Goal: Task Accomplishment & Management: Manage account settings

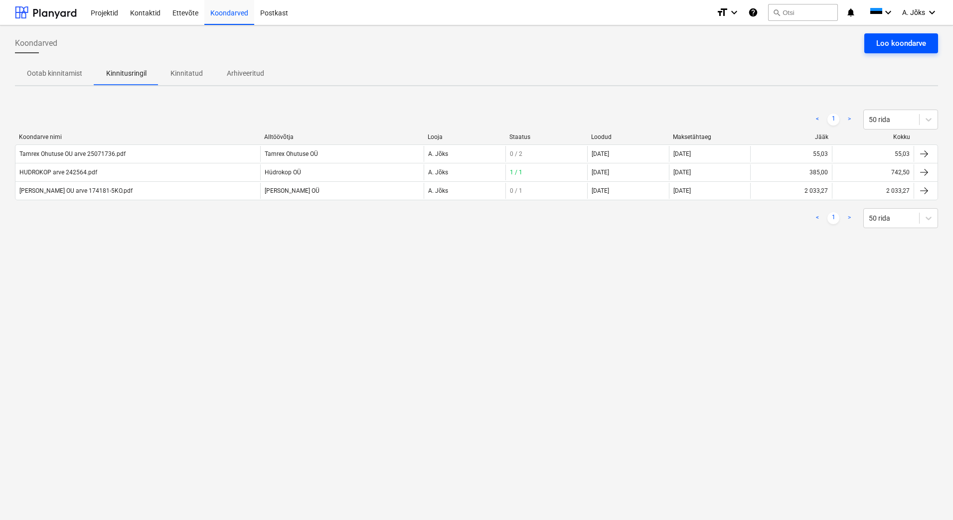
click at [892, 41] on div "Loo koondarve" at bounding box center [901, 43] width 50 height 13
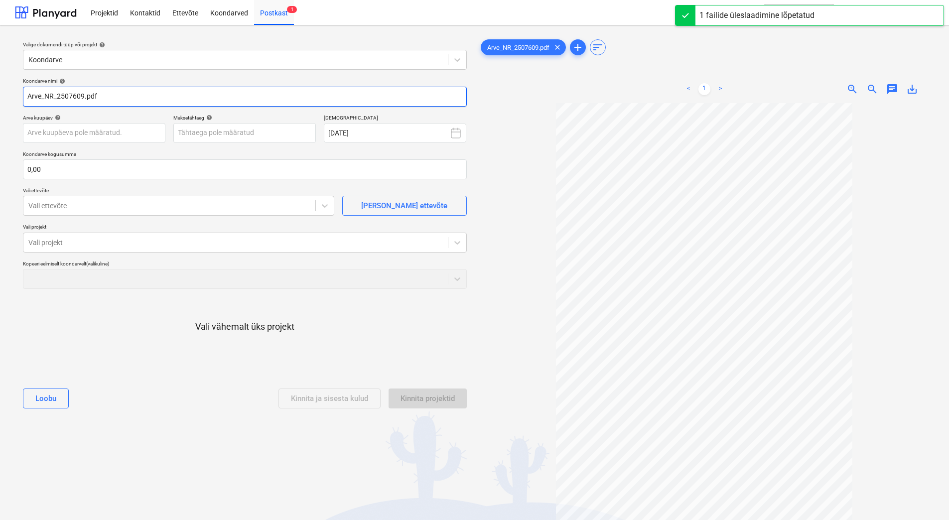
click at [57, 97] on input "Arve_NR_2507609.pdf" at bounding box center [245, 97] width 444 height 20
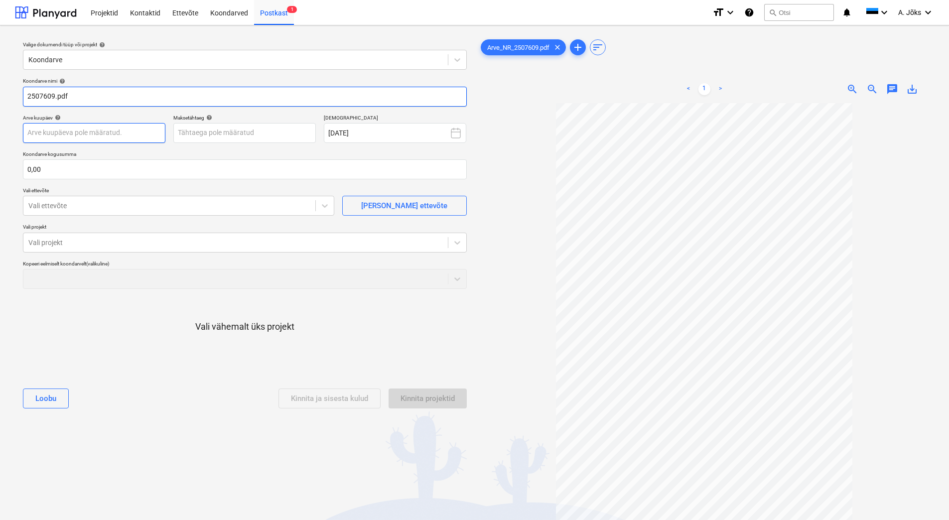
paste input "Rapid Security OÜ"
type input "Rapid Security OU arve 2507609.pdf"
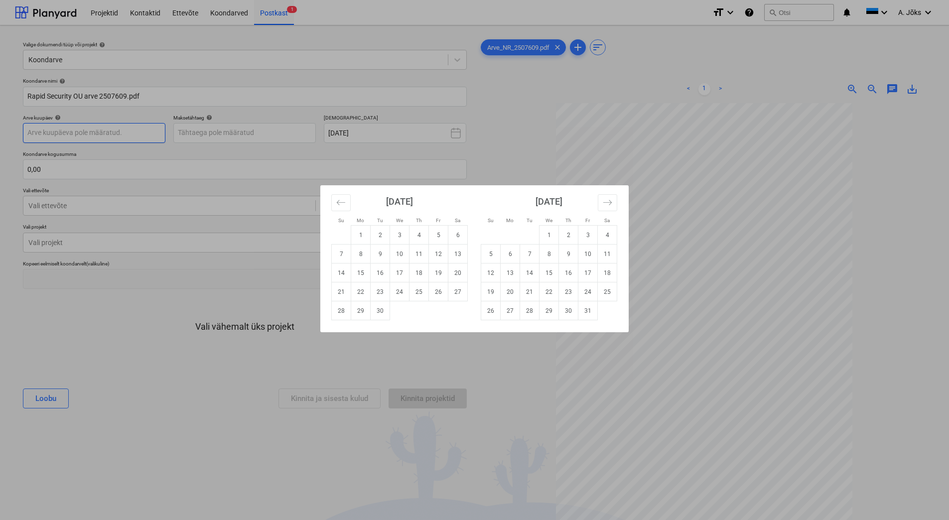
click at [124, 131] on body "Projektid Kontaktid Ettevõte Koondarved Postkast 1 format_size keyboard_arrow_d…" at bounding box center [474, 260] width 949 height 520
click at [444, 257] on td "12" at bounding box center [438, 254] width 19 height 19
type input "[DATE]"
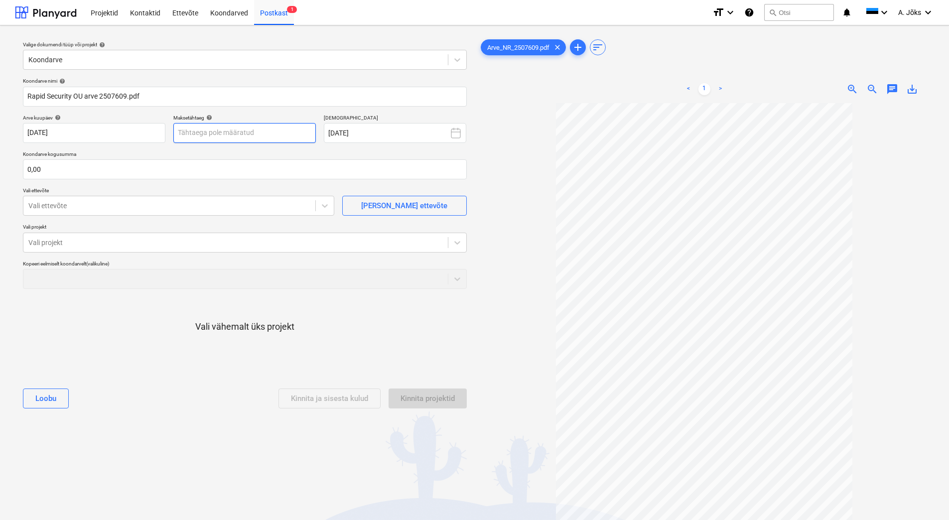
click at [269, 133] on body "Projektid Kontaktid Ettevõte Koondarved Postkast 1 format_size keyboard_arrow_d…" at bounding box center [474, 260] width 949 height 520
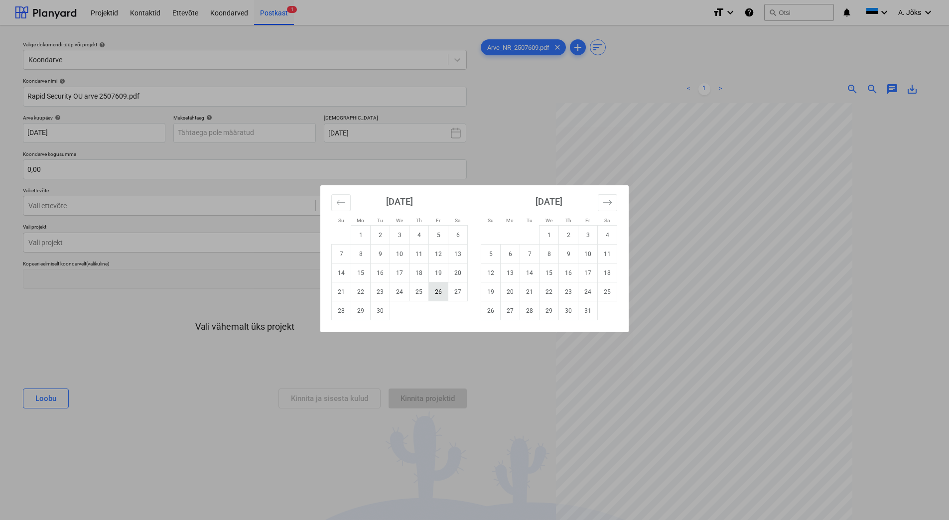
click at [436, 293] on td "26" at bounding box center [438, 292] width 19 height 19
type input "[DATE]"
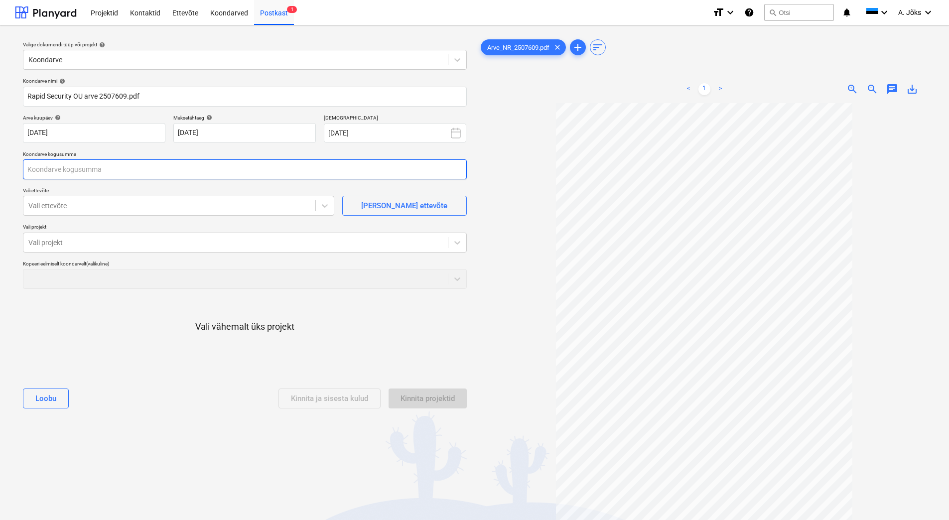
click at [104, 172] on input "text" at bounding box center [245, 169] width 444 height 20
type input "447,42"
click at [99, 205] on div at bounding box center [169, 206] width 282 height 10
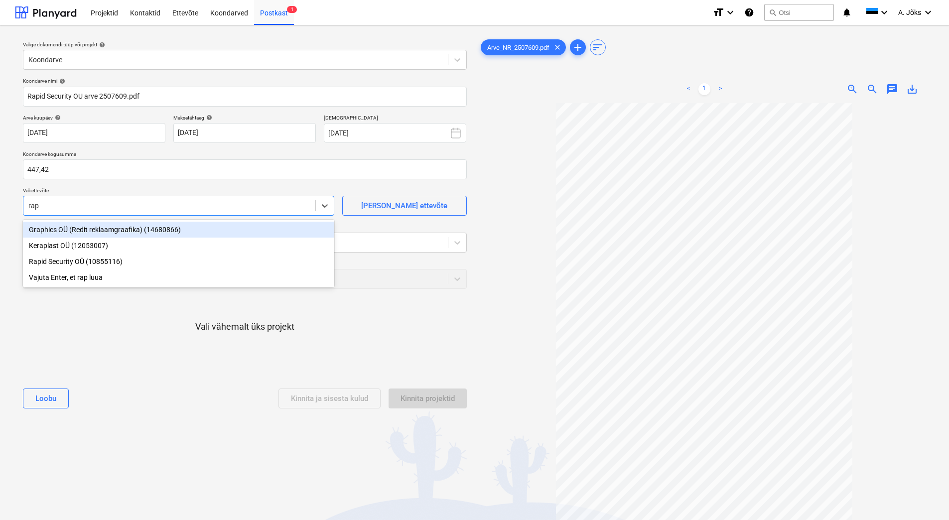
type input "rapi"
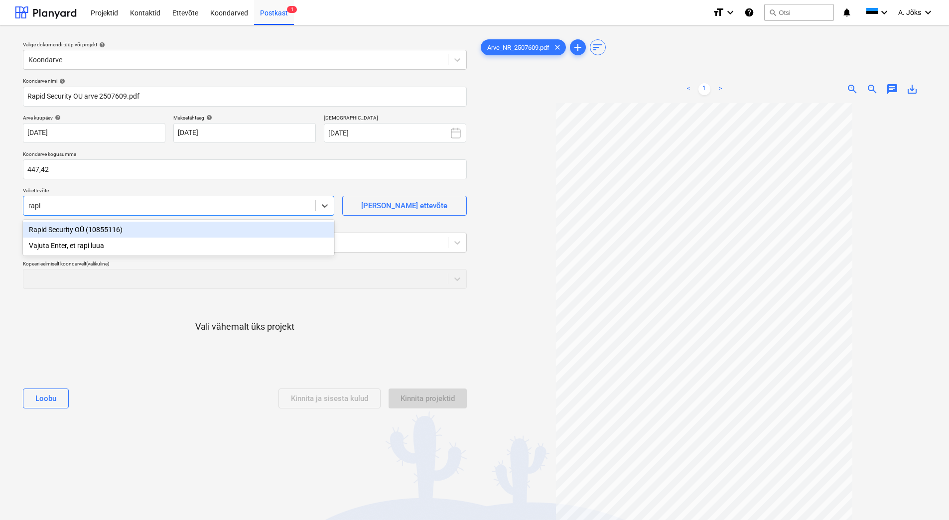
click at [96, 228] on div "Rapid Security OÜ (10855116)" at bounding box center [179, 230] width 312 height 16
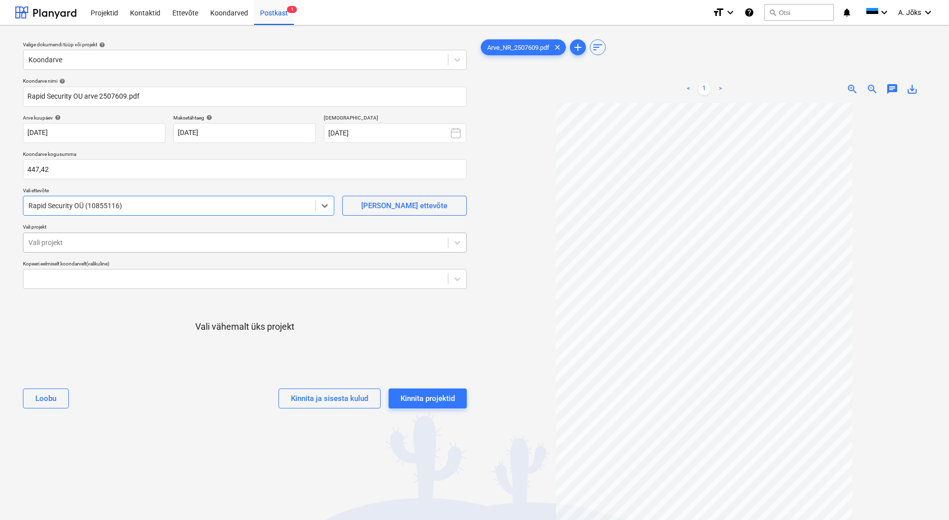
click at [93, 245] on div at bounding box center [235, 243] width 415 height 10
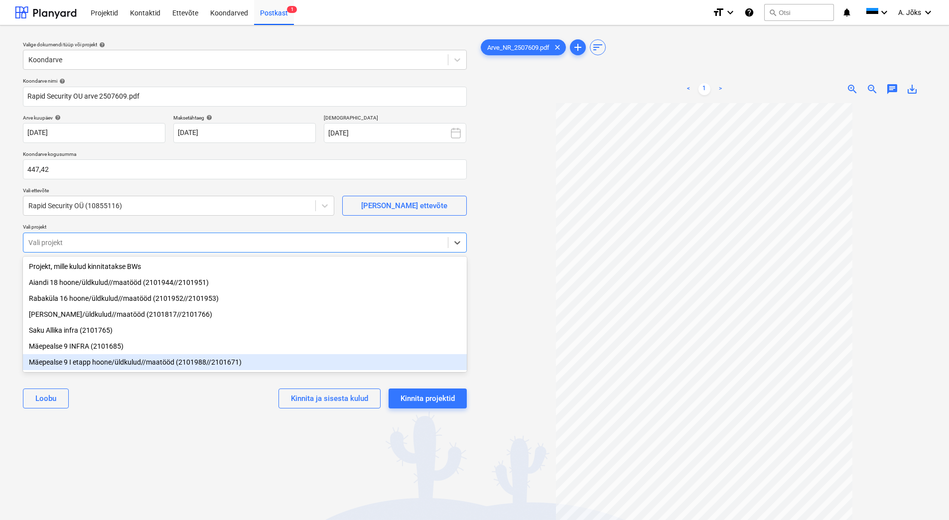
click at [97, 366] on div "Mäepealse 9 I etapp hoone/üldkulud//maatööd (2101988//2101671)" at bounding box center [245, 362] width 444 height 16
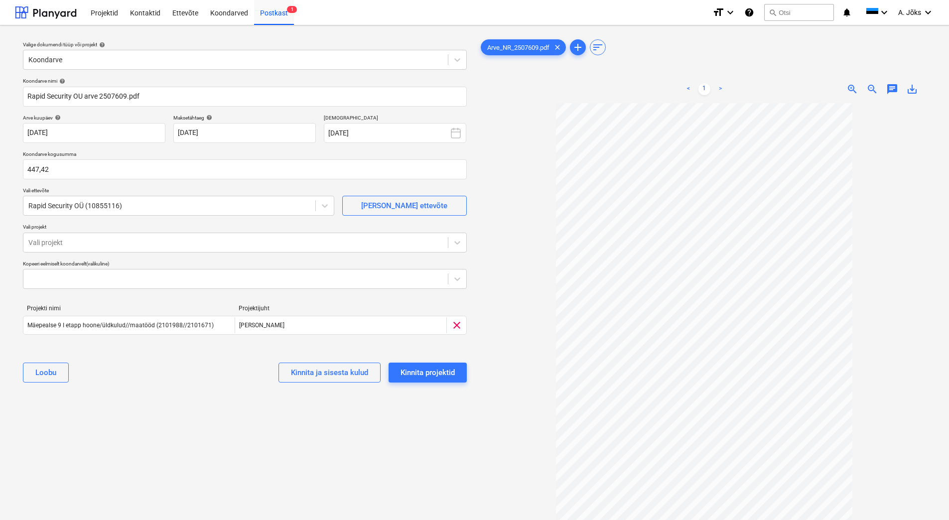
click at [157, 438] on div "Valige dokumendi tüüp või projekt help Koondarve Koondarve nimi help Rapid Secu…" at bounding box center [245, 316] width 460 height 566
click at [434, 363] on button "Kinnita projektid" at bounding box center [428, 373] width 78 height 20
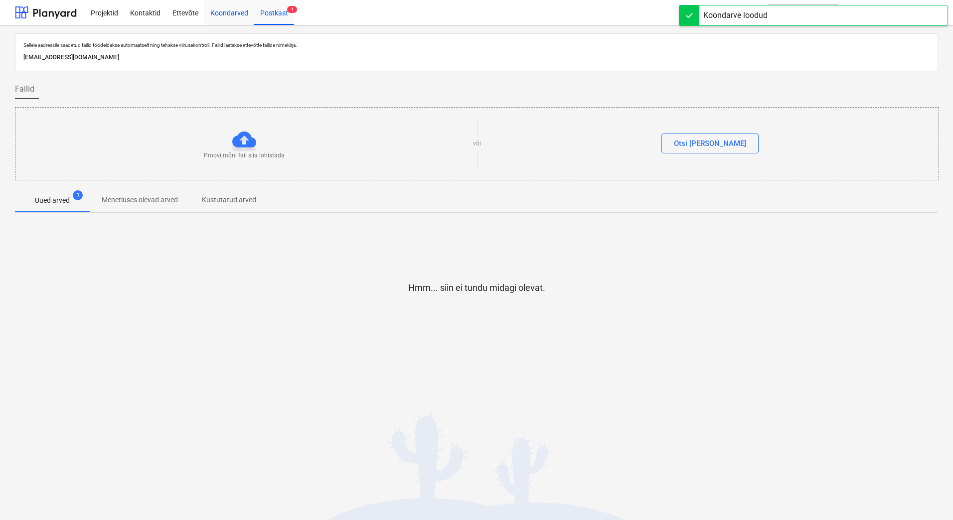
click at [237, 11] on div "Koondarved" at bounding box center [229, 12] width 50 height 25
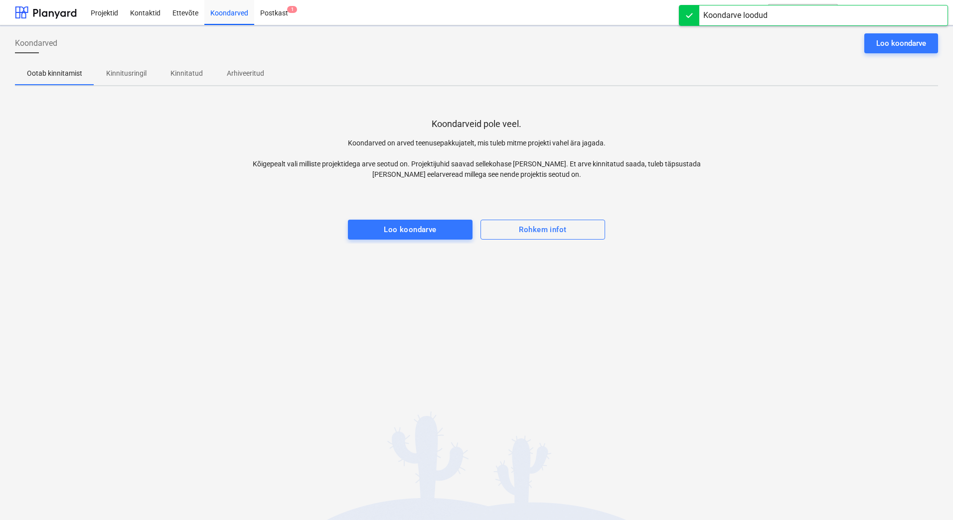
click at [216, 317] on div "Koondarved Loo koondarve Ootab kinnitamist Kinnitusringil Kinnitatud Arhiveerit…" at bounding box center [476, 272] width 953 height 495
click at [118, 76] on p "Kinnitusringil" at bounding box center [126, 73] width 40 height 10
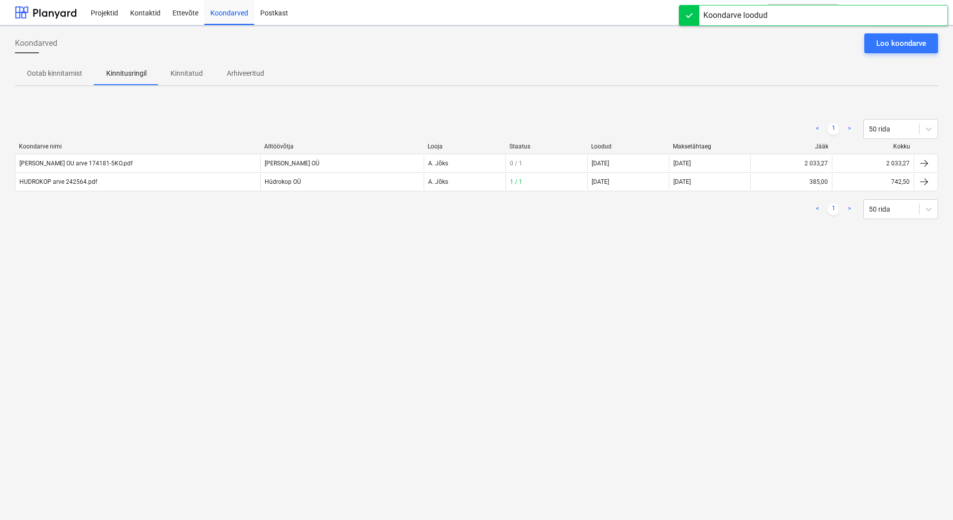
click at [169, 326] on div "Koondarved Loo koondarve Ootab kinnitamist Kinnitusringil Kinnitatud Arhiveerit…" at bounding box center [476, 272] width 953 height 495
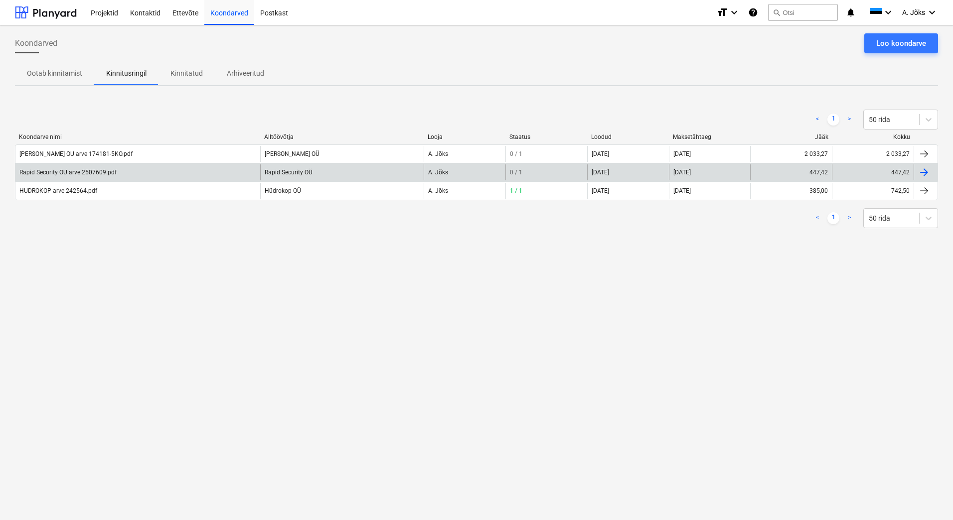
click at [81, 170] on div "Rapid Security OU arve 2507609.pdf" at bounding box center [67, 172] width 97 height 7
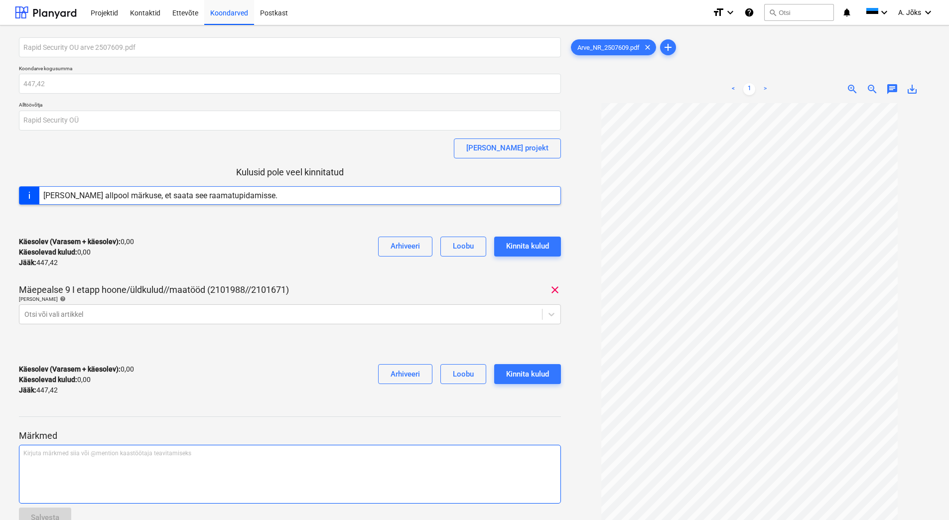
click at [72, 463] on div "Kirjuta märkmed siia või @mention kaastöötaja teavitamiseks ﻿" at bounding box center [290, 474] width 542 height 59
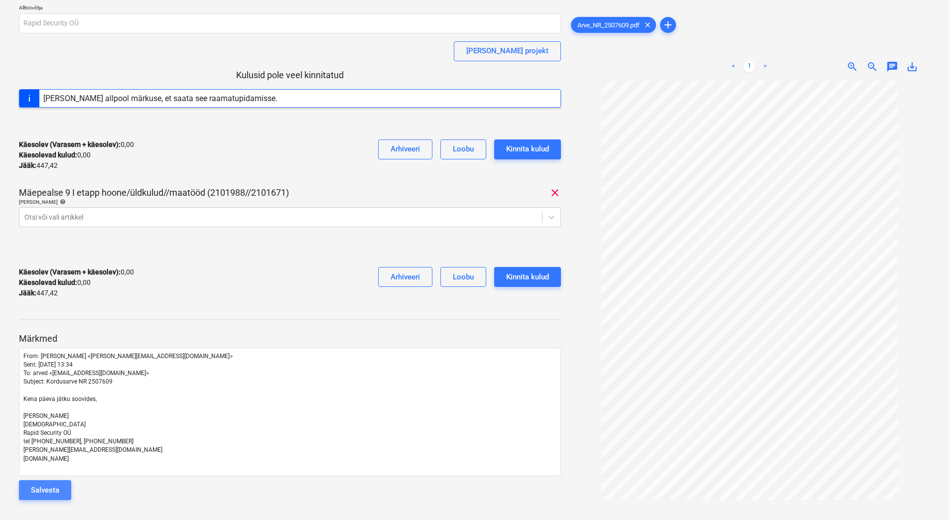
click at [49, 487] on div "Salvesta" at bounding box center [45, 490] width 28 height 13
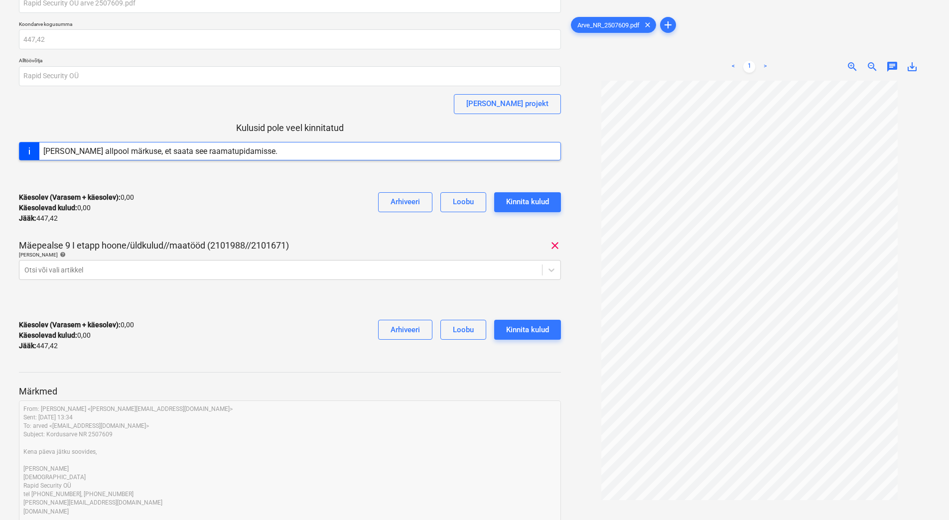
scroll to position [0, 0]
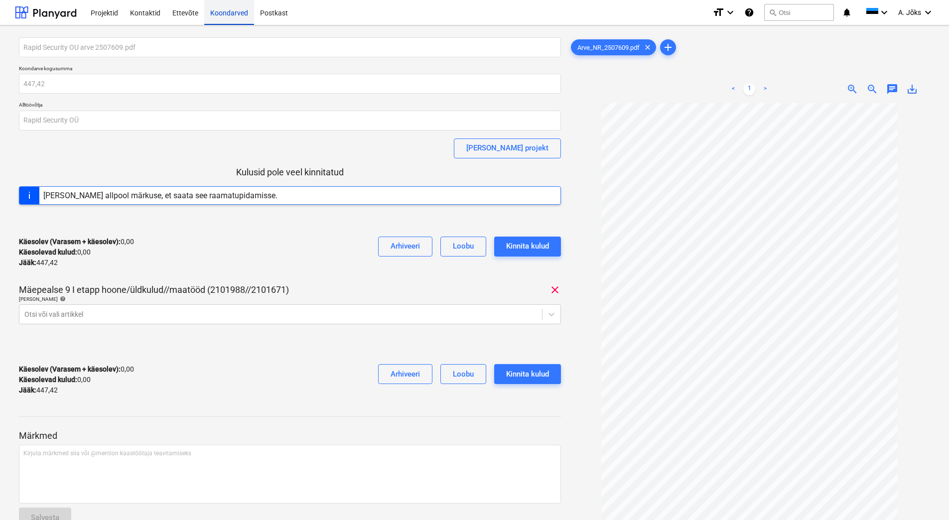
click at [231, 12] on div "Koondarved" at bounding box center [229, 12] width 50 height 25
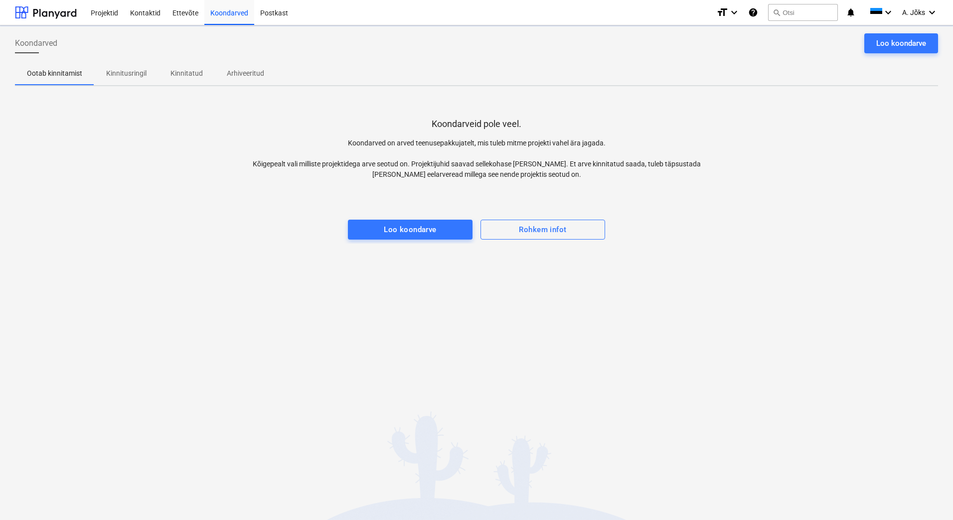
click at [174, 192] on div at bounding box center [476, 190] width 923 height 20
click at [904, 44] on div "Loo koondarve" at bounding box center [901, 43] width 50 height 13
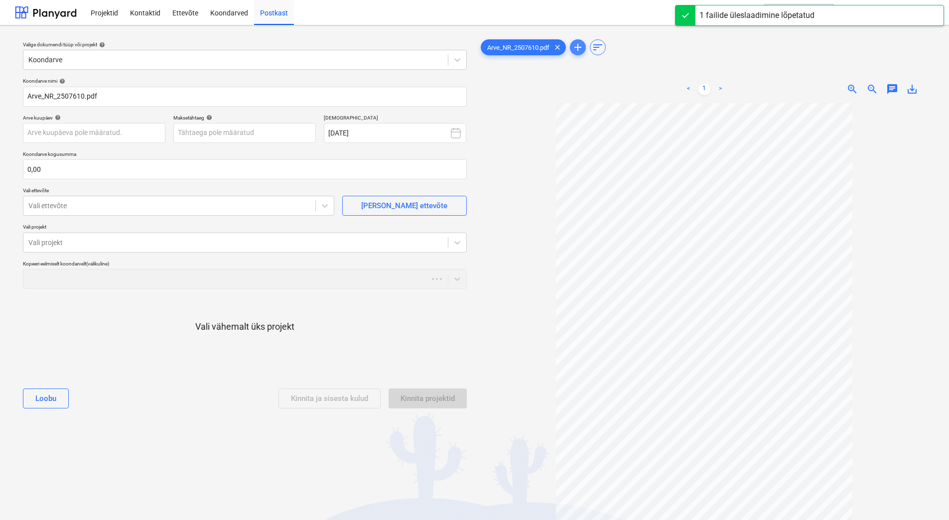
click at [580, 45] on span "add" at bounding box center [578, 47] width 12 height 12
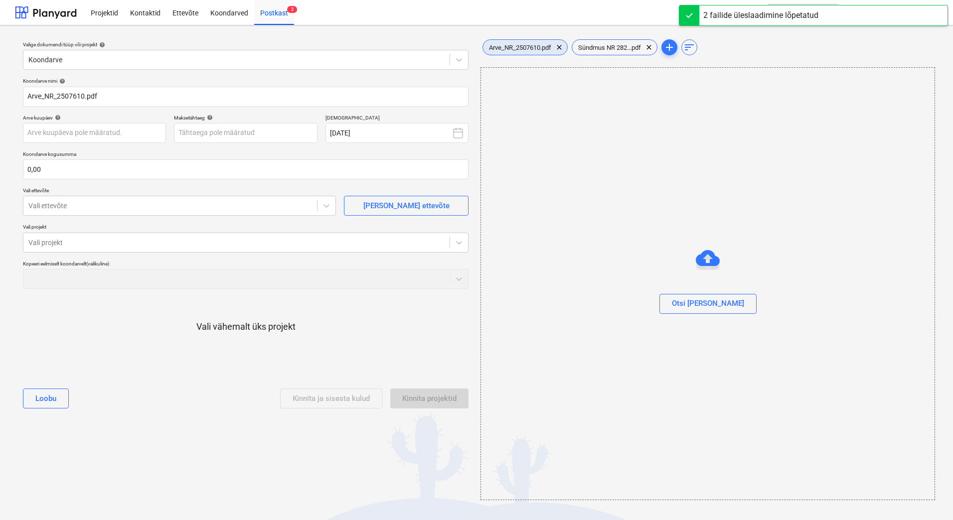
click at [518, 49] on span "Arve_NR_2507610.pdf" at bounding box center [520, 47] width 74 height 7
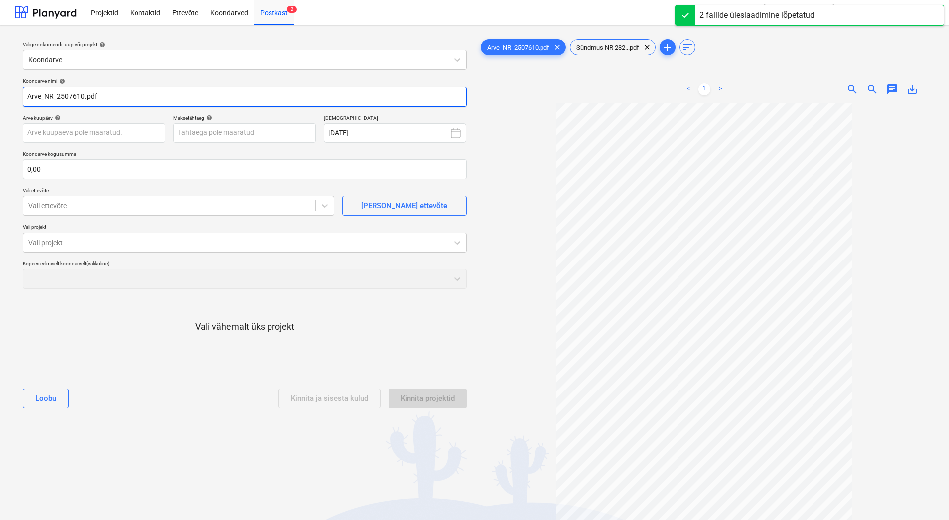
drag, startPoint x: 57, startPoint y: 95, endPoint x: -25, endPoint y: 93, distance: 82.3
click at [0, 93] on html "Projektid Kontaktid Ettevõte Koondarved Postkast 2 format_size keyboard_arrow_d…" at bounding box center [474, 260] width 949 height 520
paste input "Rapid Security OÜ"
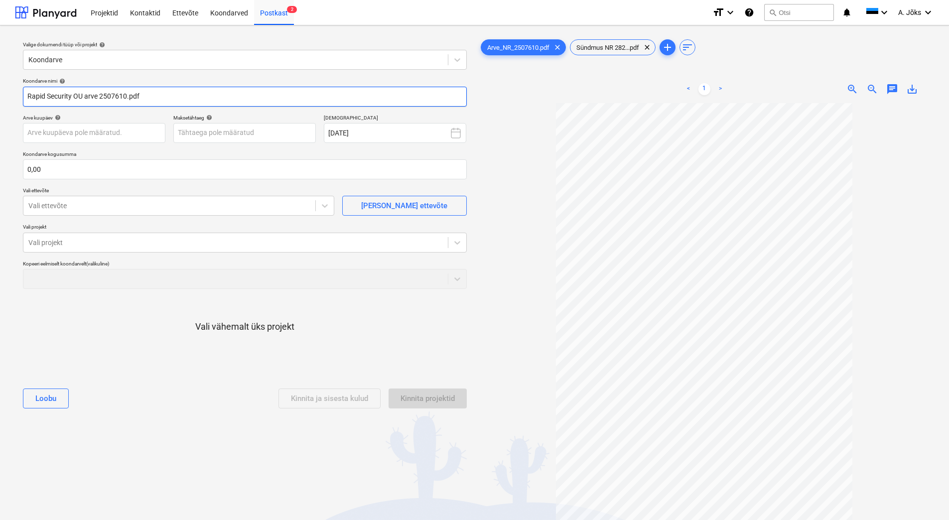
type input "Rapid Security OU arve 2507610.pdf"
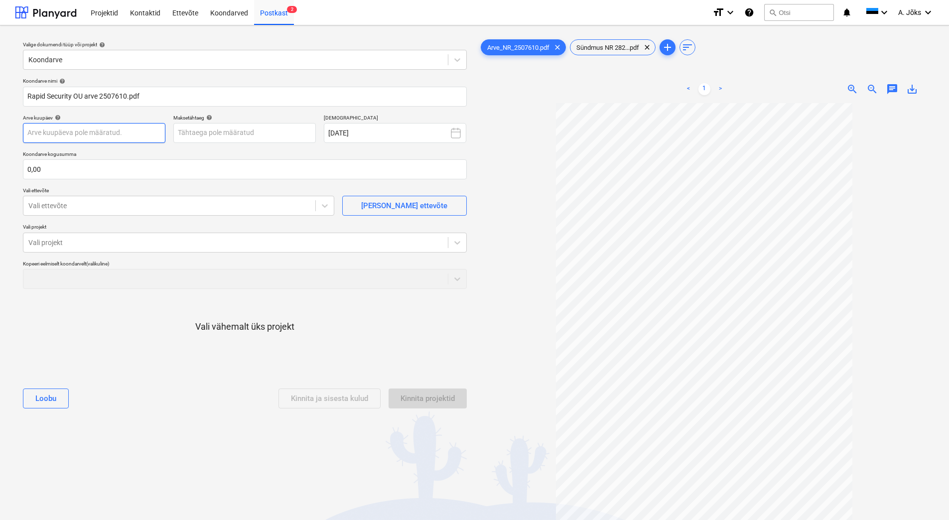
click at [109, 135] on body "Projektid Kontaktid Ettevõte Koondarved Postkast 2 format_size keyboard_arrow_d…" at bounding box center [474, 260] width 949 height 520
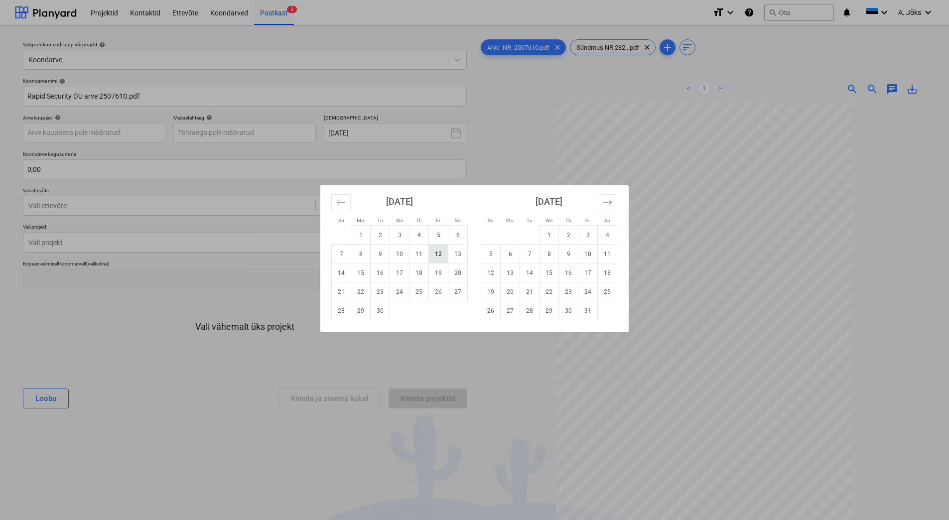
click at [440, 257] on td "12" at bounding box center [438, 254] width 19 height 19
type input "[DATE]"
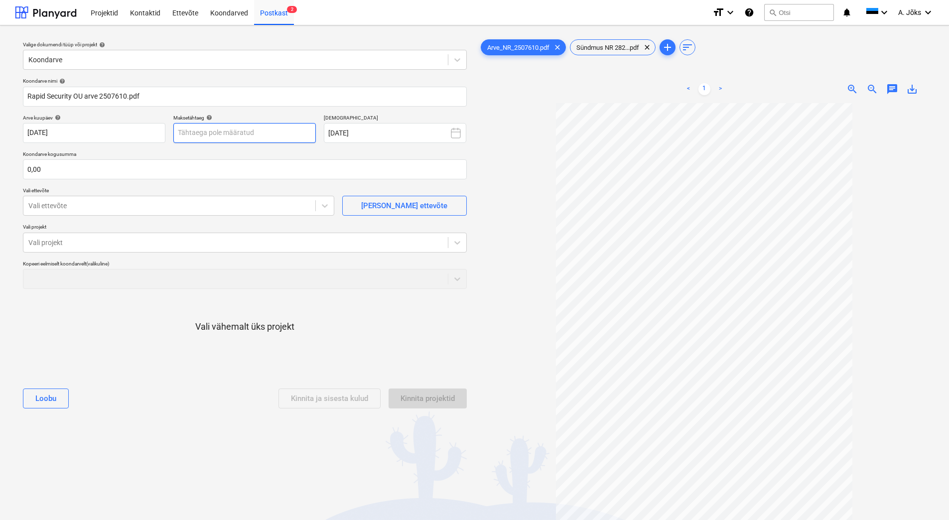
click at [227, 135] on body "Projektid Kontaktid Ettevõte Koondarved Postkast 2 format_size keyboard_arrow_d…" at bounding box center [474, 260] width 949 height 520
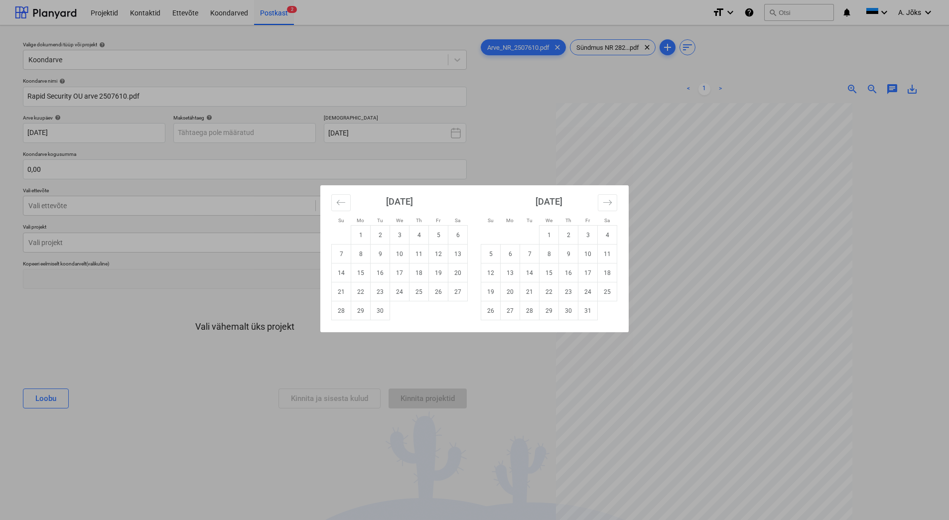
click at [490, 274] on td "12" at bounding box center [490, 273] width 19 height 19
type input "[DATE]"
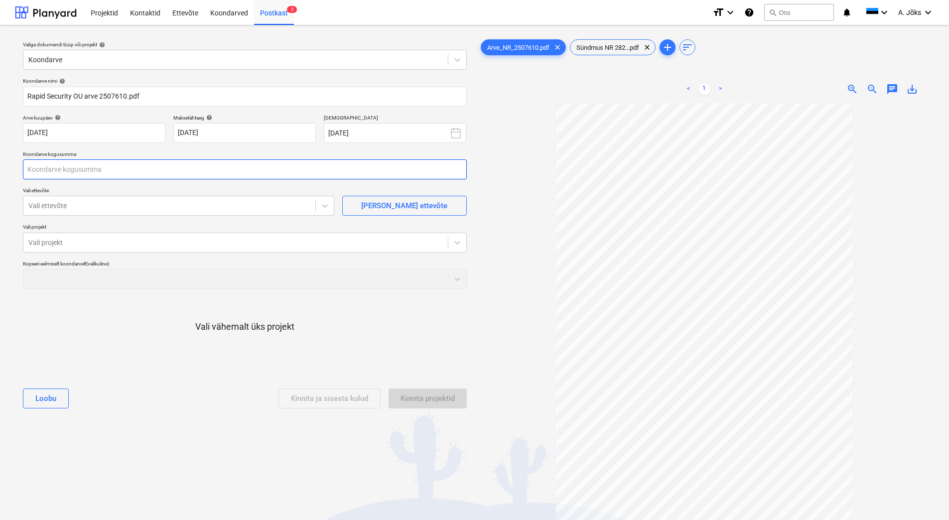
click at [183, 175] on input "text" at bounding box center [245, 169] width 444 height 20
type input "1 250,00"
click at [176, 205] on div at bounding box center [169, 206] width 282 height 10
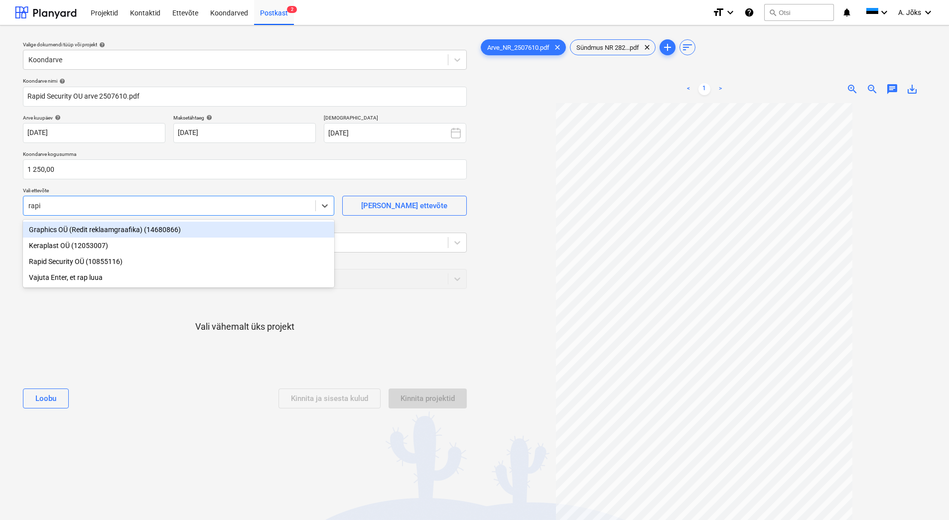
type input "rapid"
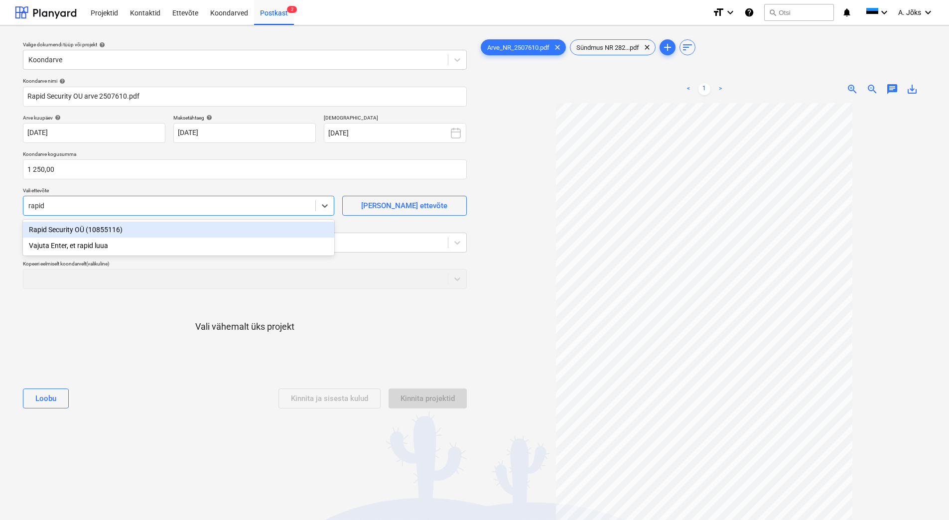
click at [142, 231] on div "Rapid Security OÜ (10855116)" at bounding box center [179, 230] width 312 height 16
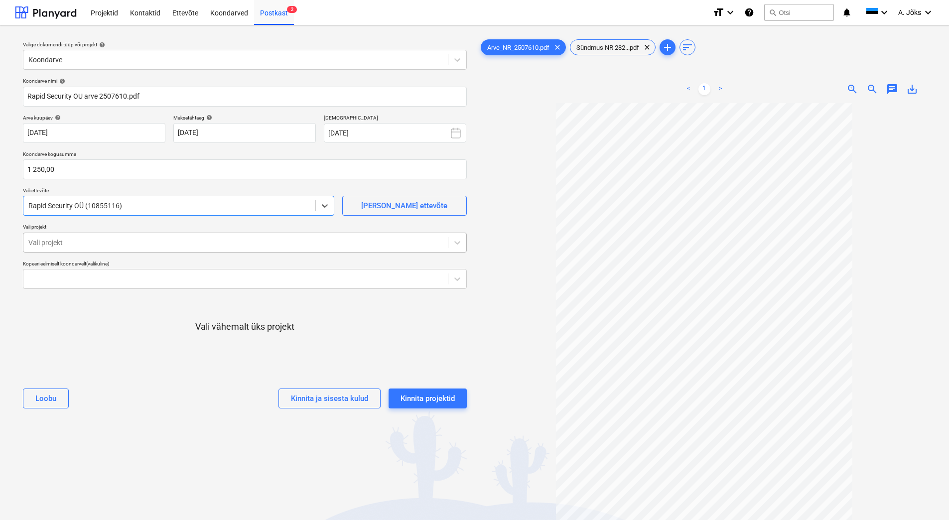
click at [131, 241] on div at bounding box center [235, 243] width 415 height 10
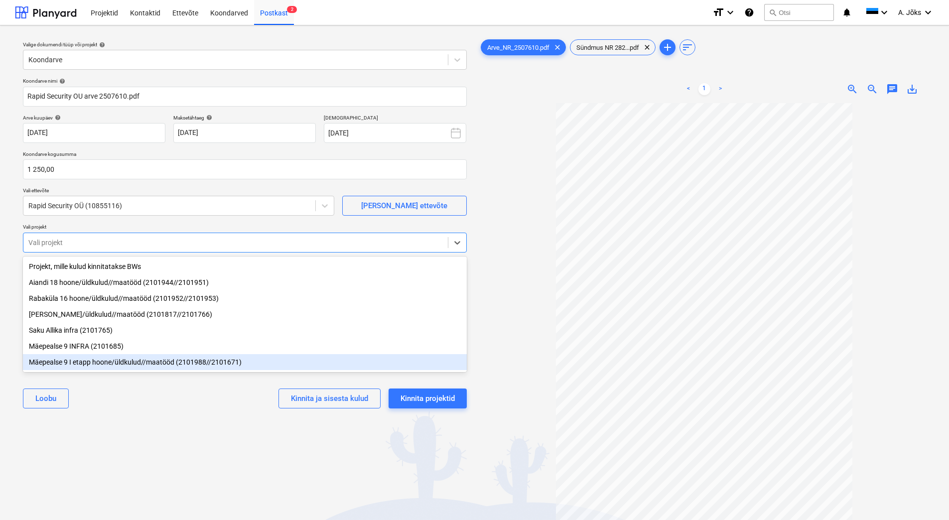
click at [100, 363] on div "Mäepealse 9 I etapp hoone/üldkulud//maatööd (2101988//2101671)" at bounding box center [245, 362] width 444 height 16
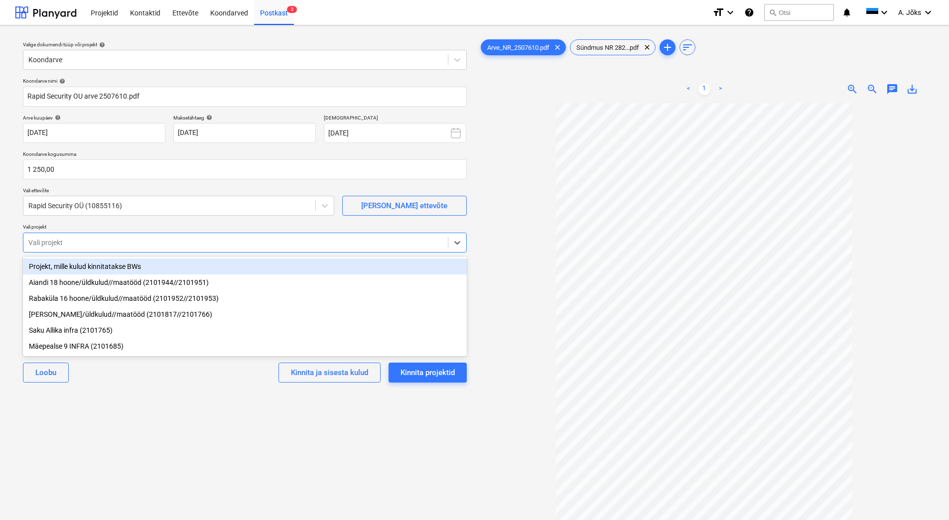
click at [126, 404] on div "Valige dokumendi tüüp või projekt help Koondarve Koondarve nimi help Rapid Secu…" at bounding box center [245, 316] width 460 height 566
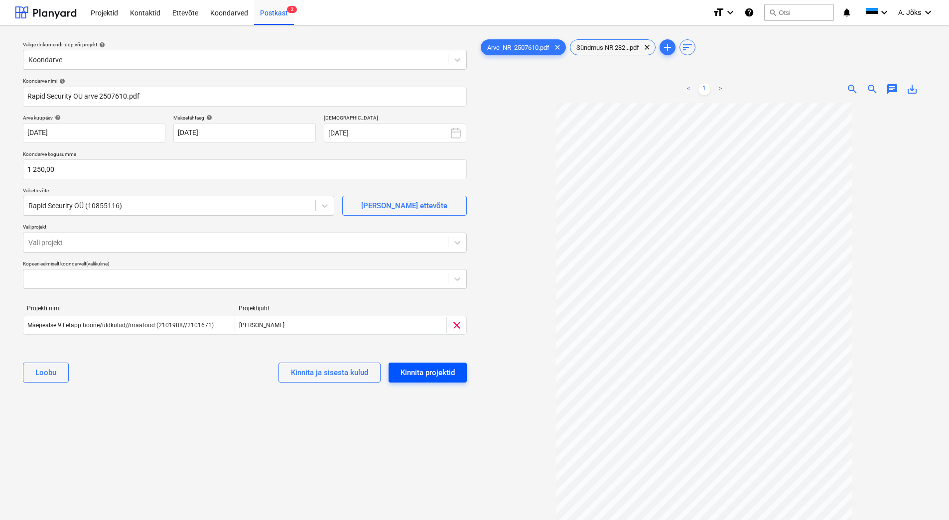
click at [443, 372] on div "Kinnita projektid" at bounding box center [428, 372] width 54 height 13
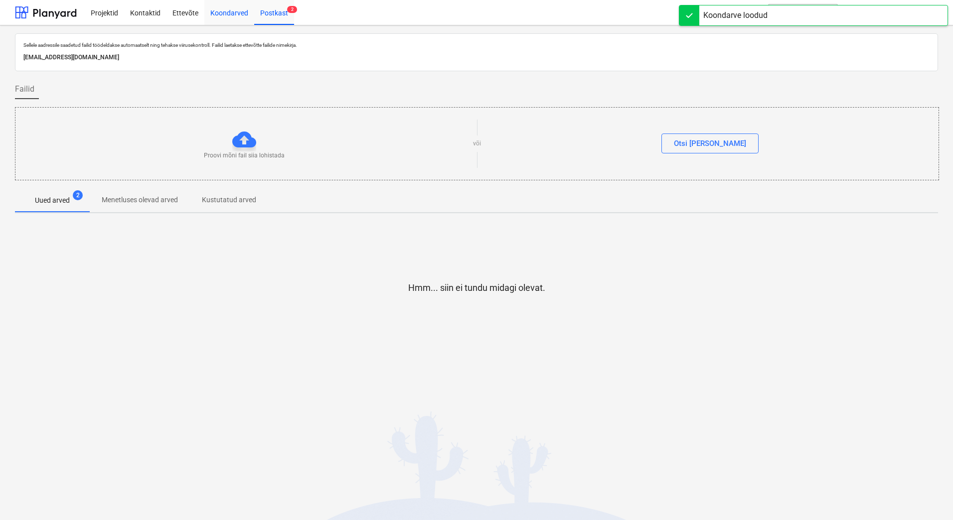
click at [225, 6] on div "Koondarved" at bounding box center [229, 12] width 50 height 25
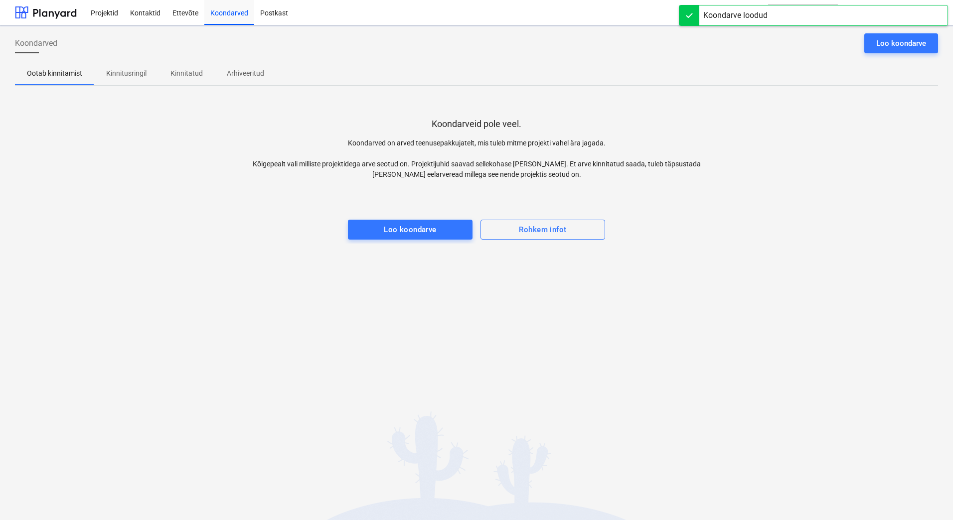
click at [119, 71] on p "Kinnitusringil" at bounding box center [126, 73] width 40 height 10
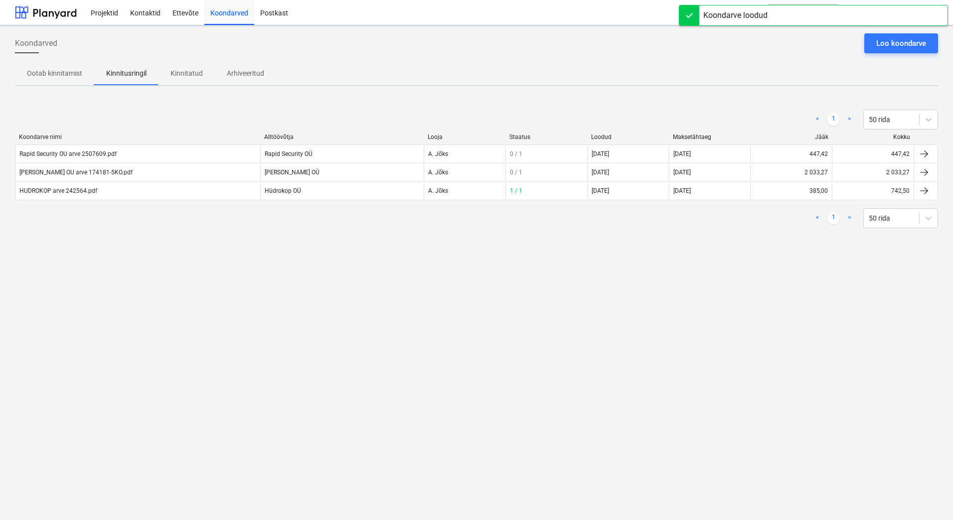
drag, startPoint x: 145, startPoint y: 323, endPoint x: 145, endPoint y: 303, distance: 19.9
click at [146, 321] on div "Koondarved Loo koondarve Ootab kinnitamist Kinnitusringil Kinnitatud Arhiveerit…" at bounding box center [476, 272] width 953 height 495
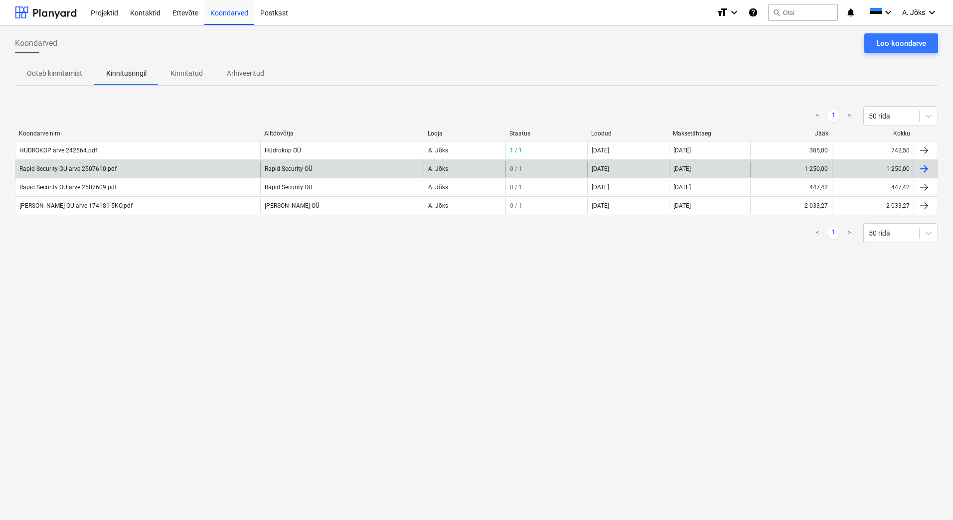
click at [91, 167] on div "Rapid Security OU arve 2507610.pdf" at bounding box center [67, 168] width 97 height 7
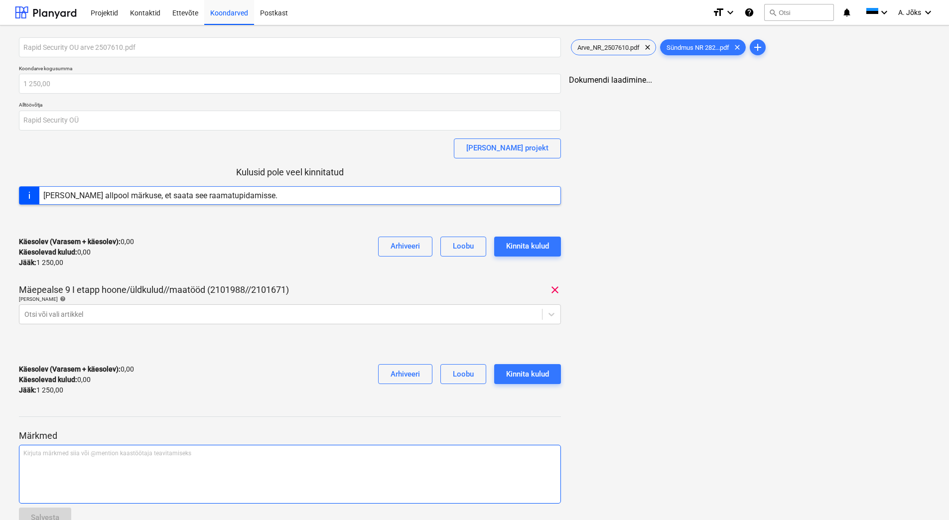
click at [80, 465] on div "Kirjuta märkmed siia või @mention kaastöötaja teavitamiseks ﻿" at bounding box center [290, 474] width 542 height 59
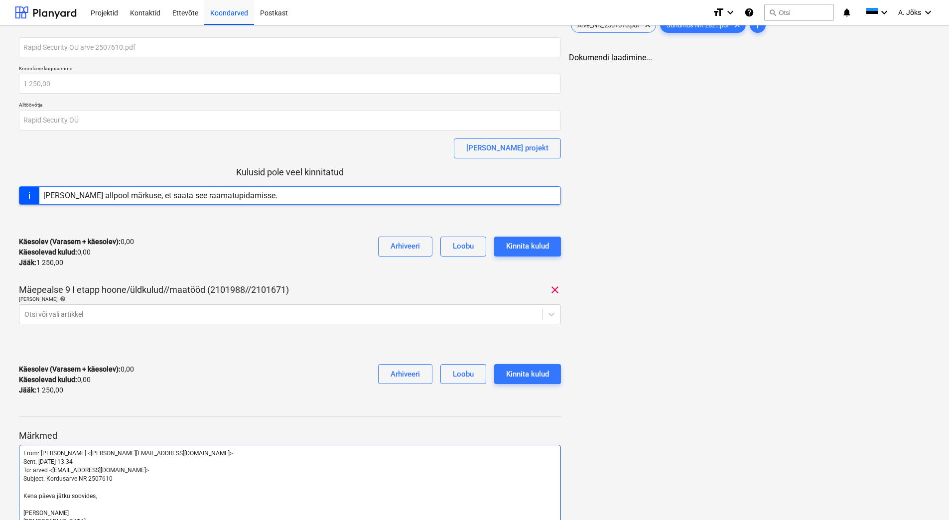
scroll to position [97, 0]
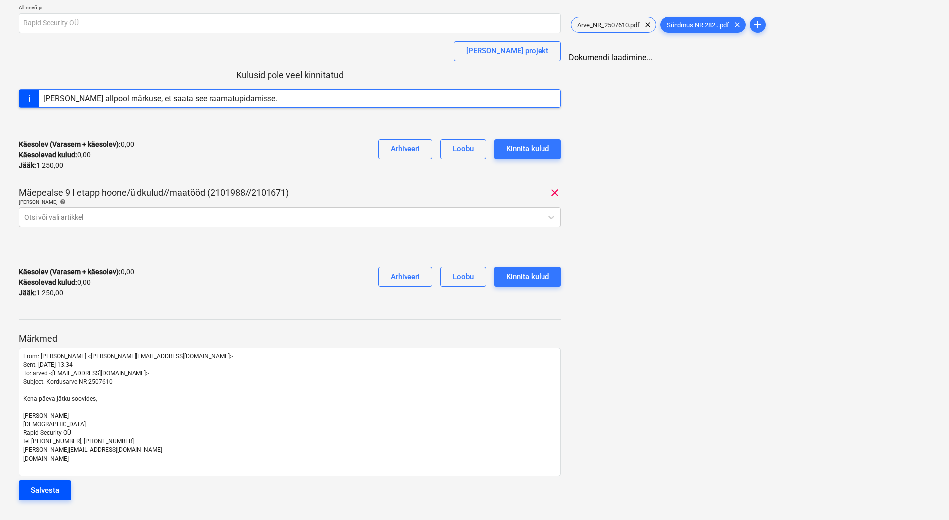
click at [55, 491] on div "Salvesta" at bounding box center [45, 490] width 28 height 13
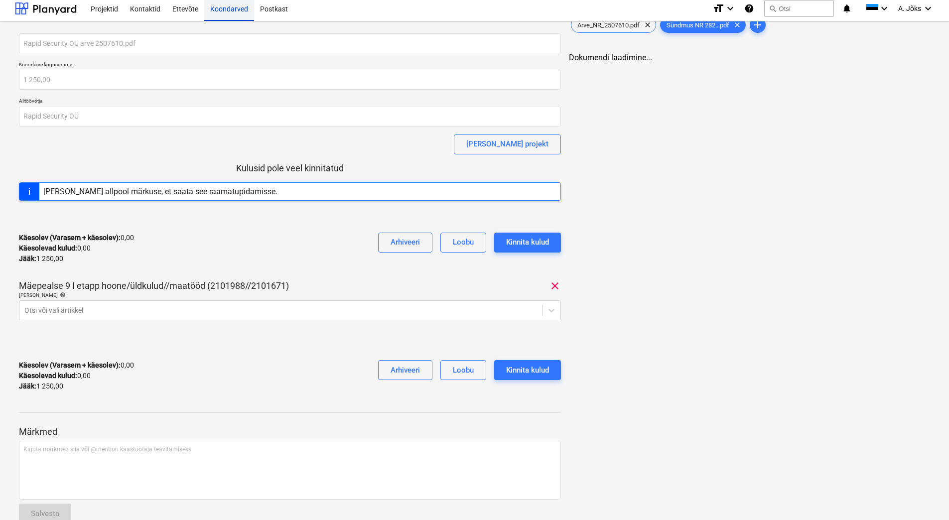
scroll to position [0, 0]
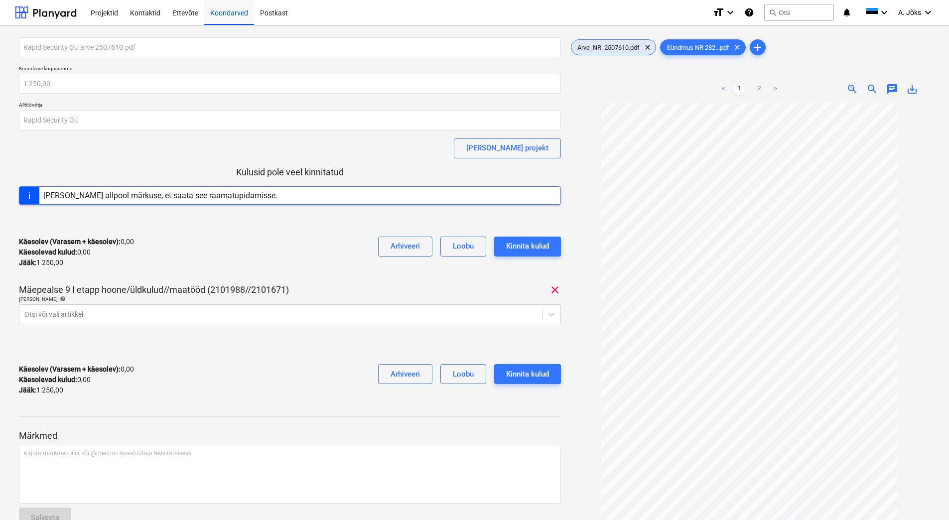
click at [619, 46] on span "Arve_NR_2507610.pdf" at bounding box center [609, 47] width 74 height 7
click at [231, 13] on div "Koondarved" at bounding box center [229, 12] width 50 height 25
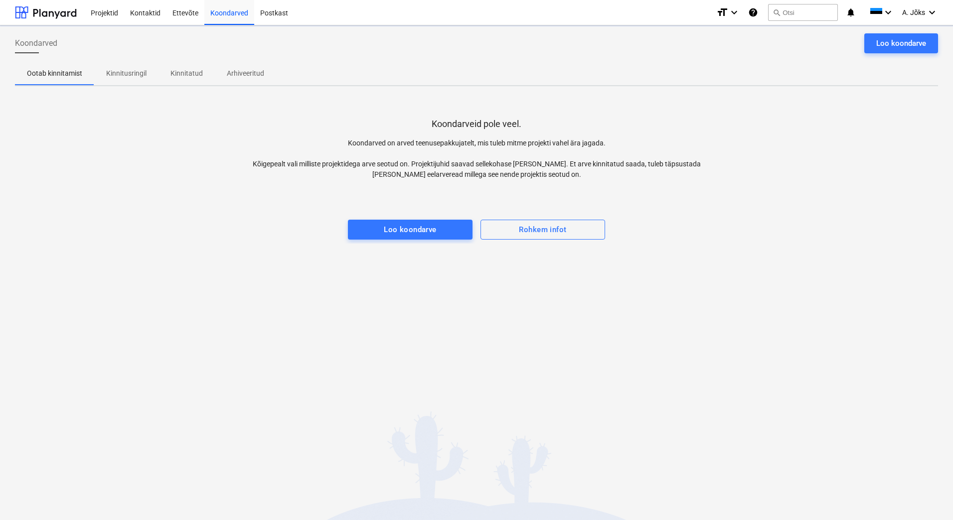
click at [79, 132] on div "Koondarveid pole veel. Koondarved on arved teenusepakkujatelt, mis tuleb mitme …" at bounding box center [476, 169] width 923 height 150
drag, startPoint x: 137, startPoint y: 75, endPoint x: 145, endPoint y: 68, distance: 10.2
click at [137, 75] on p "Kinnitusringil" at bounding box center [126, 73] width 40 height 10
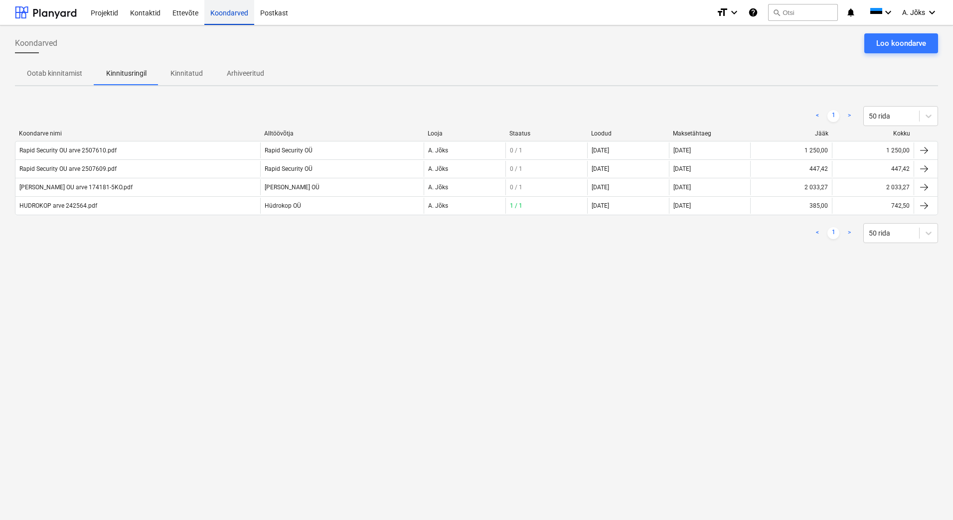
click at [230, 17] on div "Koondarved" at bounding box center [229, 12] width 50 height 25
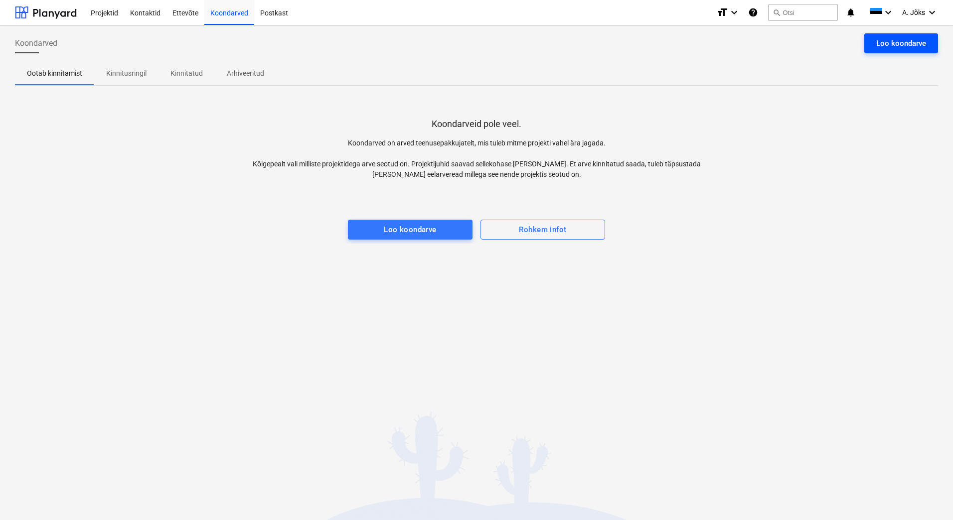
click at [913, 43] on div "Loo koondarve" at bounding box center [901, 43] width 50 height 13
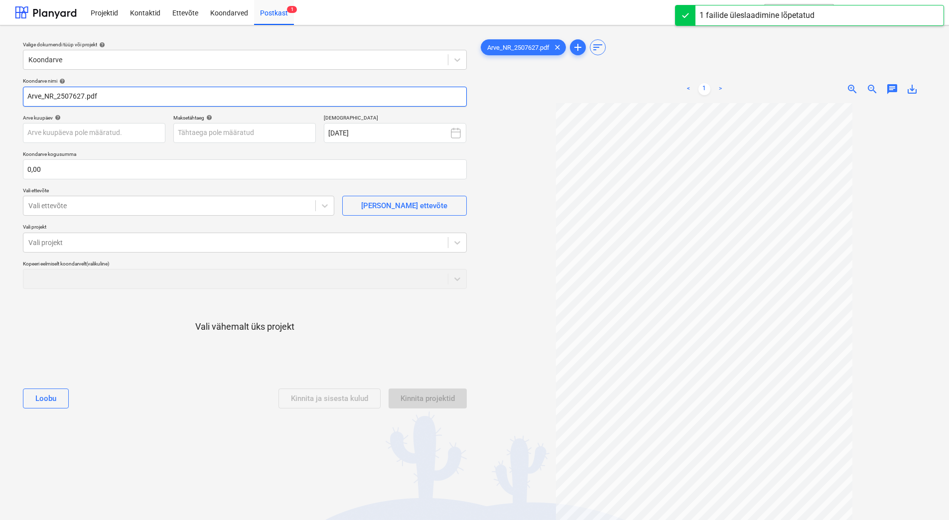
drag, startPoint x: 57, startPoint y: 95, endPoint x: -24, endPoint y: 93, distance: 81.3
click at [0, 93] on html "Projektid Kontaktid Ettevõte Koondarved Postkast 1 format_size keyboard_arrow_d…" at bounding box center [474, 260] width 949 height 520
paste input "Rapid Security OÜ"
type input "Rapid Security OÜ2507627.pdf"
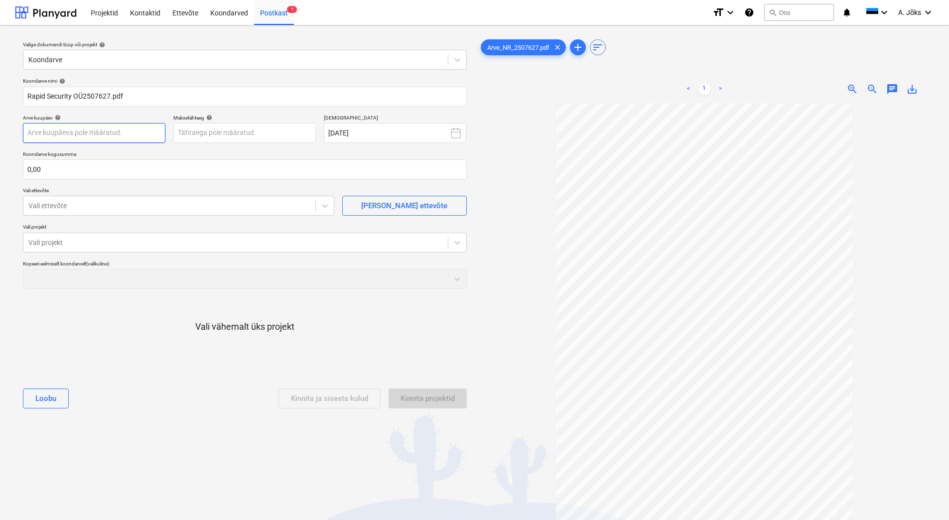
click at [70, 138] on body "Projektid Kontaktid Ettevõte Koondarved Postkast 1 format_size keyboard_arrow_d…" at bounding box center [474, 260] width 949 height 520
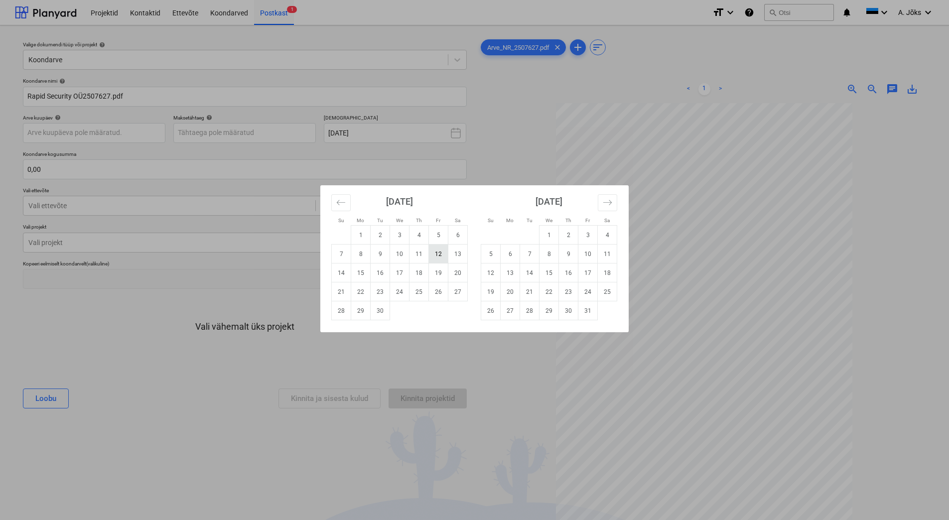
click at [437, 254] on td "12" at bounding box center [438, 254] width 19 height 19
type input "[DATE]"
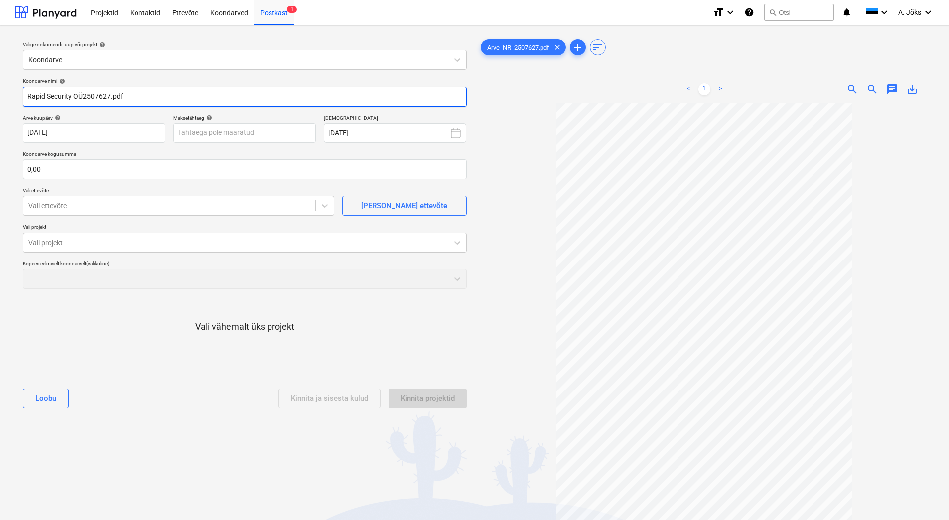
click at [84, 95] on input "Rapid Security OÜ2507627.pdf" at bounding box center [245, 97] width 444 height 20
click at [148, 100] on input "Rapid Security OU kreeditarve 2507627.pdf" at bounding box center [245, 97] width 444 height 20
type input "Rapid Security OU kreeditarve 2507627 (arvele 2507609.pdf"
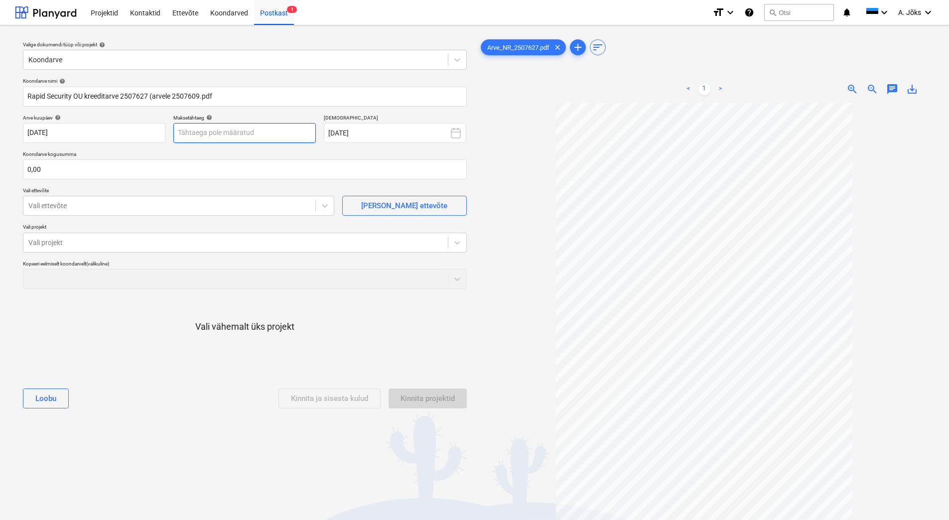
click at [205, 133] on body "Projektid Kontaktid Ettevõte Koondarved Postkast 1 format_size keyboard_arrow_d…" at bounding box center [474, 260] width 949 height 520
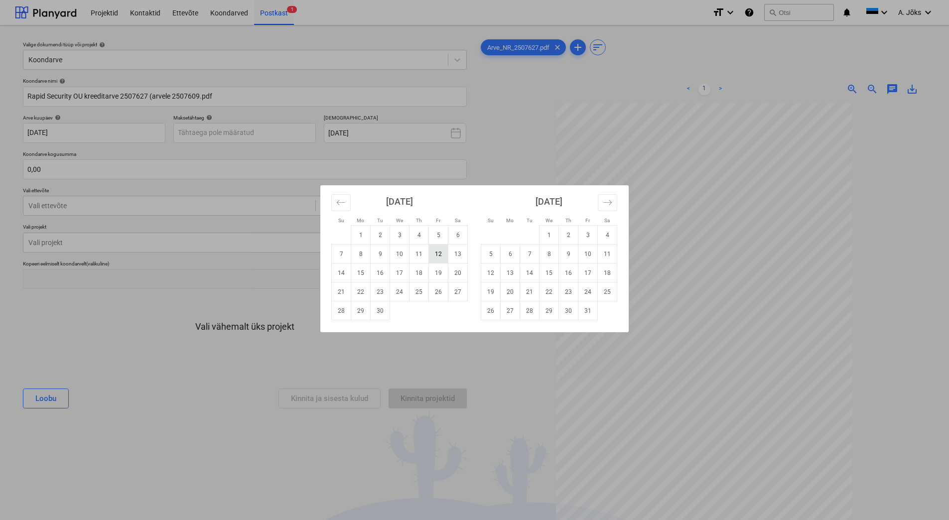
click at [438, 257] on td "12" at bounding box center [438, 254] width 19 height 19
type input "[DATE]"
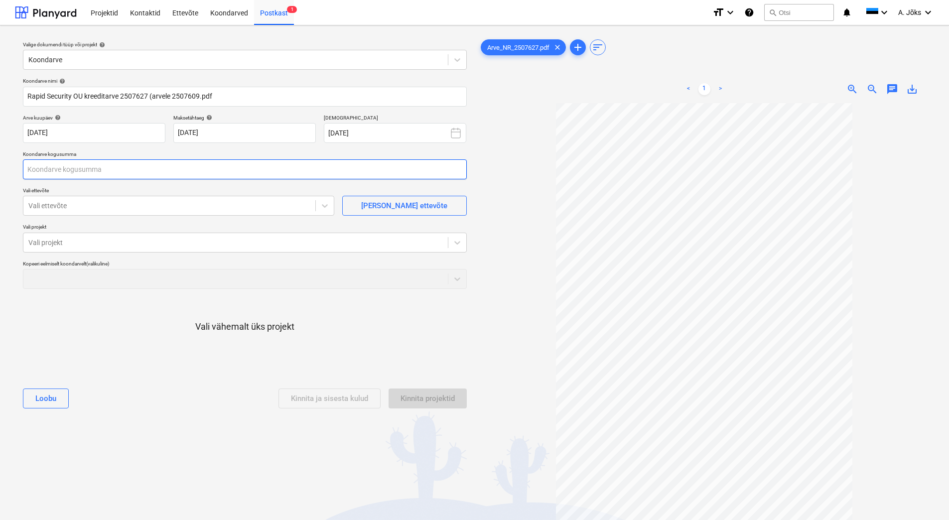
click at [135, 168] on input "text" at bounding box center [245, 169] width 444 height 20
type input "-294,19"
click at [106, 204] on div at bounding box center [169, 206] width 282 height 10
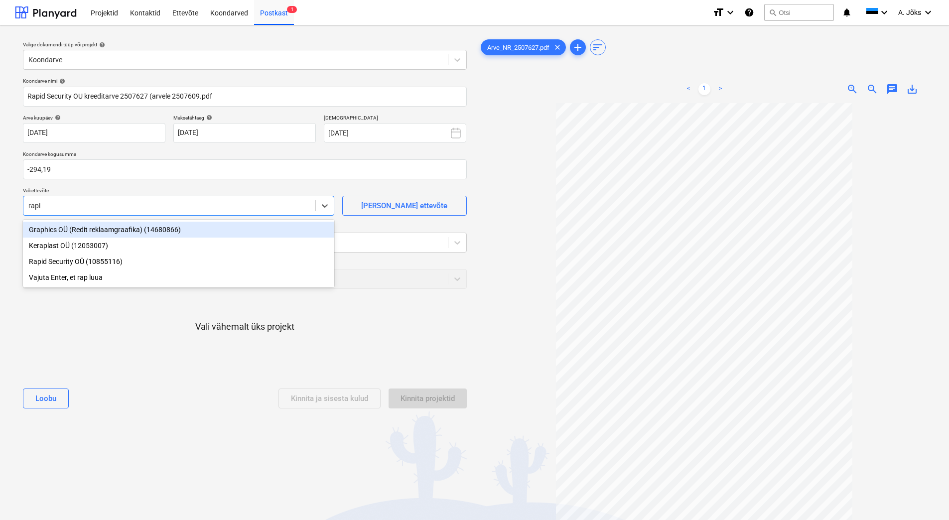
type input "rapid"
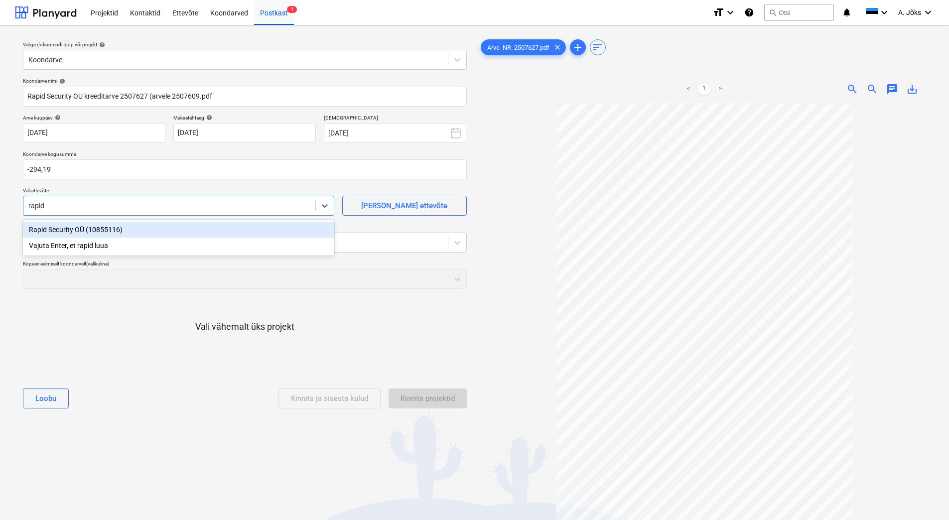
click at [107, 233] on div "Rapid Security OÜ (10855116)" at bounding box center [179, 230] width 312 height 16
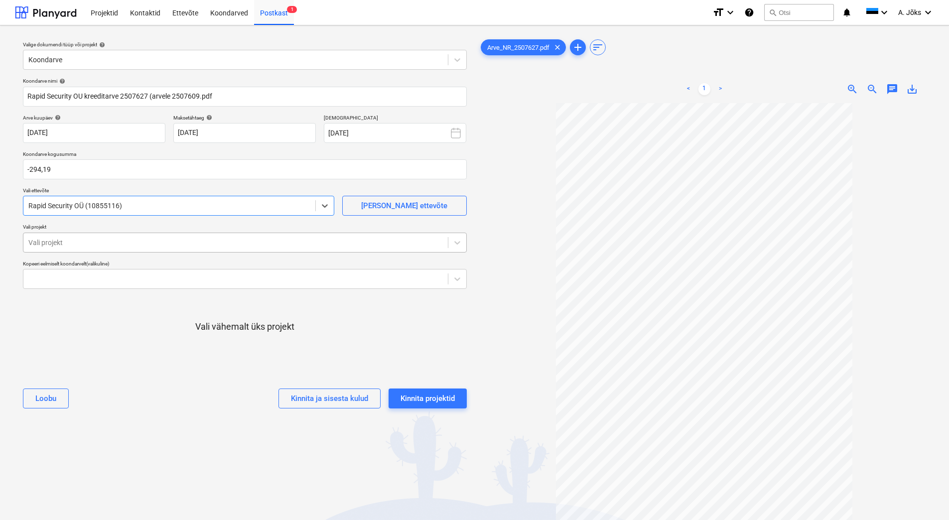
click at [106, 242] on div at bounding box center [235, 243] width 415 height 10
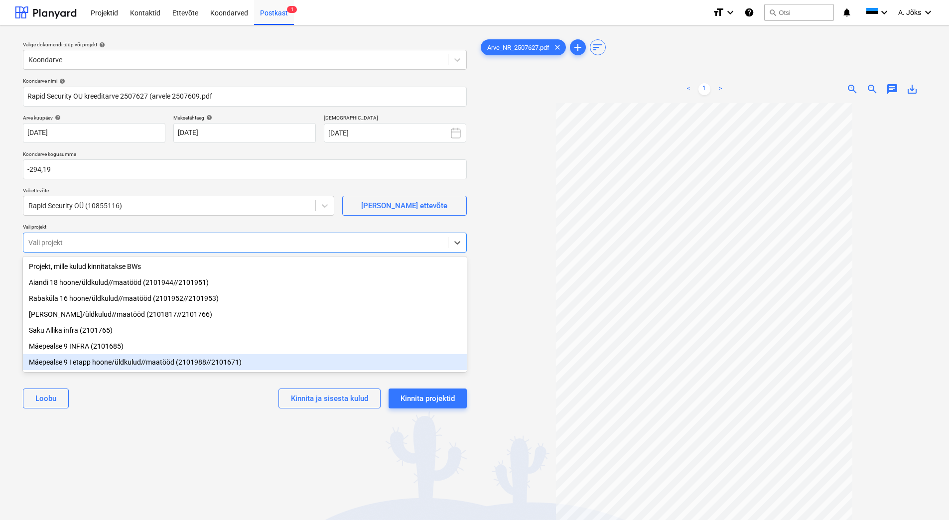
click at [86, 368] on div "Mäepealse 9 I etapp hoone/üldkulud//maatööd (2101988//2101671)" at bounding box center [245, 362] width 444 height 16
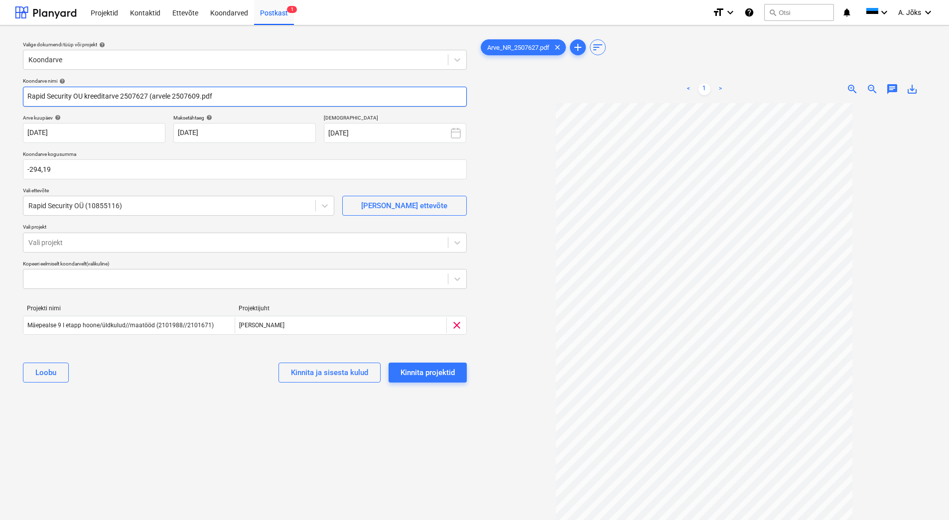
click at [199, 93] on input "Rapid Security OU kreeditarve 2507627 (arvele 2507609.pdf" at bounding box center [245, 97] width 444 height 20
type input "Rapid Security OU kreeditarve 2507627 (arvele 2507609).pdf"
click at [437, 371] on div "Kinnita projektid" at bounding box center [428, 372] width 54 height 13
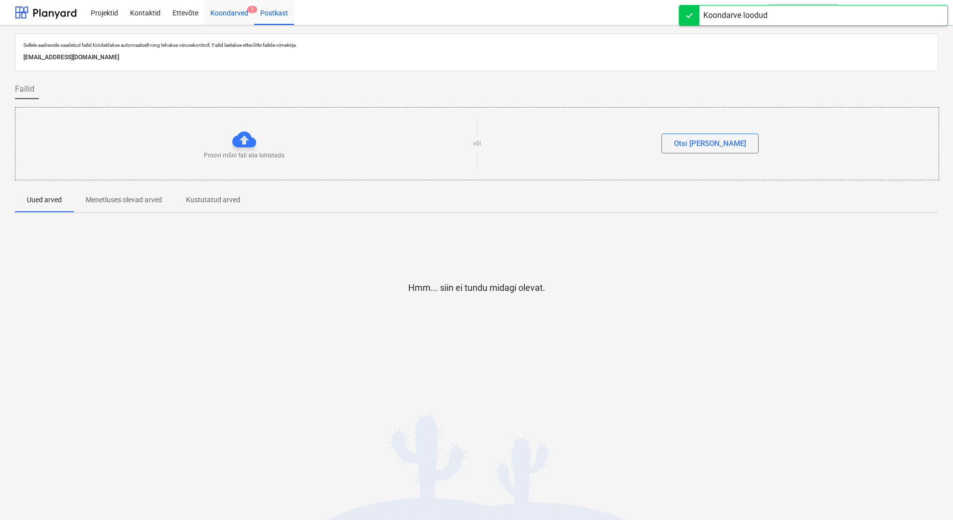
click at [233, 12] on div "Koondarved 1" at bounding box center [229, 12] width 50 height 25
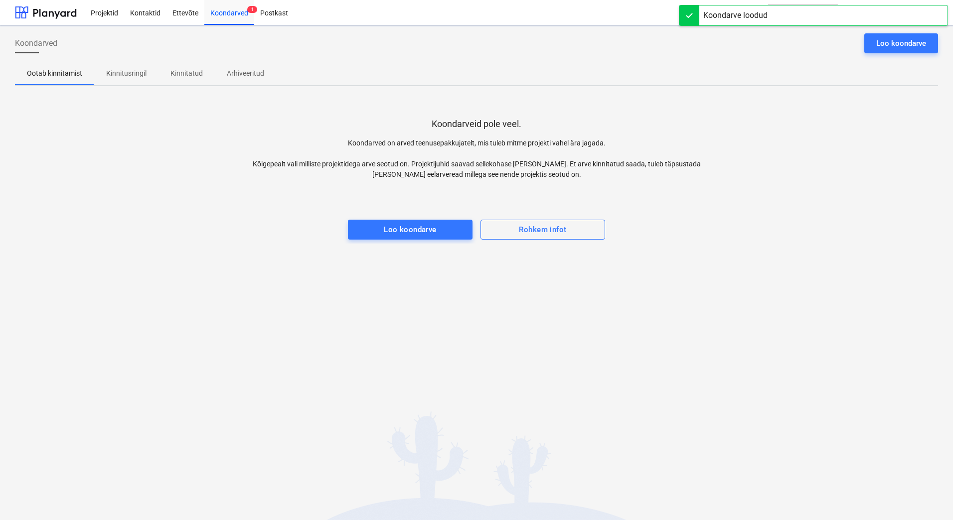
drag, startPoint x: 127, startPoint y: 74, endPoint x: 103, endPoint y: 67, distance: 24.8
click at [127, 74] on p "Kinnitusringil" at bounding box center [126, 73] width 40 height 10
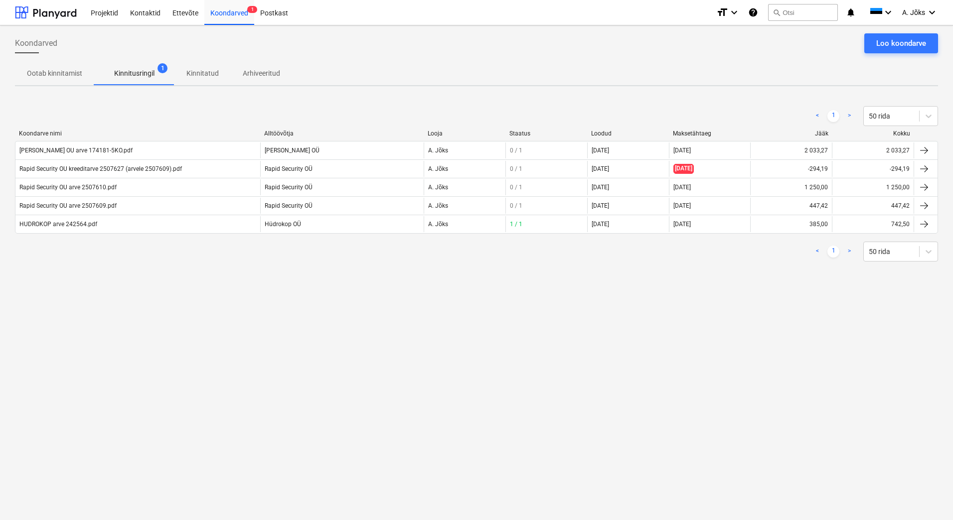
click at [131, 168] on div "Rapid Security OU kreeditarve 2507627 (arvele 2507609).pdf" at bounding box center [100, 168] width 162 height 7
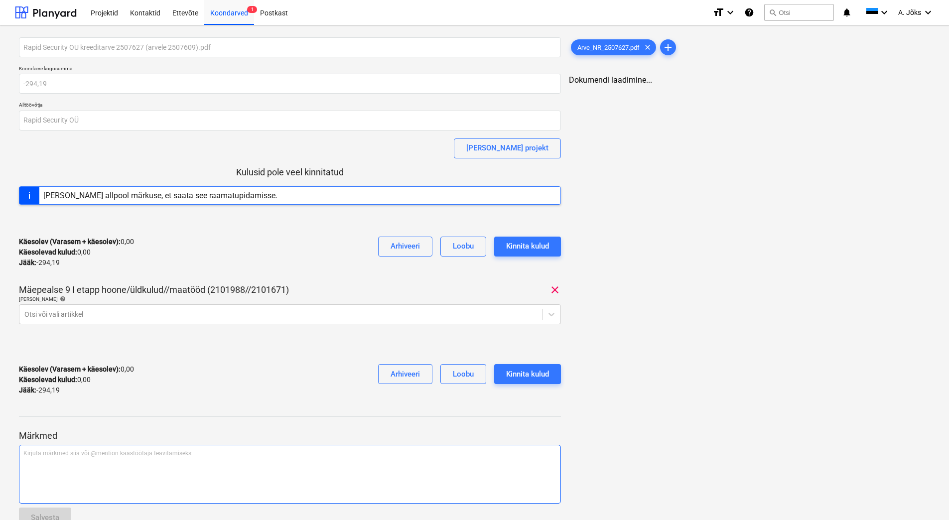
click at [128, 474] on div "Kirjuta märkmed siia või @mention kaastöötaja teavitamiseks ﻿" at bounding box center [290, 474] width 542 height 59
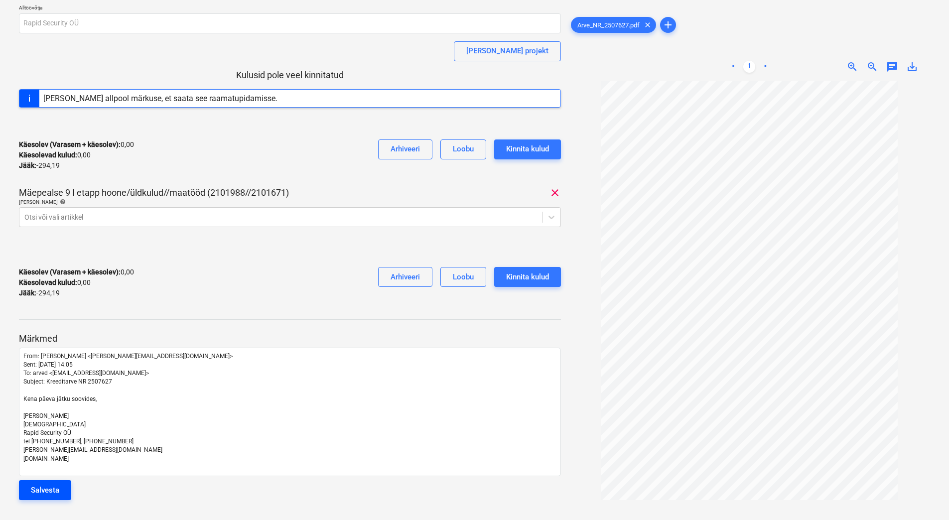
click at [48, 488] on div "Salvesta" at bounding box center [45, 490] width 28 height 13
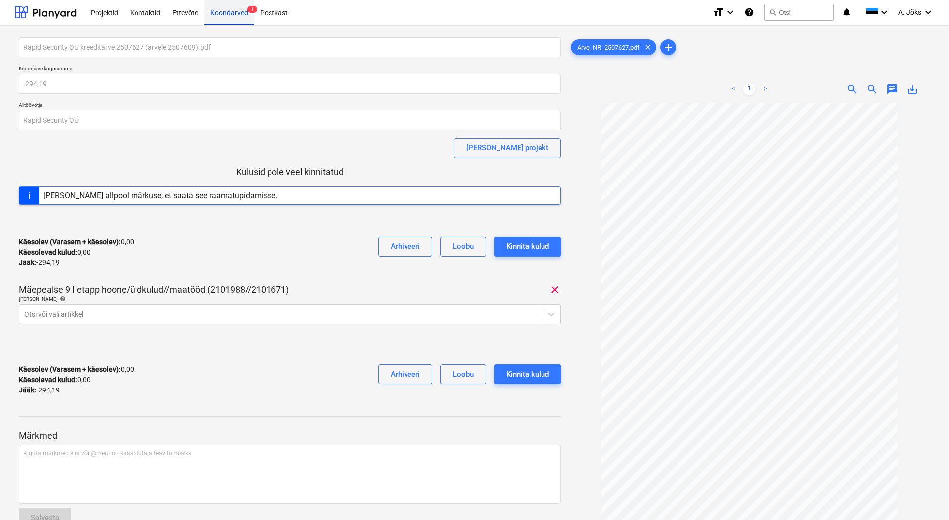
click at [235, 17] on div "Koondarved 1" at bounding box center [229, 12] width 50 height 25
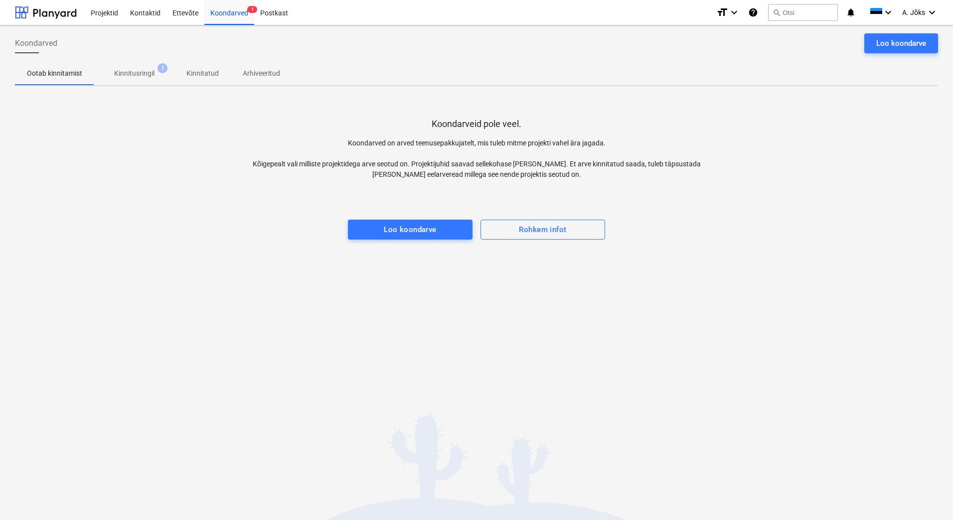
click at [133, 74] on p "Kinnitusringil" at bounding box center [134, 73] width 40 height 10
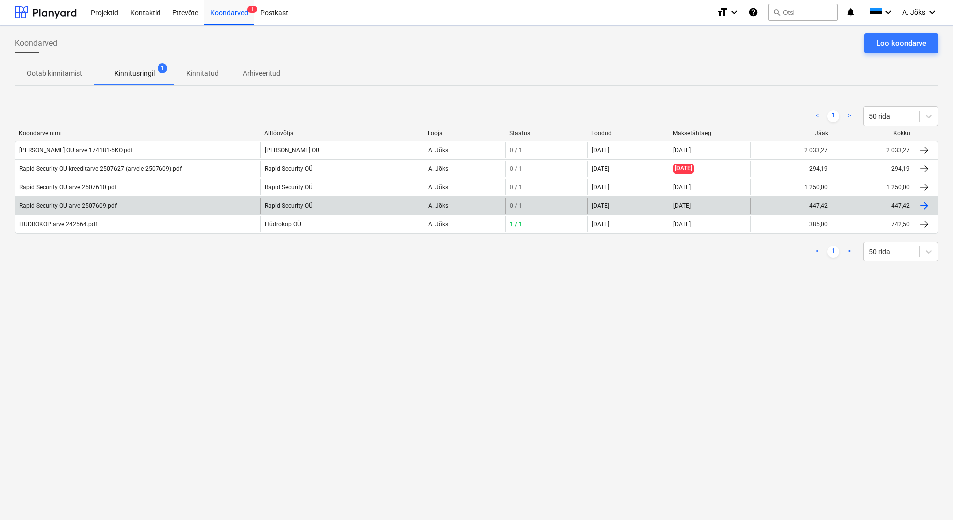
click at [94, 204] on div "Rapid Security OU arve 2507609.pdf" at bounding box center [67, 205] width 97 height 7
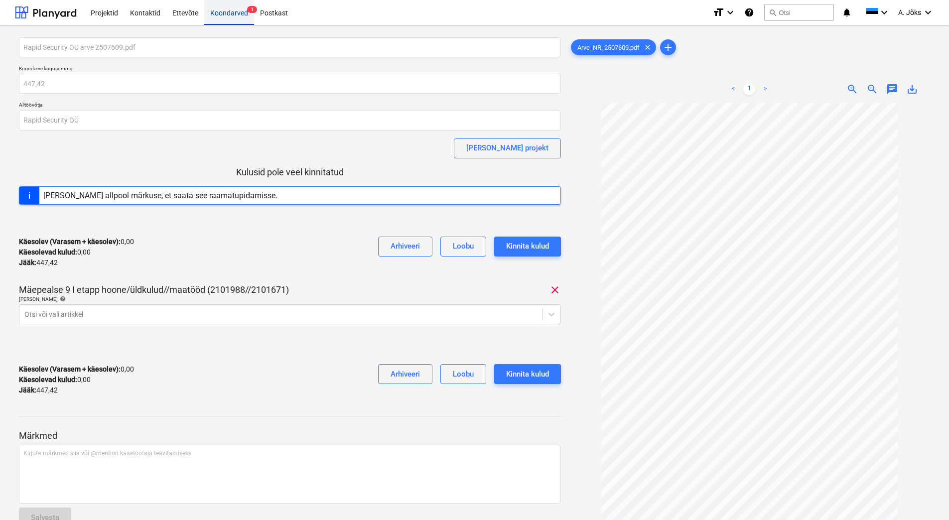
click at [229, 14] on div "Koondarved 1" at bounding box center [229, 12] width 50 height 25
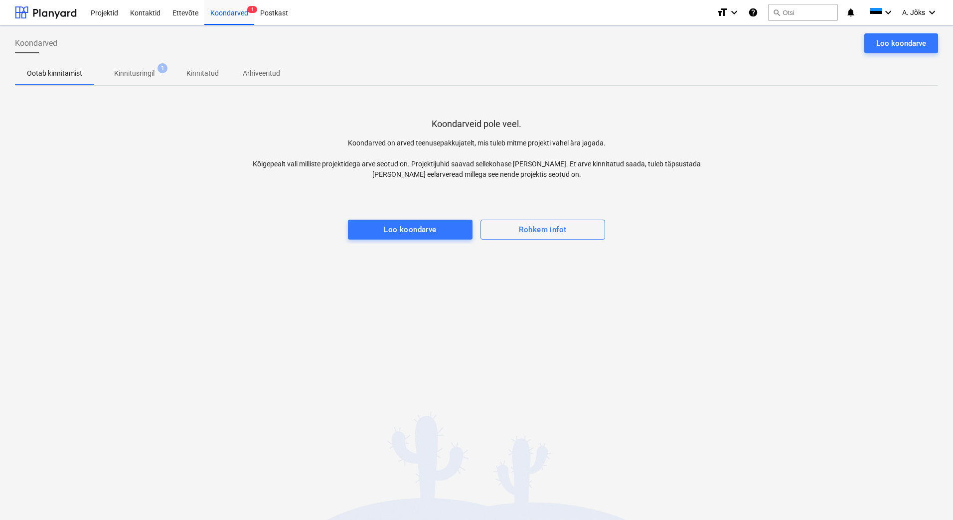
click at [188, 238] on div "Koondarveid pole veel. Koondarved on arved teenusepakkujatelt, mis tuleb mitme …" at bounding box center [476, 169] width 923 height 150
click at [145, 74] on p "Kinnitusringil" at bounding box center [134, 73] width 40 height 10
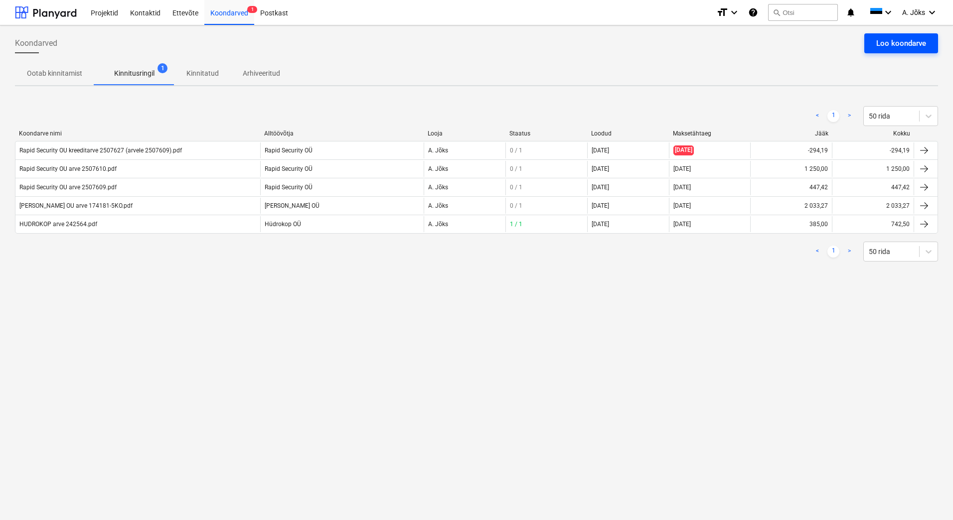
click at [918, 44] on div "Loo koondarve" at bounding box center [901, 43] width 50 height 13
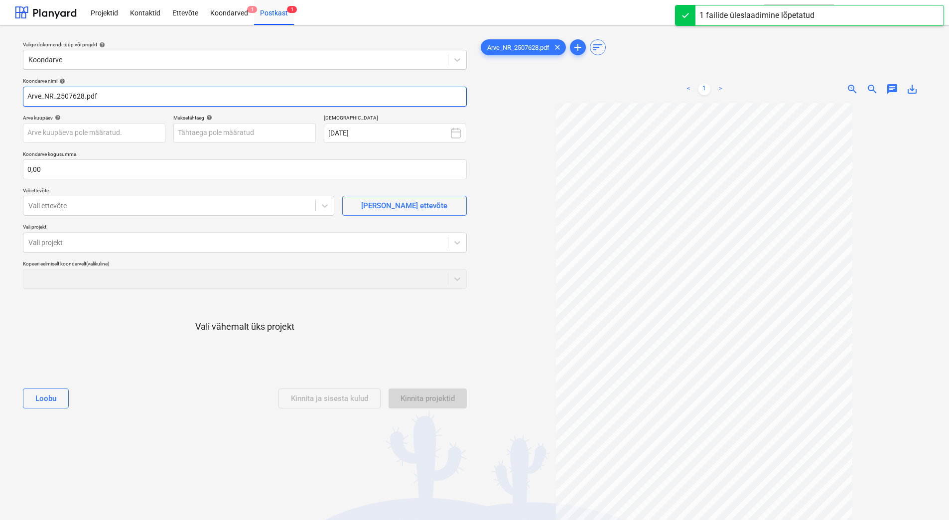
drag, startPoint x: 56, startPoint y: 95, endPoint x: -32, endPoint y: 87, distance: 89.1
click at [0, 87] on html "Projektid Kontaktid Ettevõte Koondarved 1 Postkast 1 format_size keyboard_arrow…" at bounding box center [474, 260] width 949 height 520
paste input "Rapid Security OÜ"
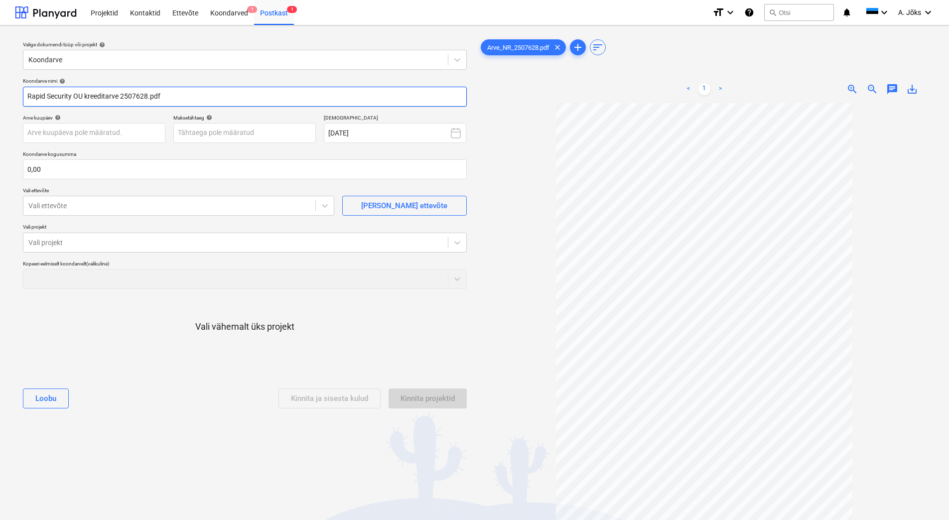
click at [148, 93] on input "Rapid Security OU kreeditarve 2507628.pdf" at bounding box center [245, 97] width 444 height 20
type input "Rapid Security OU kreeditarve 2507628 (arvele 2507610).pdf"
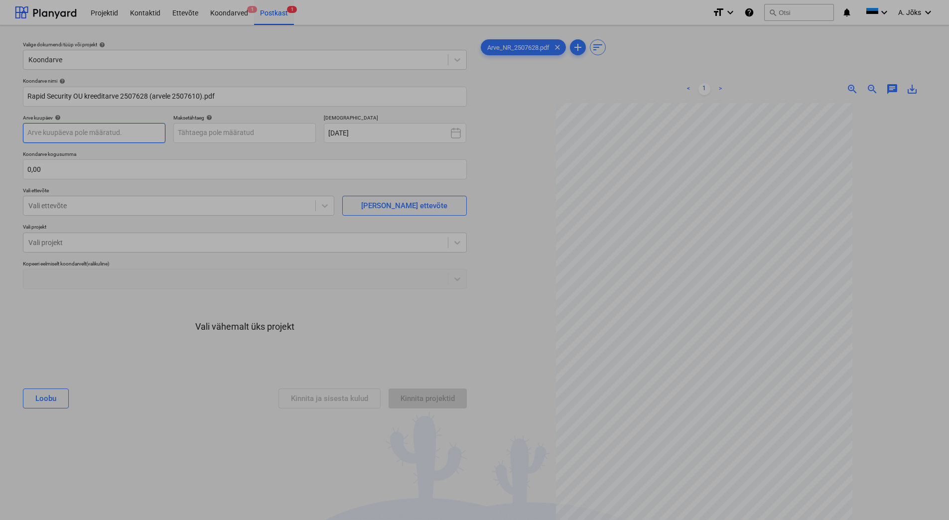
click at [125, 136] on body "Projektid Kontaktid Ettevõte Koondarved 1 Postkast 1 format_size keyboard_arrow…" at bounding box center [474, 260] width 949 height 520
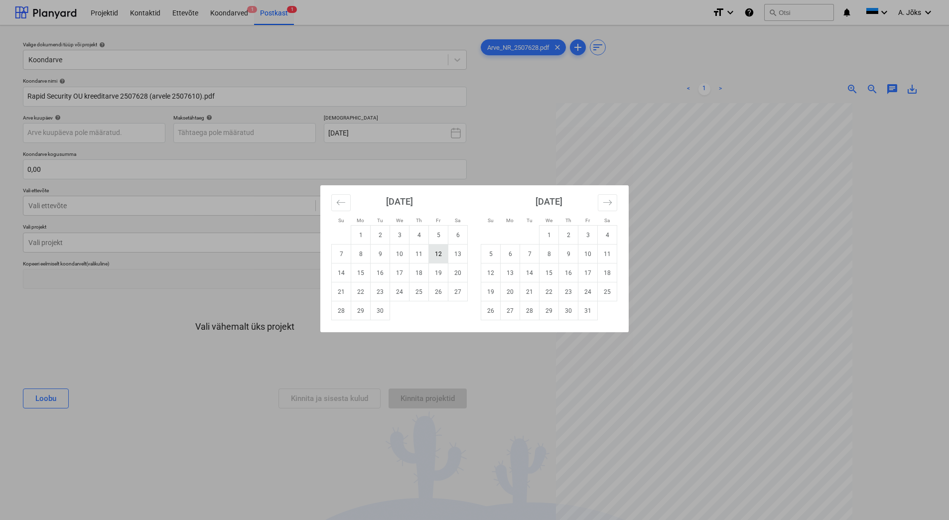
click at [441, 259] on td "12" at bounding box center [438, 254] width 19 height 19
type input "[DATE]"
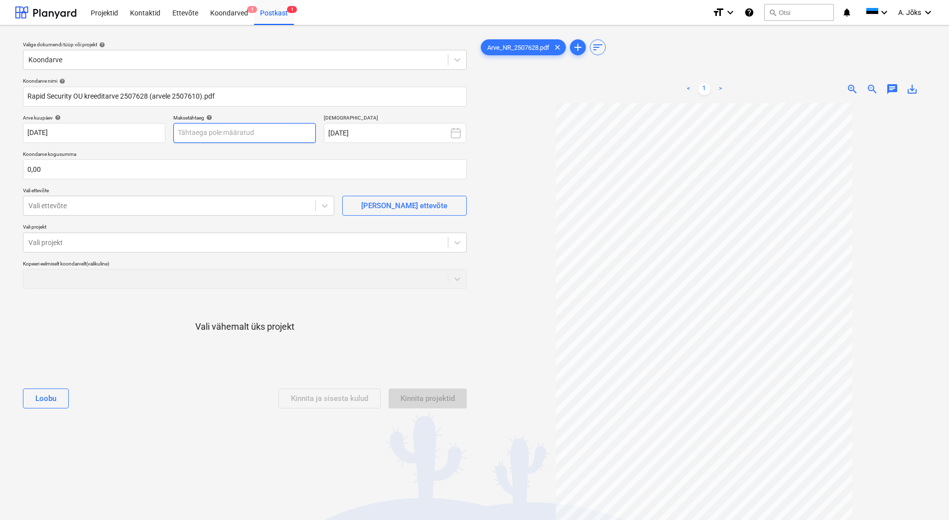
click at [281, 140] on body "Projektid Kontaktid Ettevõte Koondarved 1 Postkast 1 format_size keyboard_arrow…" at bounding box center [474, 260] width 949 height 520
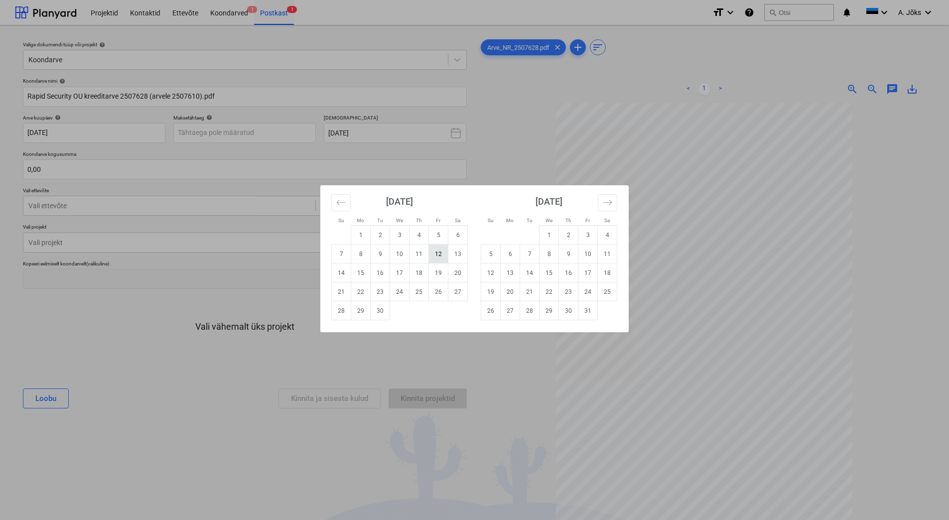
click at [441, 255] on td "12" at bounding box center [438, 254] width 19 height 19
type input "[DATE]"
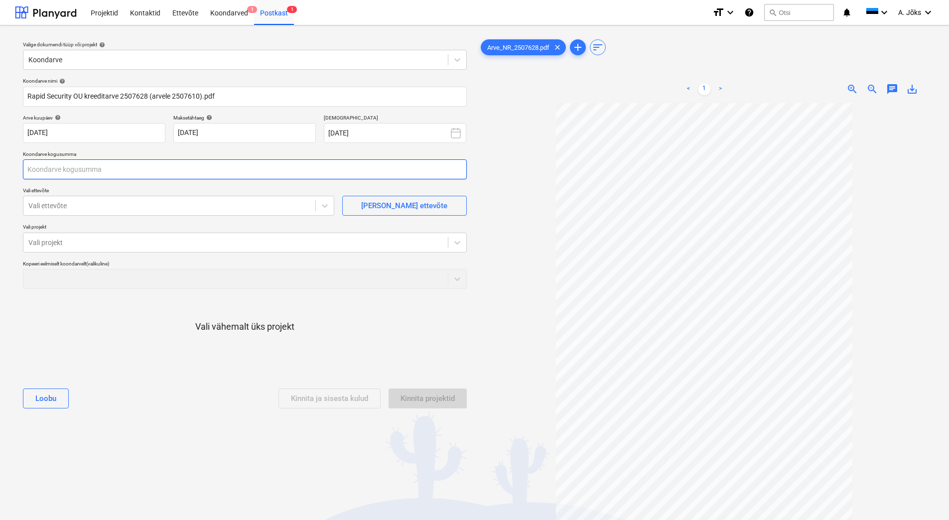
click at [163, 172] on input "text" at bounding box center [245, 169] width 444 height 20
type input "-750,00"
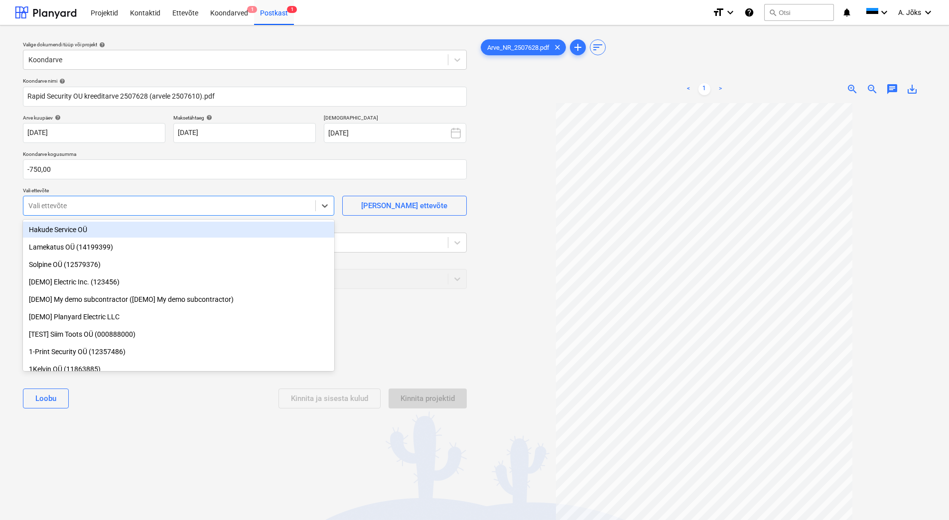
click at [153, 209] on div at bounding box center [169, 206] width 282 height 10
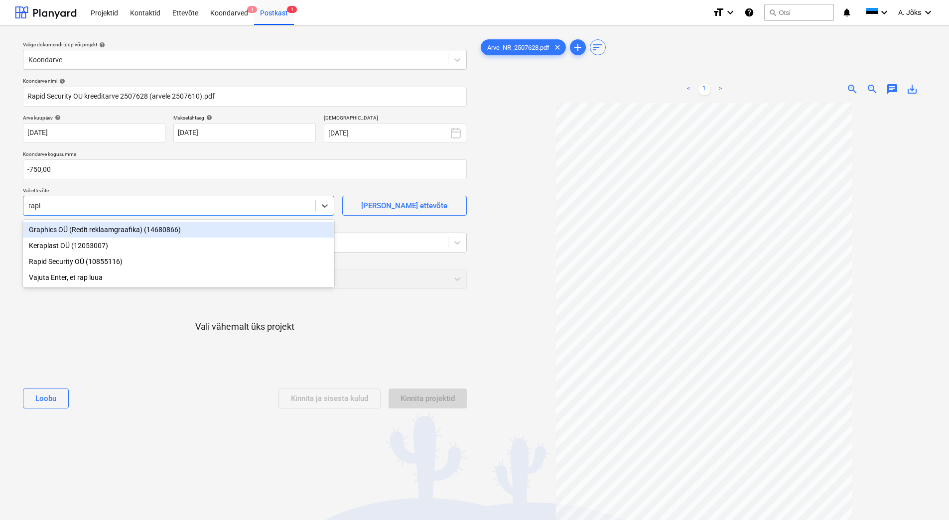
type input "rapid"
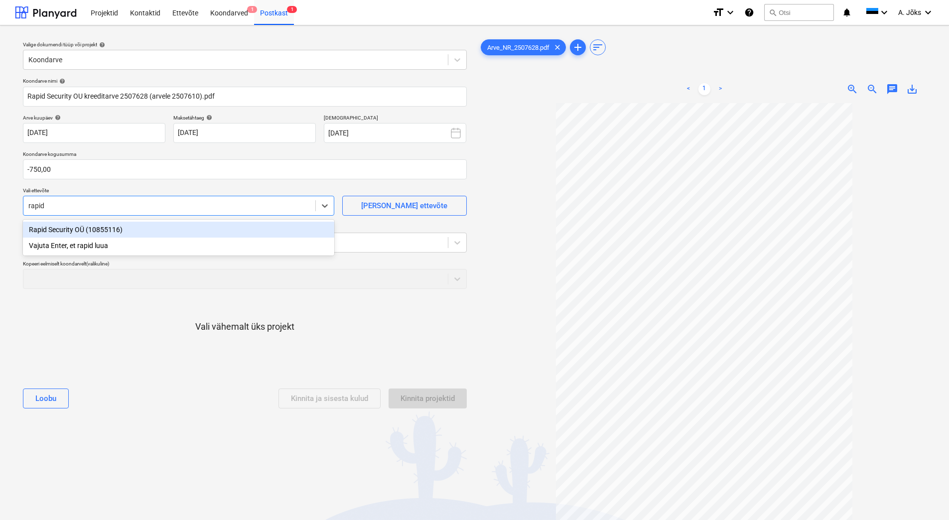
click at [125, 230] on div "Rapid Security OÜ (10855116)" at bounding box center [179, 230] width 312 height 16
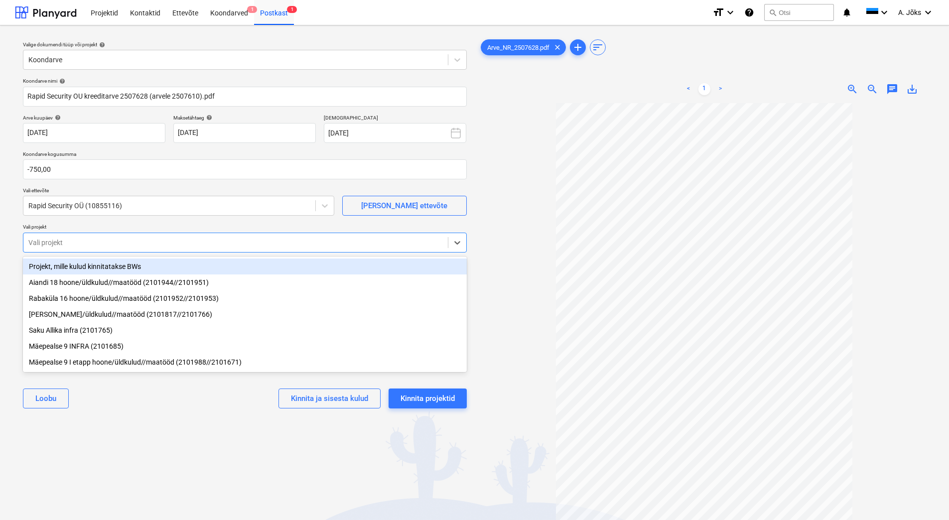
click at [116, 238] on div at bounding box center [235, 243] width 415 height 10
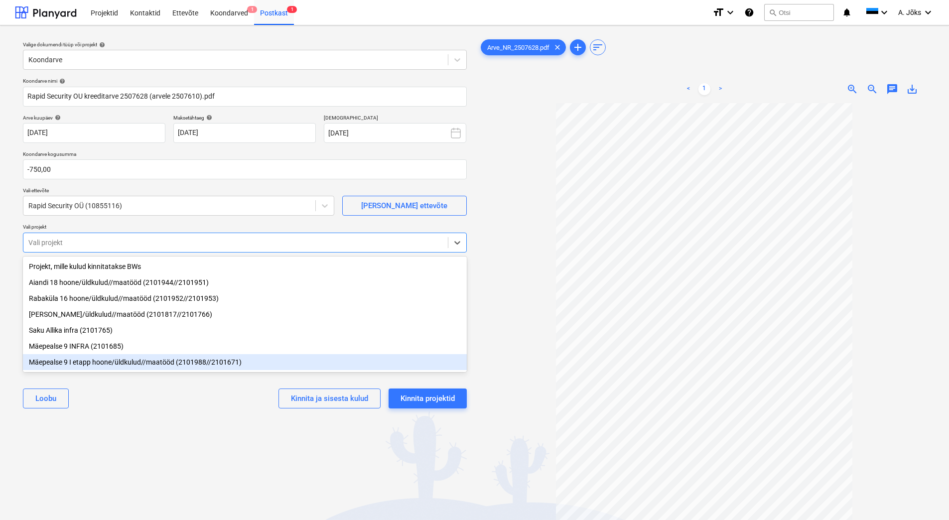
click at [102, 363] on div "Mäepealse 9 I etapp hoone/üldkulud//maatööd (2101988//2101671)" at bounding box center [245, 362] width 444 height 16
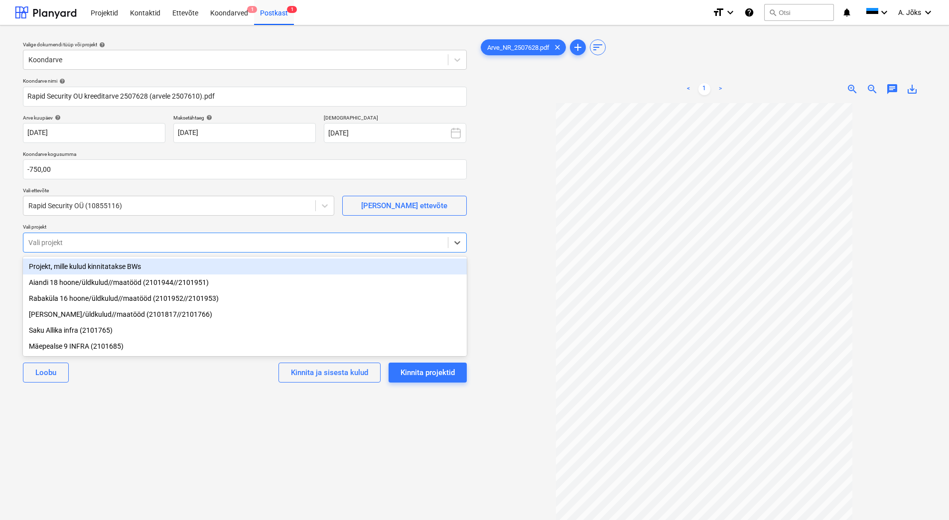
click at [151, 435] on div "Valige dokumendi tüüp või projekt help Koondarve Koondarve nimi help Rapid Secu…" at bounding box center [245, 316] width 460 height 566
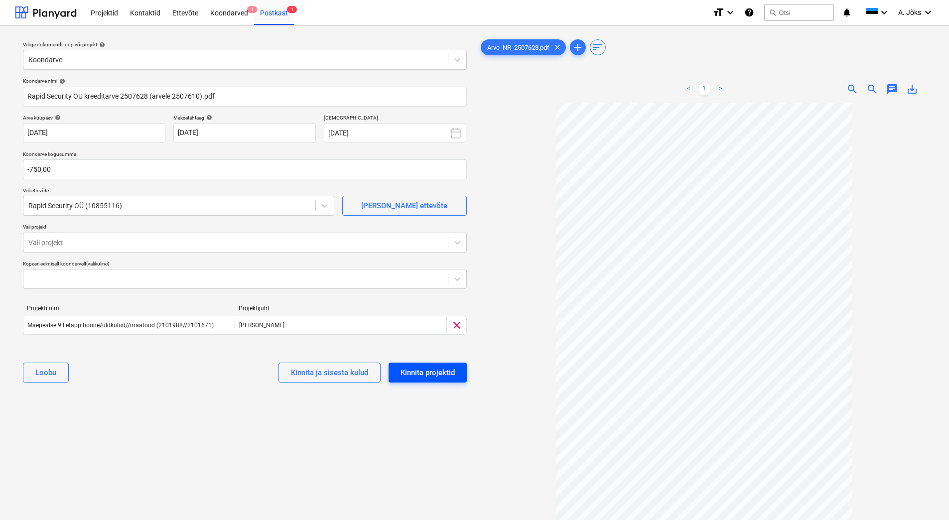
click at [418, 373] on div "Kinnita projektid" at bounding box center [428, 372] width 54 height 13
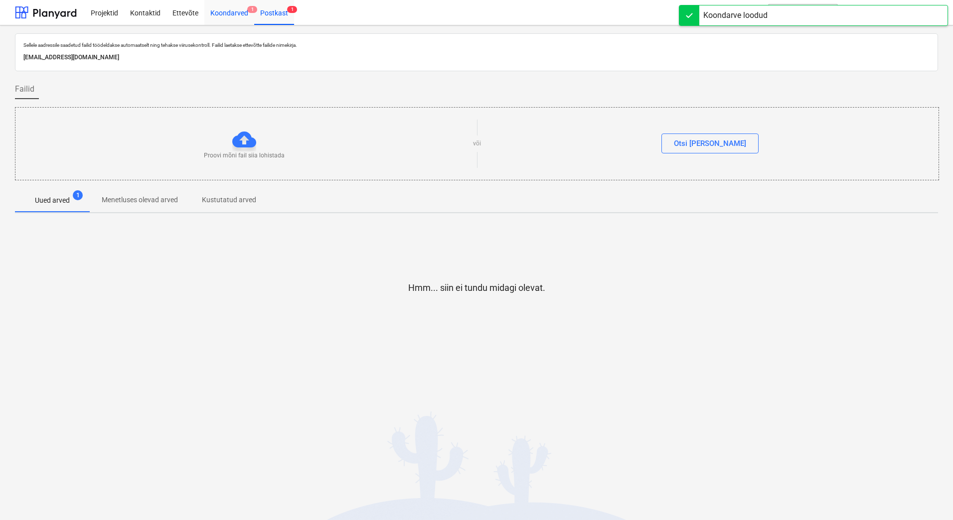
click at [230, 4] on div "Koondarved 1" at bounding box center [229, 12] width 50 height 25
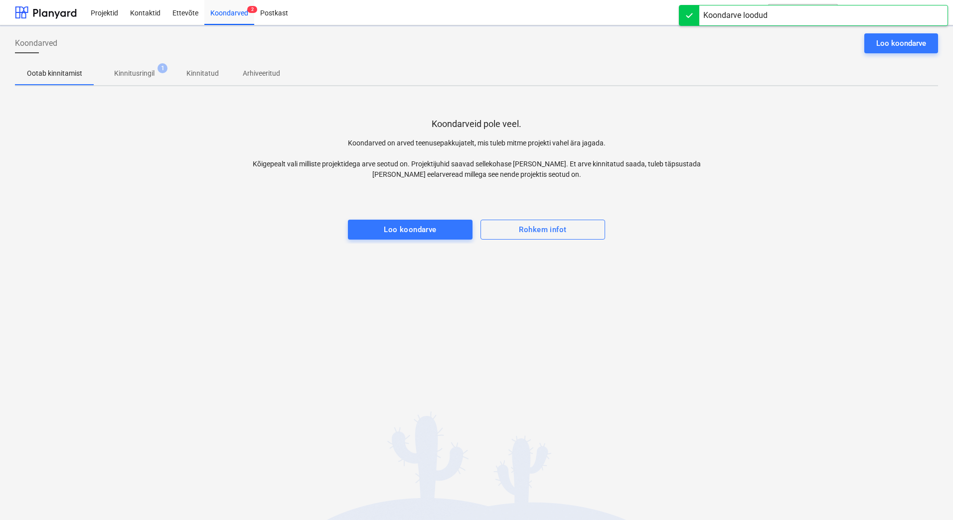
click at [140, 109] on div "Koondarveid pole veel. Koondarved on arved teenusepakkujatelt, mis tuleb mitme …" at bounding box center [476, 169] width 923 height 150
click at [143, 65] on span "Kinnitusringil 1" at bounding box center [134, 73] width 80 height 18
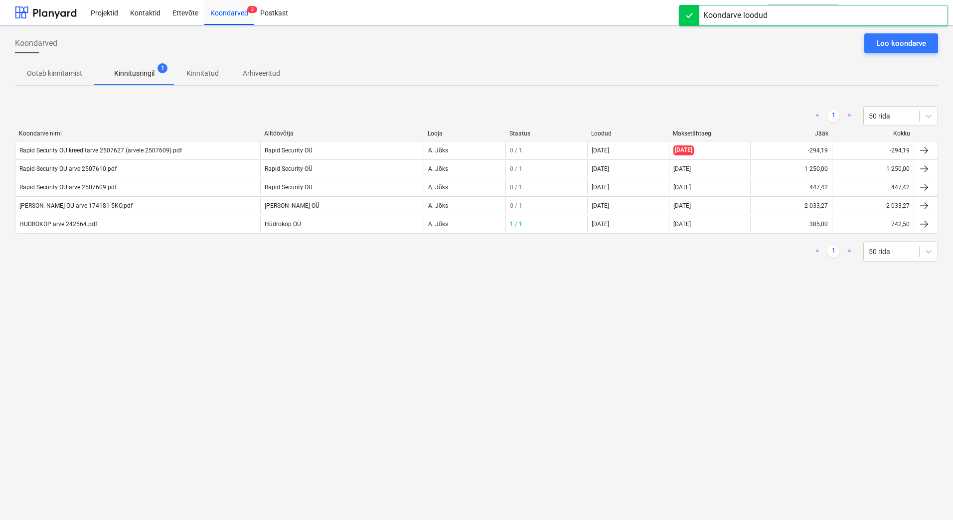
click at [144, 308] on div "Koondarved Loo koondarve Ootab kinnitamist Kinnitusringil 1 Kinnitatud Arhiveer…" at bounding box center [476, 272] width 953 height 495
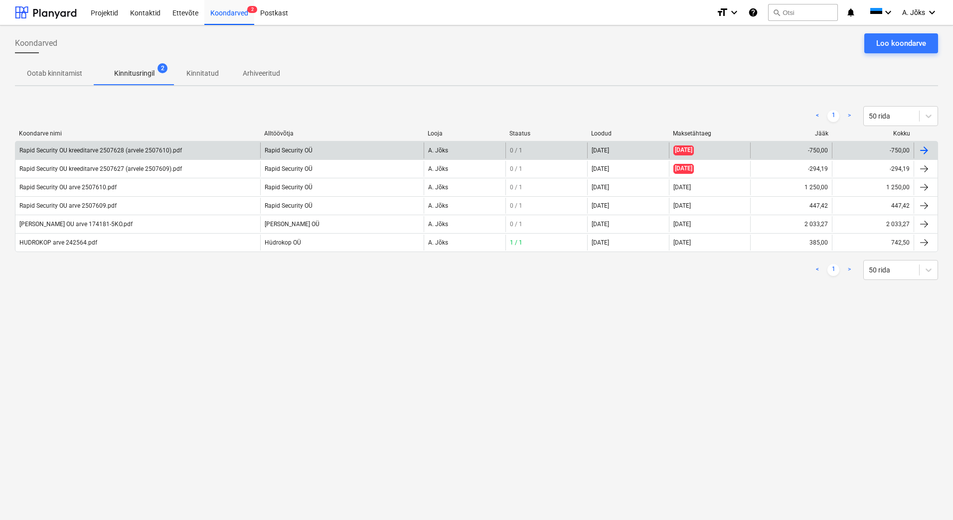
click at [115, 153] on div "Rapid Security OU kreeditarve 2507628 (arvele 2507610).pdf" at bounding box center [100, 150] width 162 height 7
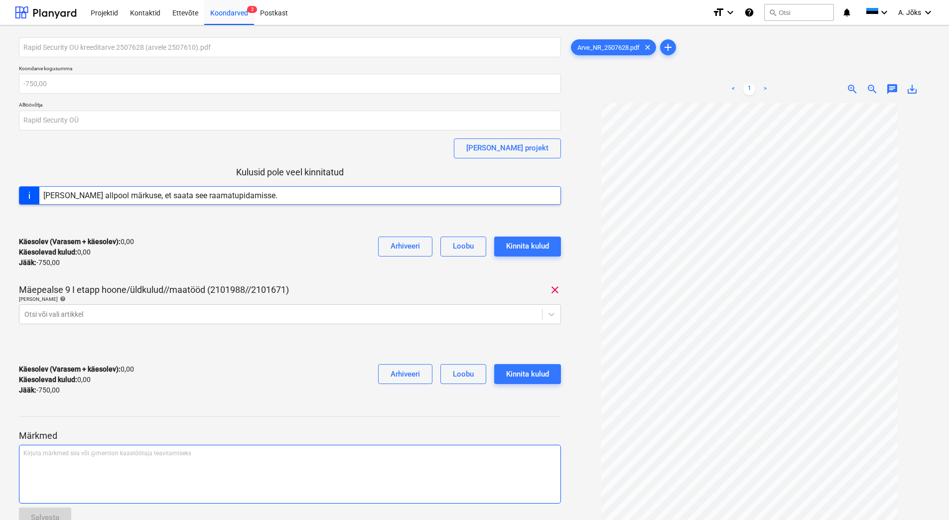
click at [103, 465] on div "Kirjuta märkmed siia või @mention kaastöötaja teavitamiseks ﻿" at bounding box center [290, 474] width 542 height 59
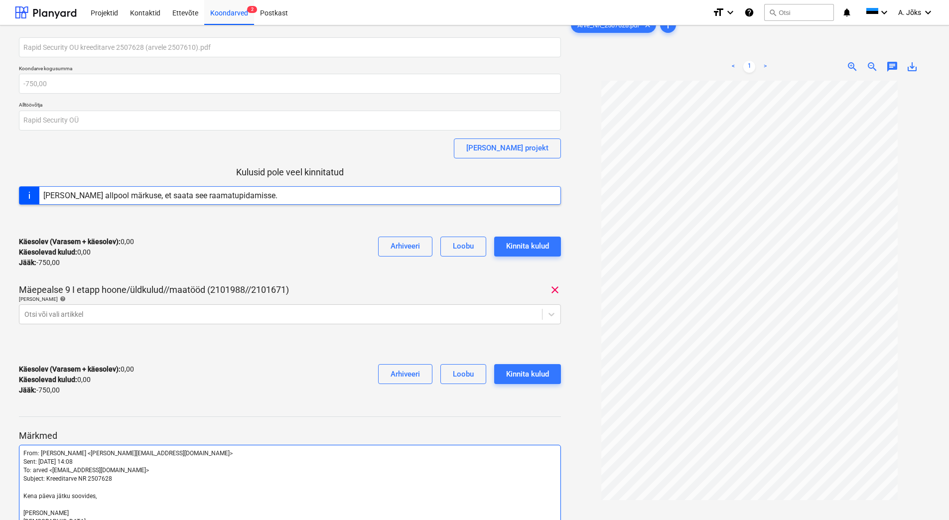
scroll to position [97, 0]
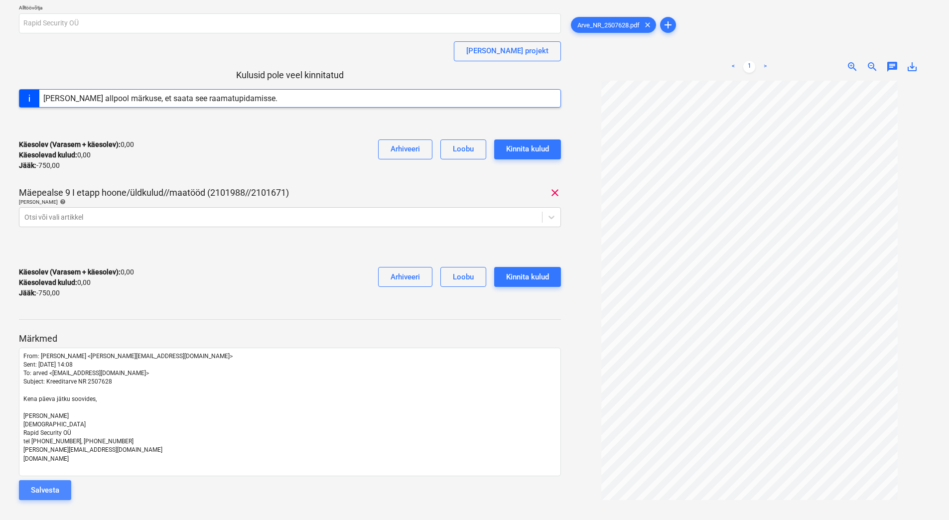
click at [51, 490] on div "Salvesta" at bounding box center [45, 490] width 28 height 13
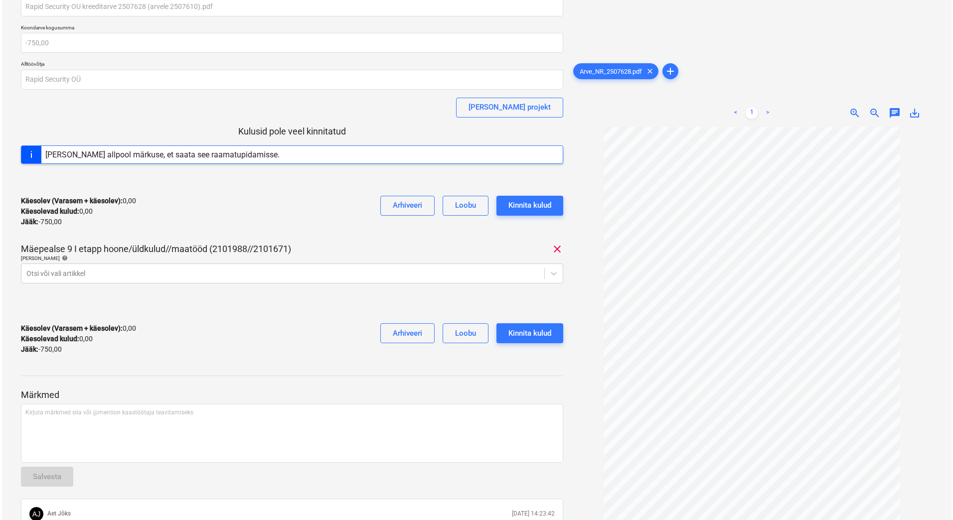
scroll to position [0, 0]
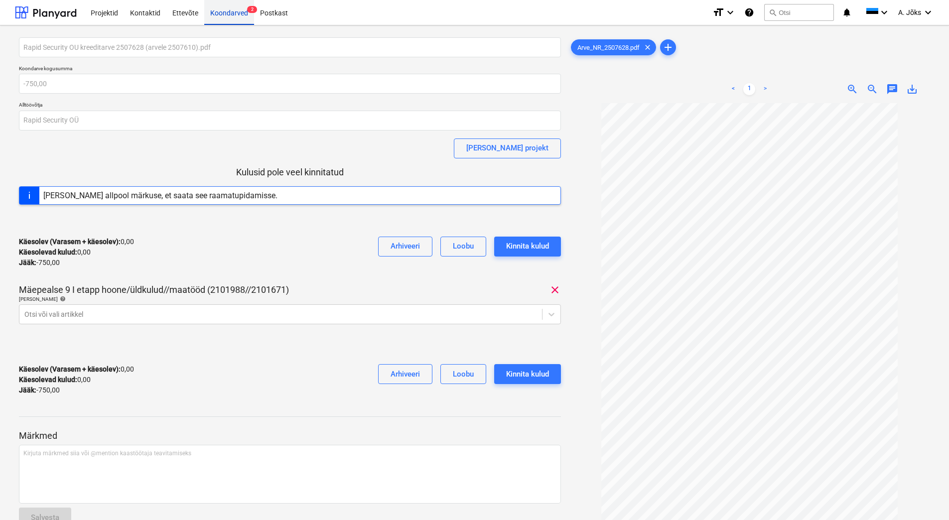
click at [228, 7] on div "Koondarved 2" at bounding box center [229, 12] width 50 height 25
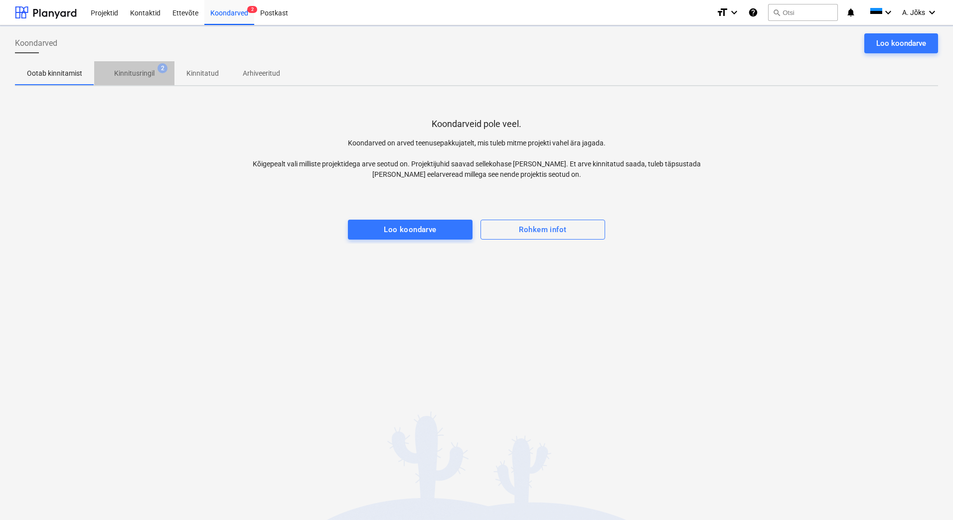
click at [138, 69] on p "Kinnitusringil" at bounding box center [134, 73] width 40 height 10
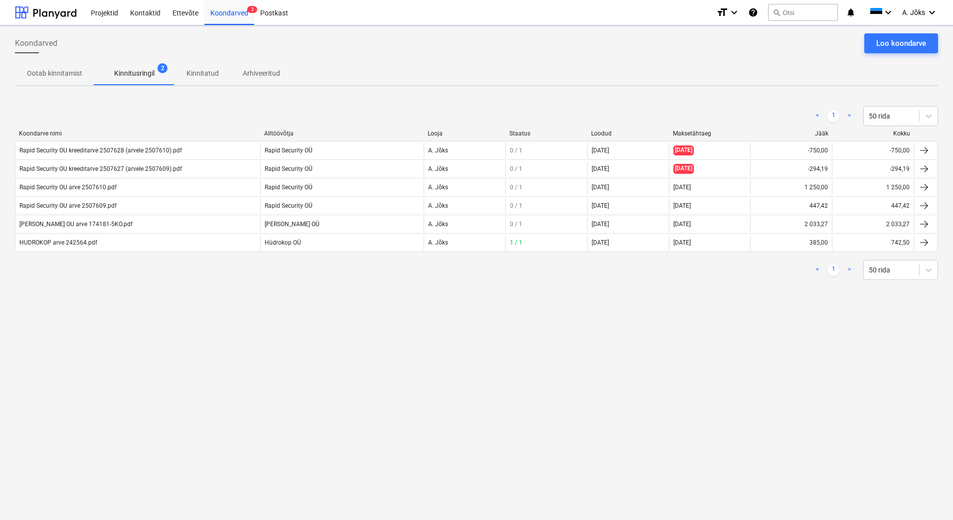
click at [193, 338] on div "Koondarved Loo koondarve Ootab kinnitamist Kinnitusringil 2 Kinnitatud Arhiveer…" at bounding box center [476, 272] width 953 height 495
drag, startPoint x: 132, startPoint y: 353, endPoint x: 178, endPoint y: 440, distance: 99.0
click at [132, 353] on div "Koondarved Loo koondarve Ootab kinnitamist Kinnitusringil 2 Kinnitatud Arhiveer…" at bounding box center [476, 272] width 953 height 495
drag, startPoint x: 589, startPoint y: 432, endPoint x: 490, endPoint y: 417, distance: 100.3
click at [590, 432] on div "Koondarved Loo koondarve Ootab kinnitamist Kinnitusringil 2 Kinnitatud Arhiveer…" at bounding box center [476, 272] width 953 height 495
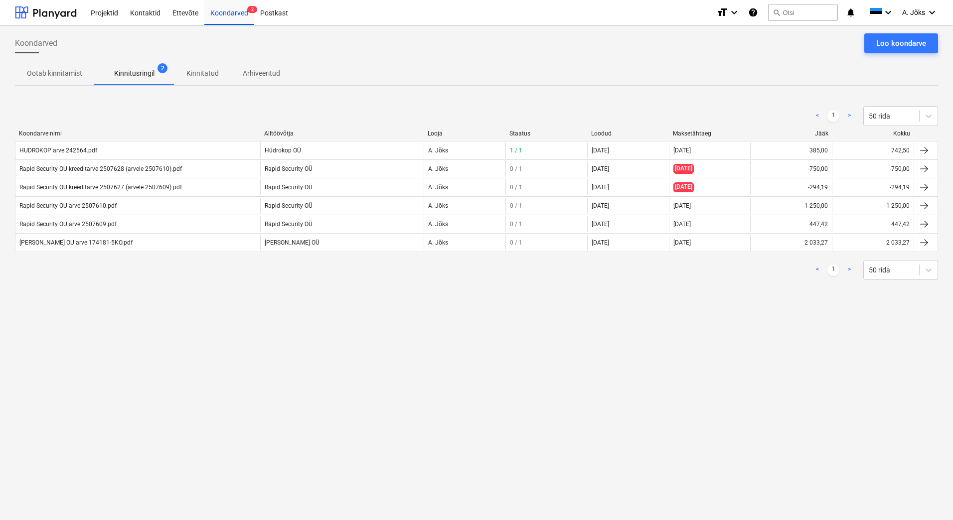
click at [666, 346] on div "Koondarved Loo koondarve Ootab kinnitamist Kinnitusringil 2 Kinnitatud Arhiveer…" at bounding box center [476, 272] width 953 height 495
click at [802, 11] on button "search Otsi" at bounding box center [803, 12] width 70 height 17
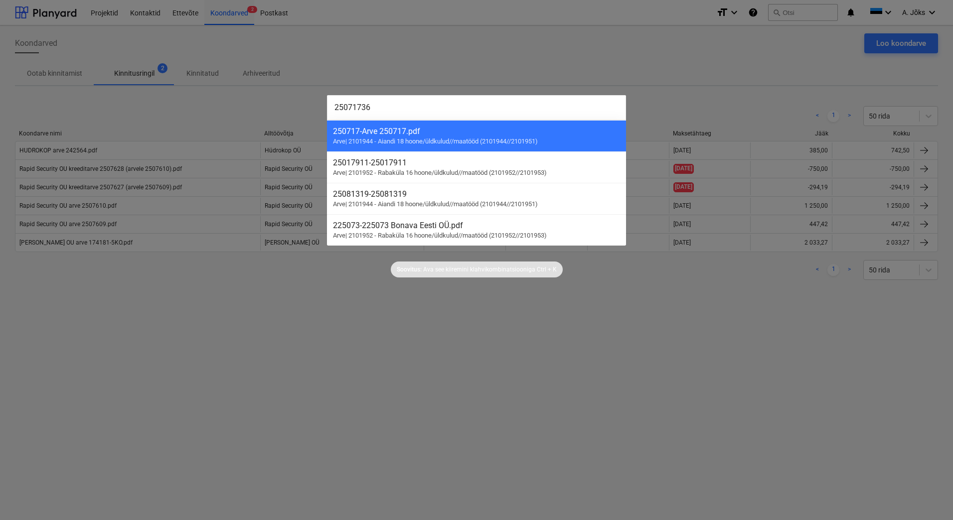
type input "25071736"
click at [321, 300] on div at bounding box center [476, 260] width 953 height 520
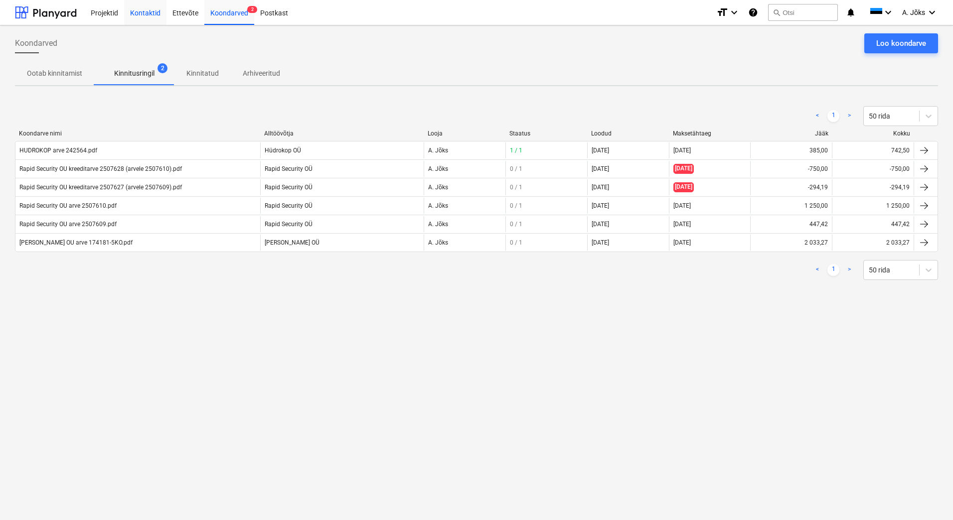
click at [146, 10] on div "Kontaktid" at bounding box center [145, 12] width 42 height 25
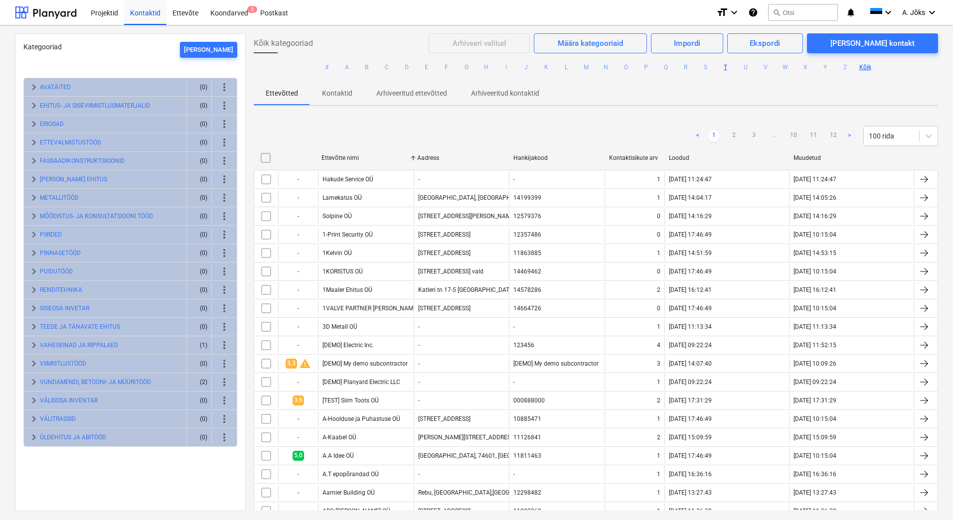
click at [723, 67] on button "T" at bounding box center [726, 67] width 12 height 12
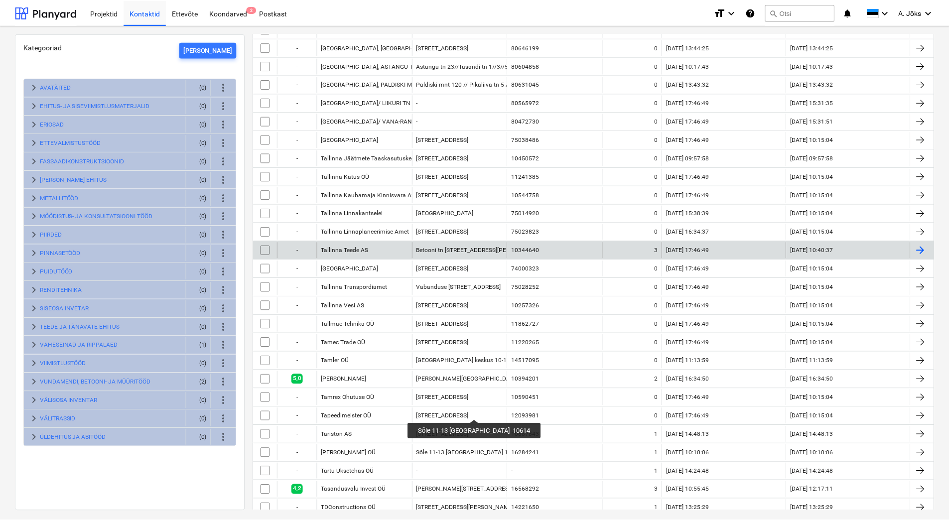
scroll to position [199, 0]
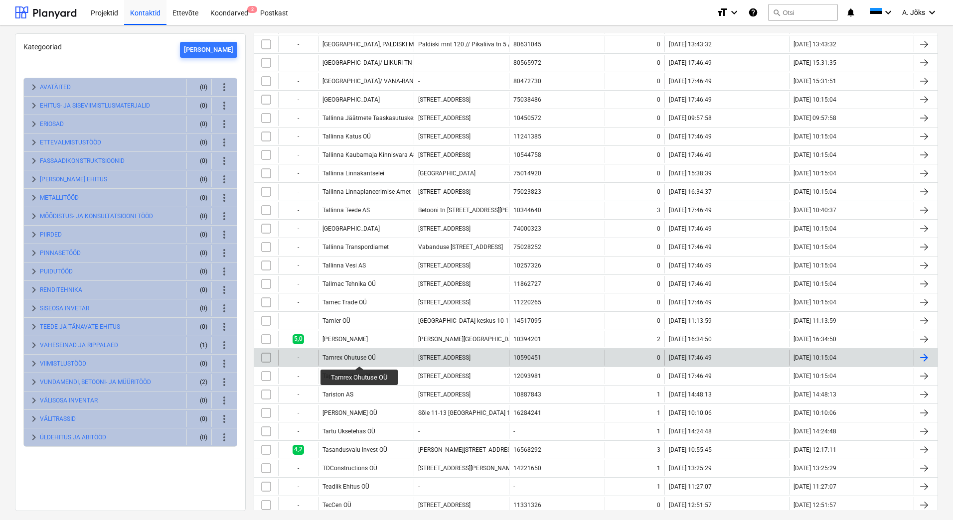
click at [360, 357] on div "Tamrex Ohutuse OÜ" at bounding box center [348, 357] width 53 height 7
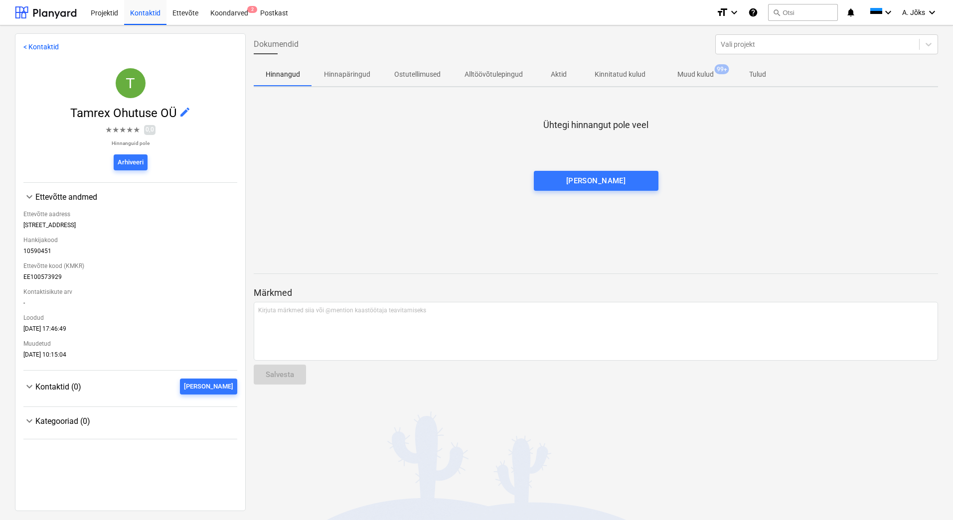
click at [688, 72] on p "Muud kulud" at bounding box center [695, 74] width 36 height 10
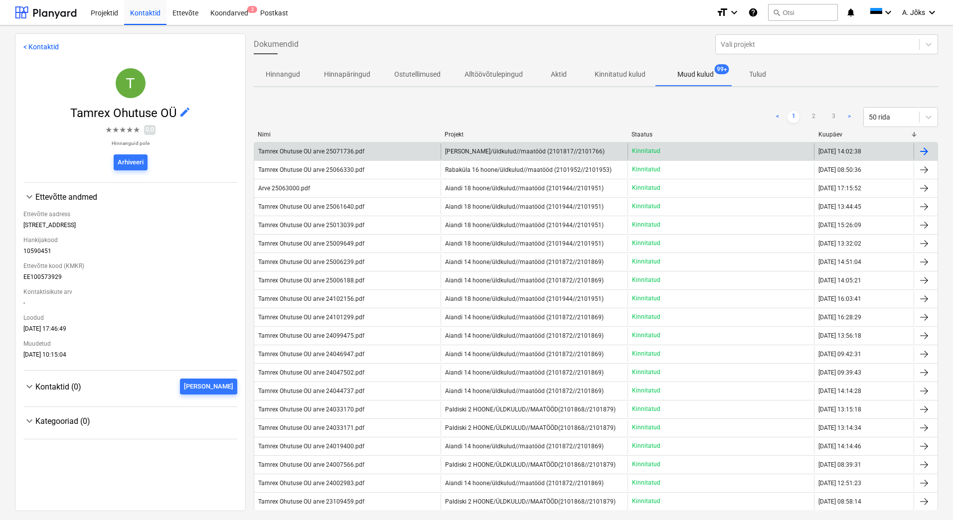
click at [349, 154] on div "Tamrex Ohutuse OU arve 25071736.pdf" at bounding box center [311, 151] width 106 height 7
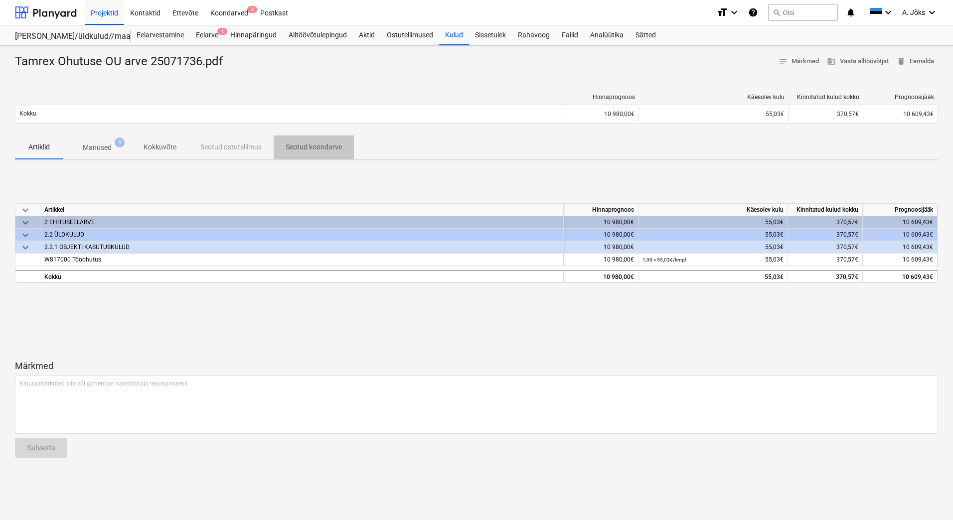
click at [327, 150] on p "Seotud koondarve" at bounding box center [314, 147] width 56 height 10
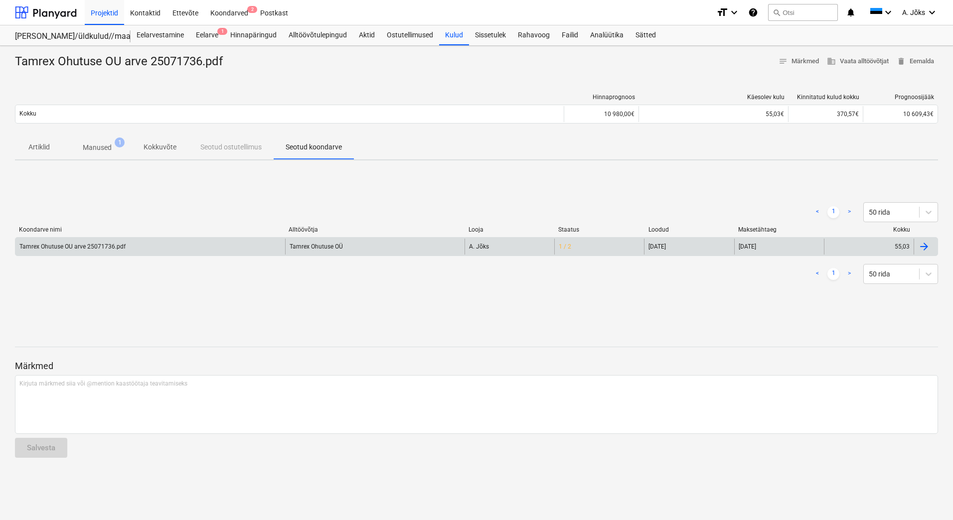
click at [91, 246] on div "Tamrex Ohutuse OU arve 25071736.pdf" at bounding box center [72, 246] width 106 height 7
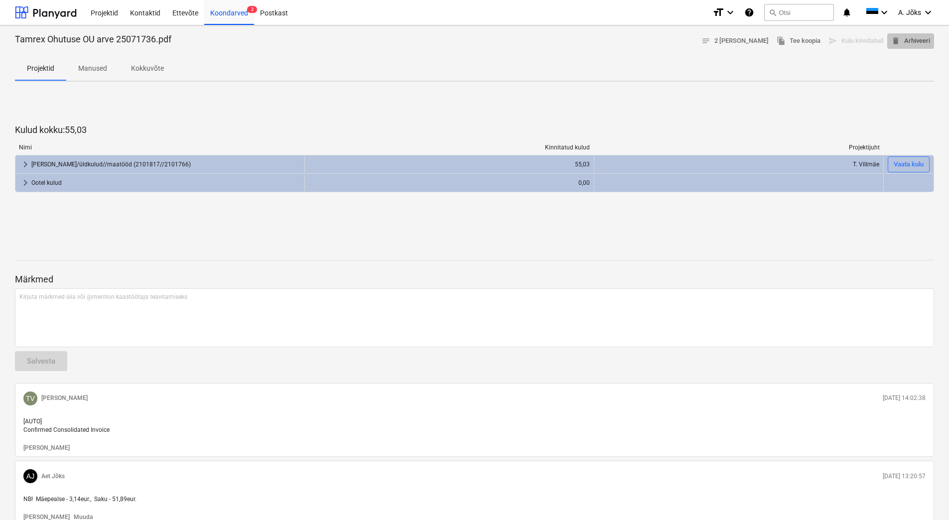
click at [909, 40] on span "delete Arhiveeri" at bounding box center [911, 40] width 39 height 11
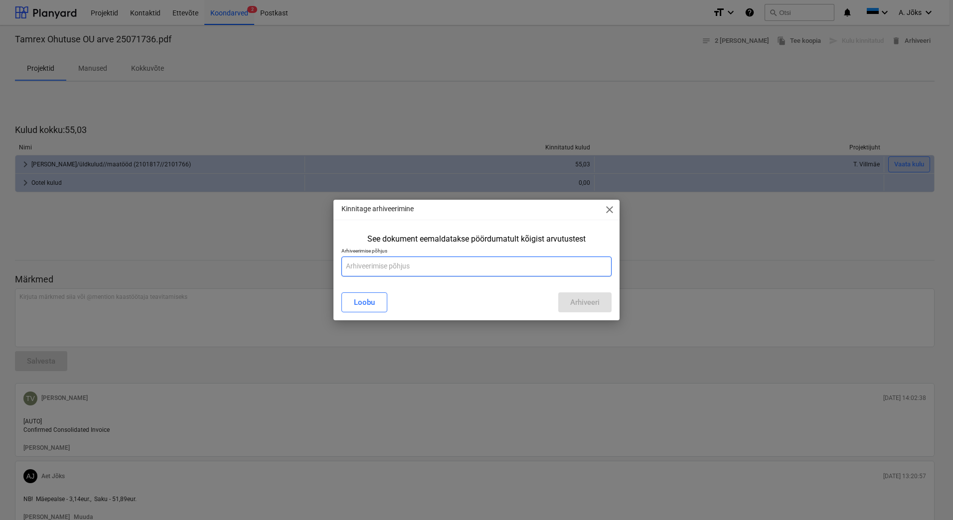
click at [484, 264] on input "text" at bounding box center [476, 267] width 270 height 20
type input "[PERSON_NAME] on 2 objekti (Mäepealse ja Saku)!"
click at [584, 301] on div "Arhiveeri" at bounding box center [584, 302] width 29 height 13
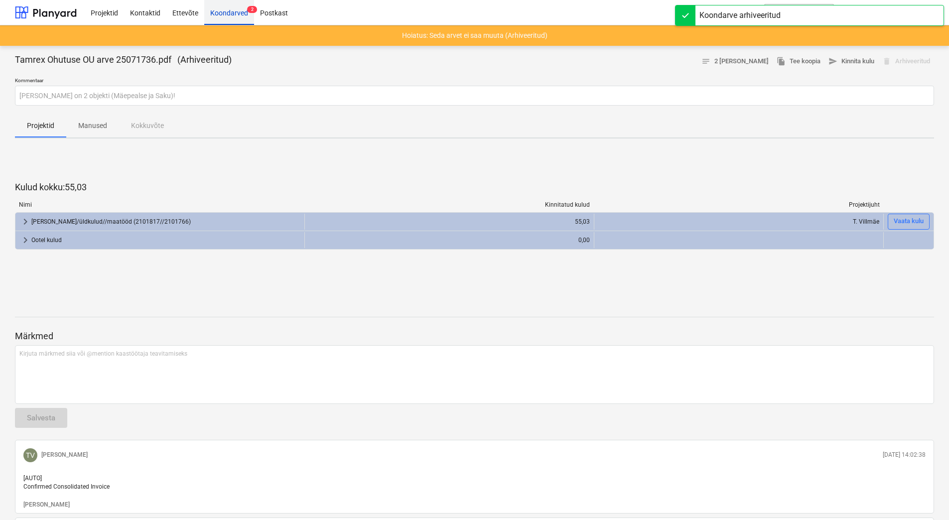
drag, startPoint x: 223, startPoint y: 11, endPoint x: 233, endPoint y: 13, distance: 9.8
click at [223, 11] on div "Koondarved 2" at bounding box center [229, 12] width 50 height 25
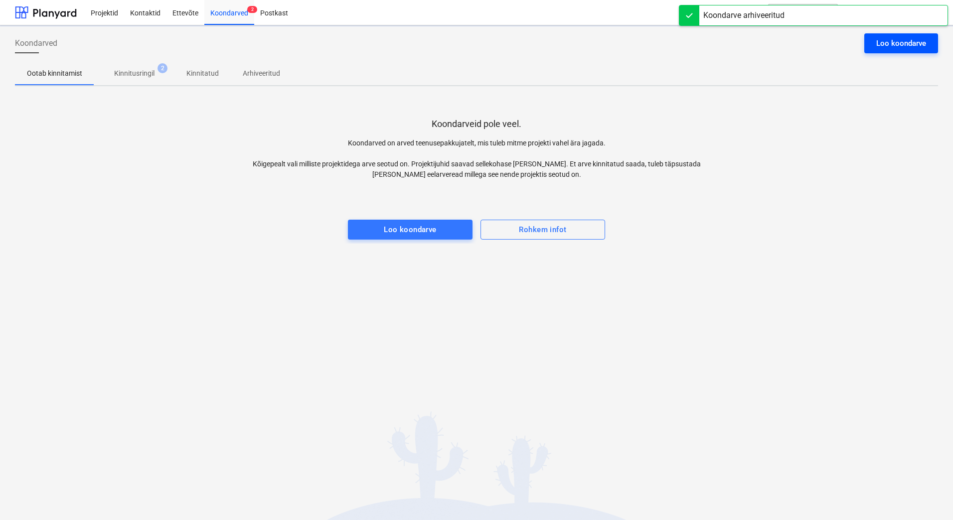
click at [901, 37] on div "Loo koondarve" at bounding box center [901, 43] width 50 height 13
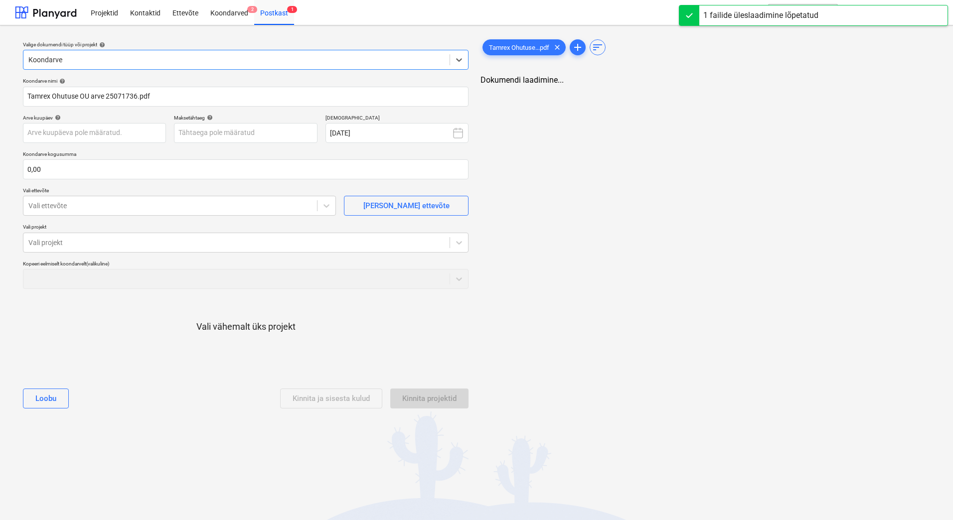
type input "Tamrex Ohutuse OU arve 25071736.pdf"
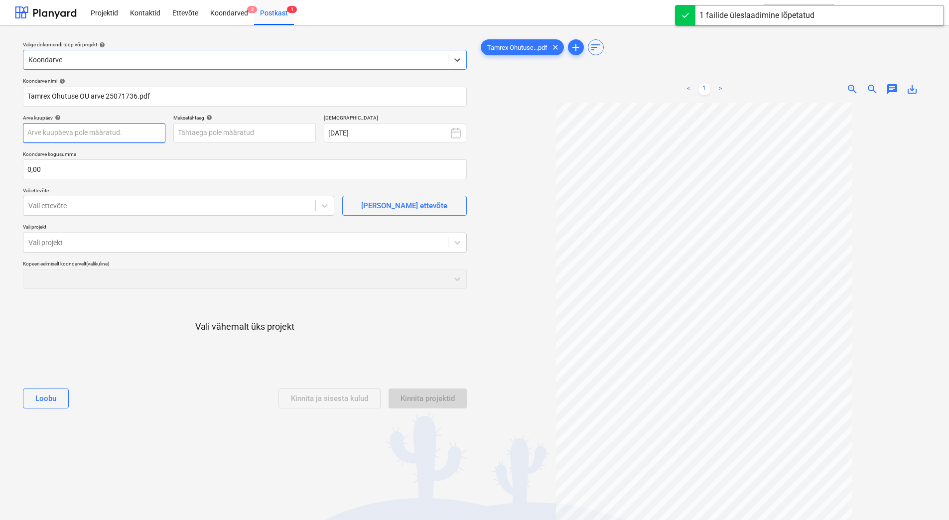
click at [84, 136] on body "Projektid Kontaktid Ettevõte Koondarved 2 Postkast 1 format_size keyboard_arrow…" at bounding box center [474, 260] width 949 height 520
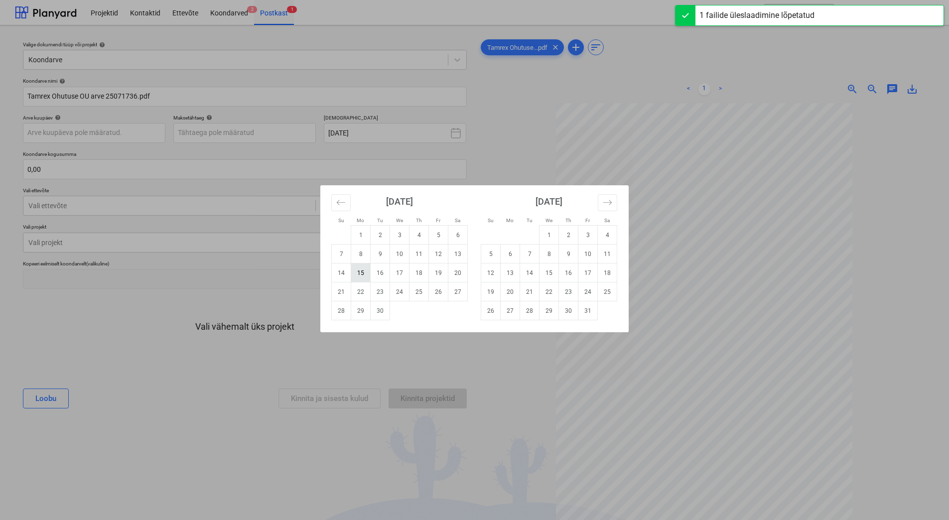
click at [363, 272] on td "15" at bounding box center [360, 273] width 19 height 19
type input "[DATE]"
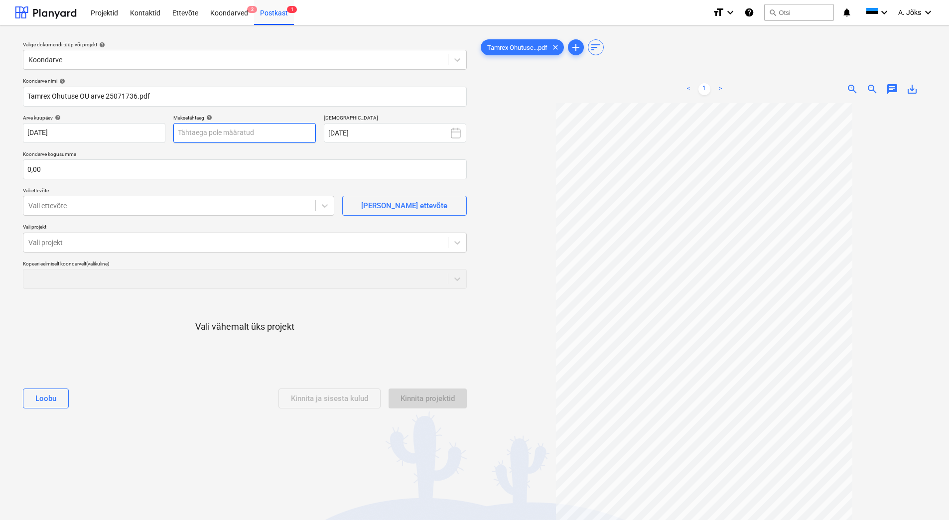
click at [242, 134] on body "Projektid Kontaktid Ettevõte Koondarved 2 Postkast 1 format_size keyboard_arrow…" at bounding box center [474, 260] width 949 height 520
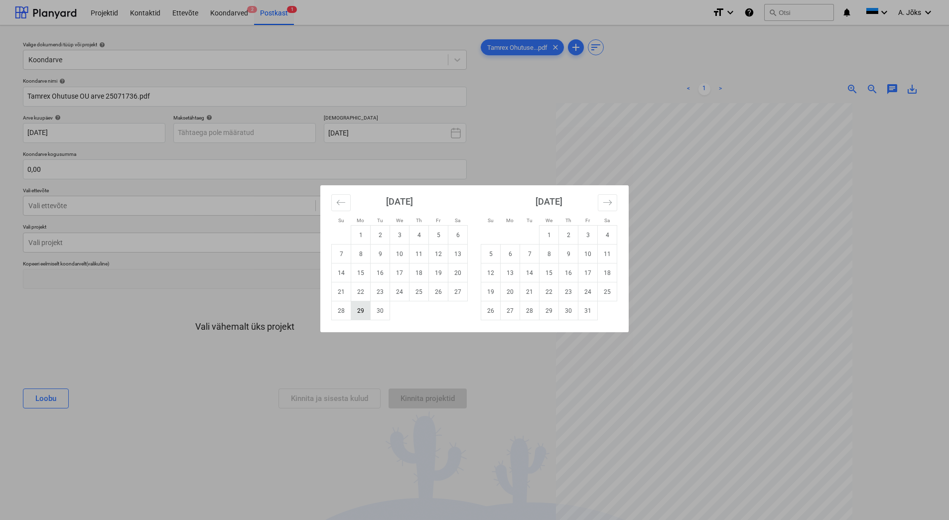
click at [363, 312] on td "29" at bounding box center [360, 311] width 19 height 19
type input "[DATE]"
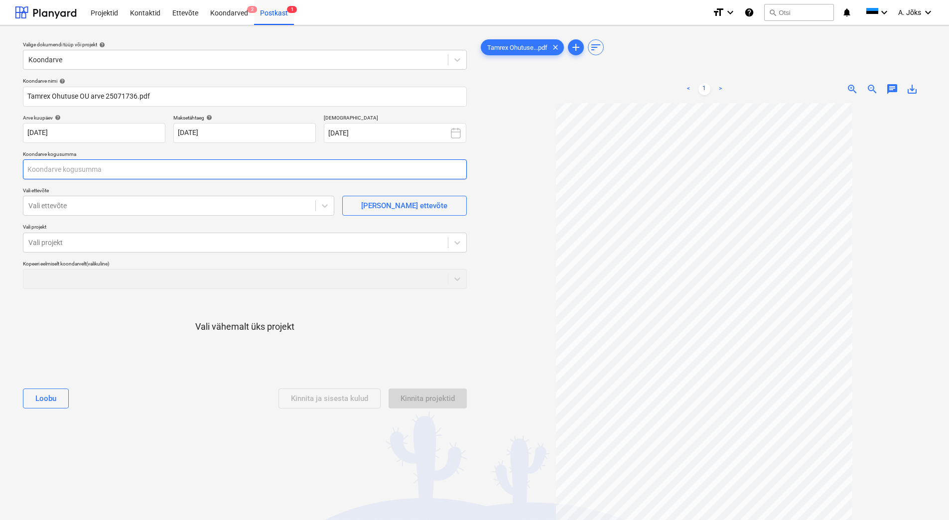
click at [126, 174] on input "text" at bounding box center [245, 169] width 444 height 20
type input "55,03"
click at [94, 210] on div at bounding box center [169, 206] width 282 height 10
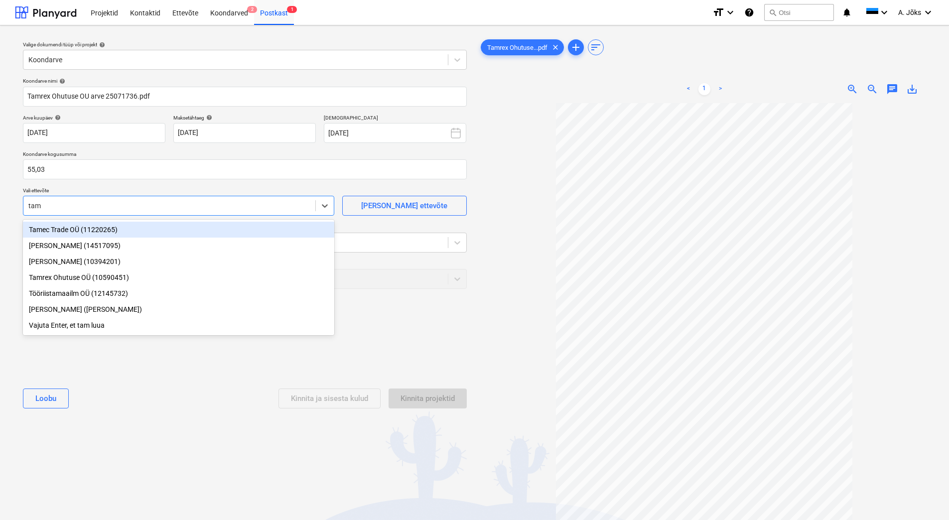
type input "tamr"
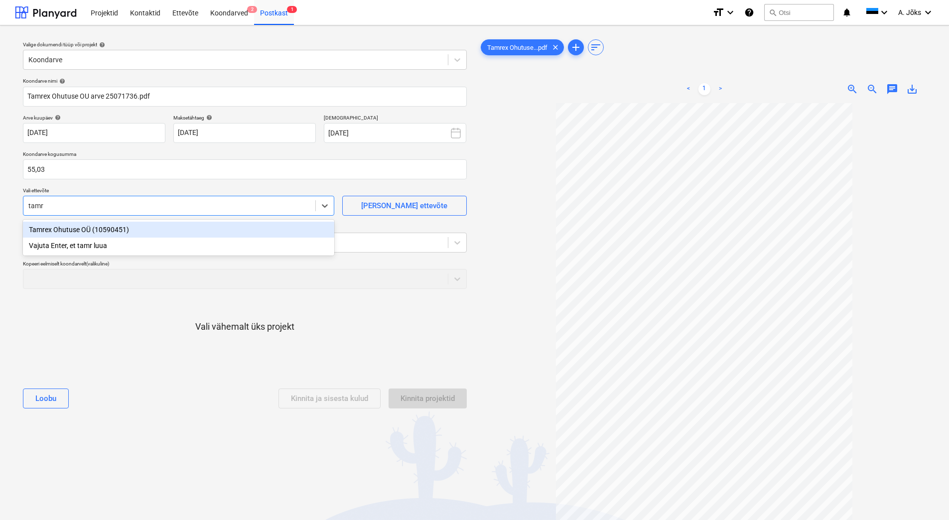
click at [78, 228] on div "Tamrex Ohutuse OÜ (10590451)" at bounding box center [179, 230] width 312 height 16
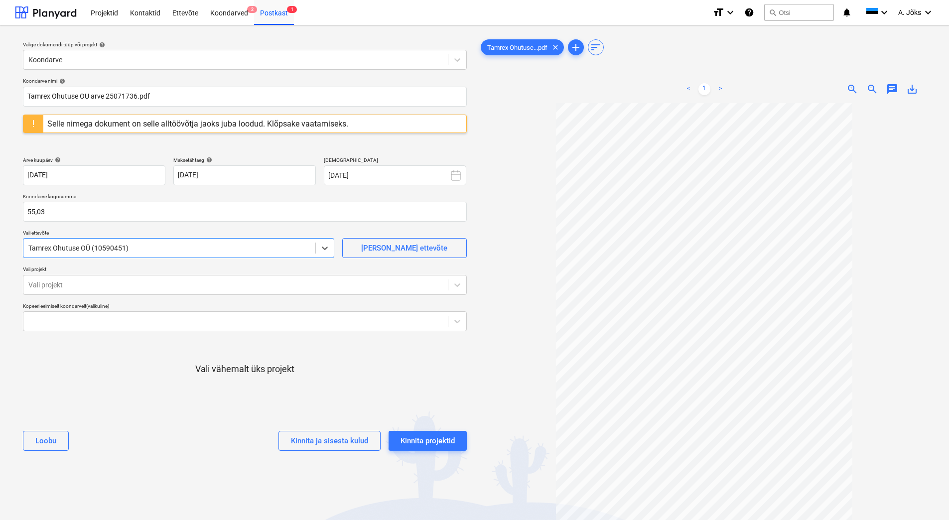
click at [85, 252] on div at bounding box center [169, 248] width 282 height 10
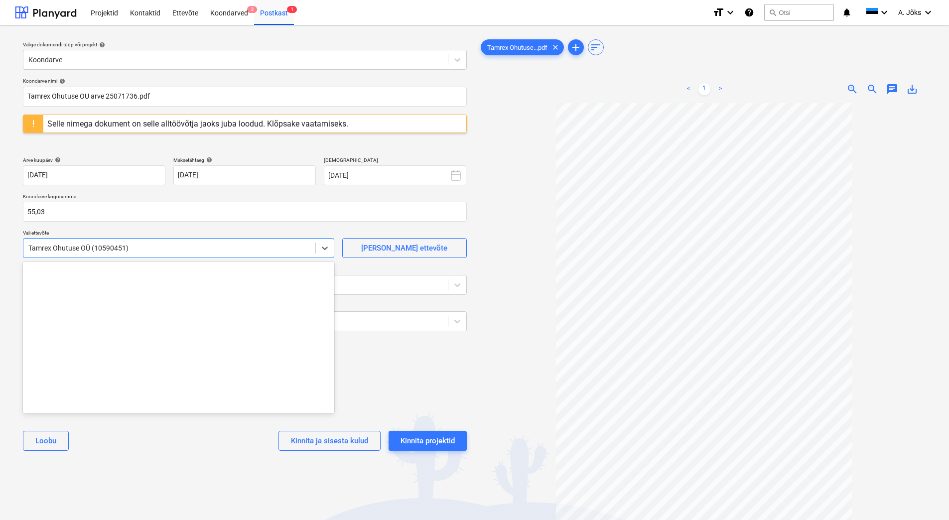
scroll to position [18107, 0]
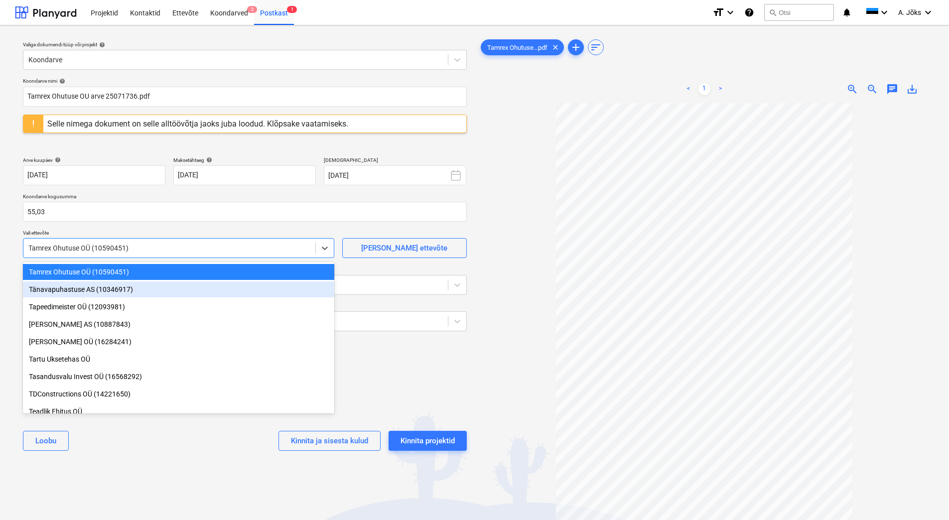
click at [398, 363] on div "Vali vähemalt üks projekt" at bounding box center [245, 377] width 444 height 76
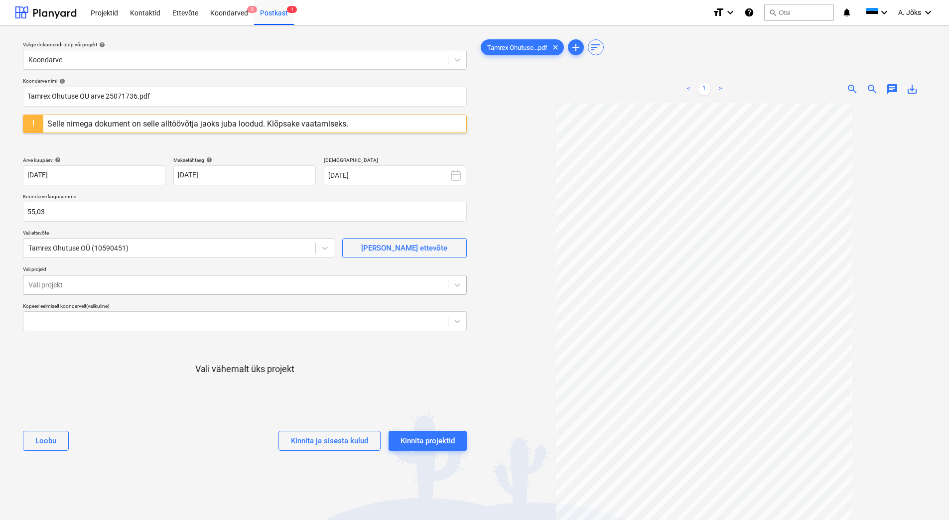
click at [192, 284] on div at bounding box center [235, 285] width 415 height 10
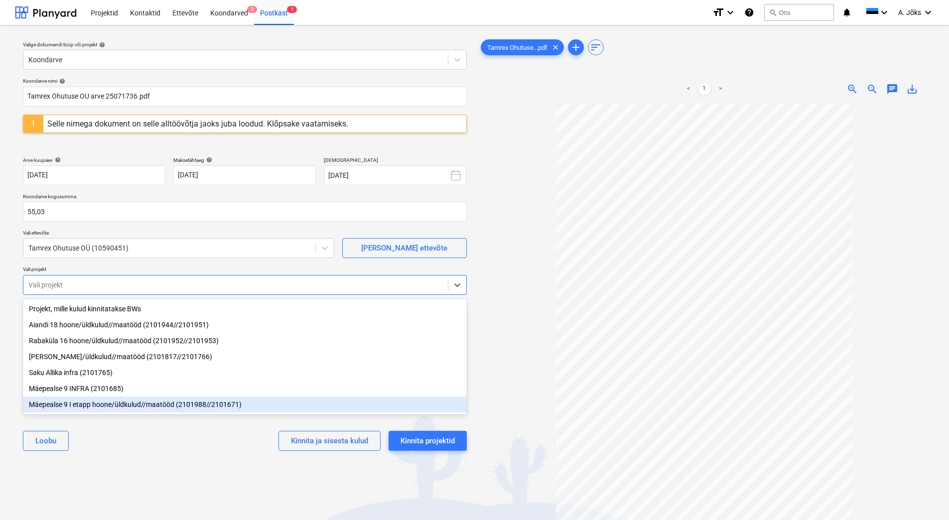
click at [96, 409] on div "Mäepealse 9 I etapp hoone/üldkulud//maatööd (2101988//2101671)" at bounding box center [245, 405] width 444 height 16
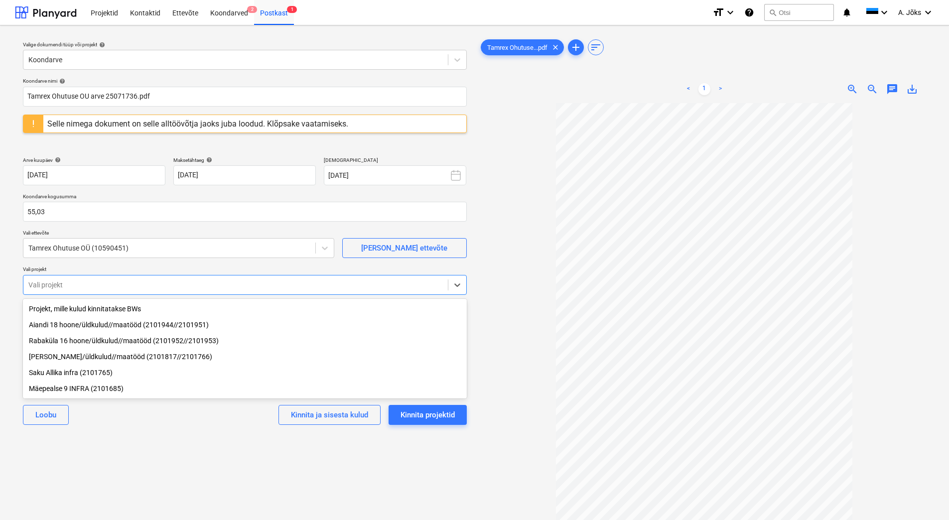
click at [168, 433] on div "[PERSON_NAME] ja sisesta kulud Kinnita projektid" at bounding box center [245, 415] width 444 height 36
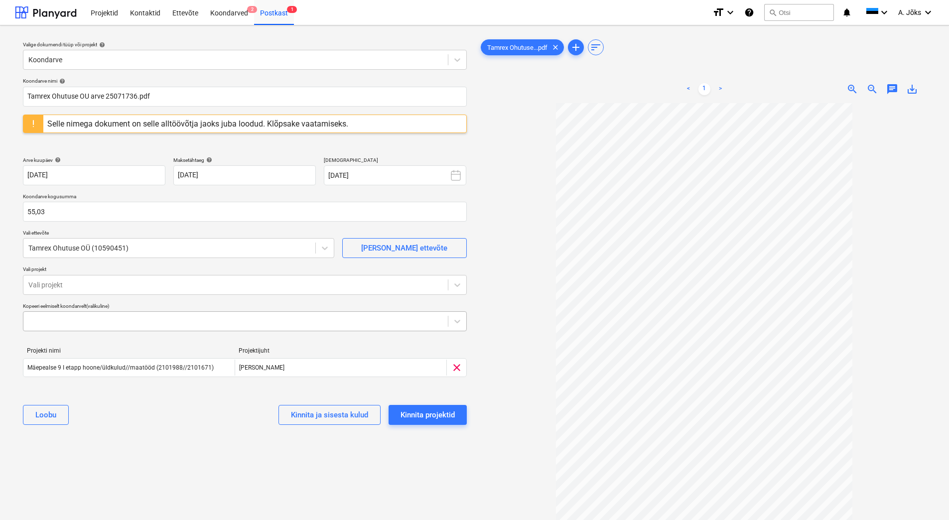
click at [115, 319] on div at bounding box center [235, 321] width 415 height 10
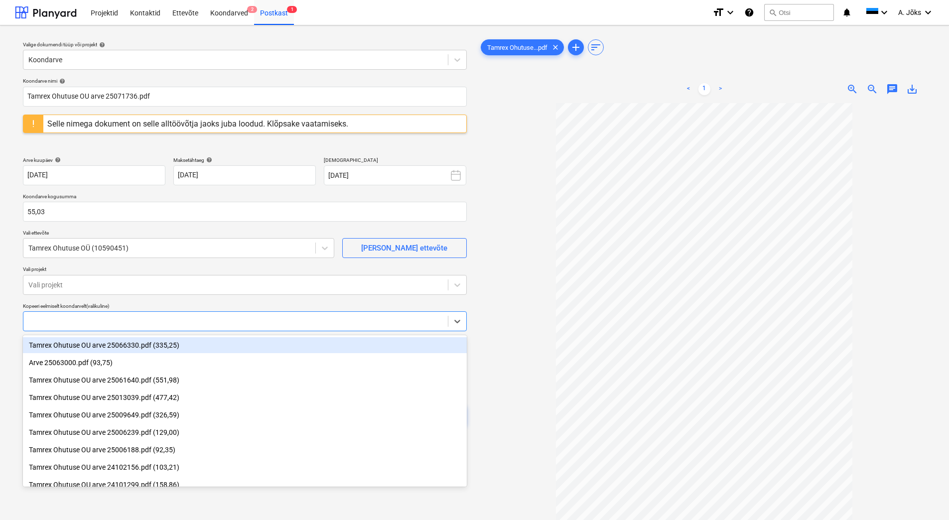
click at [509, 300] on div at bounding box center [705, 349] width 452 height 492
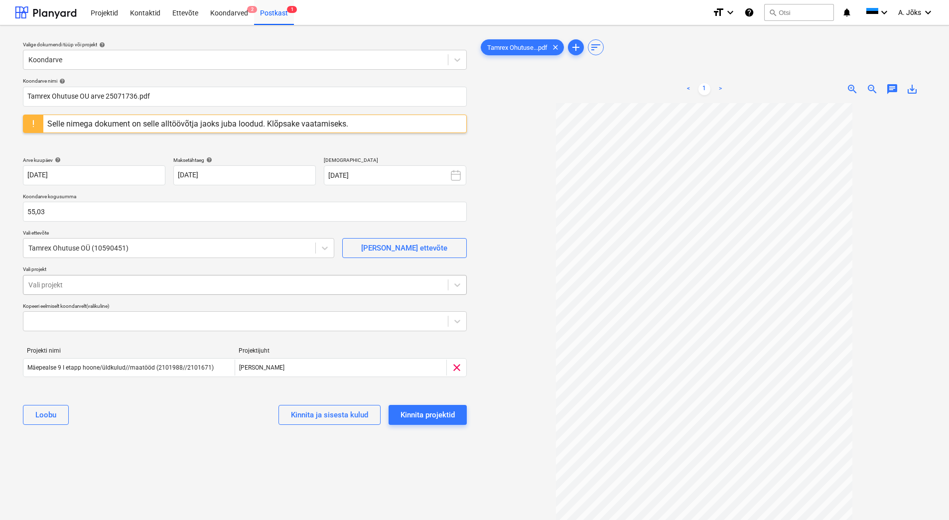
click at [75, 282] on div at bounding box center [235, 285] width 415 height 10
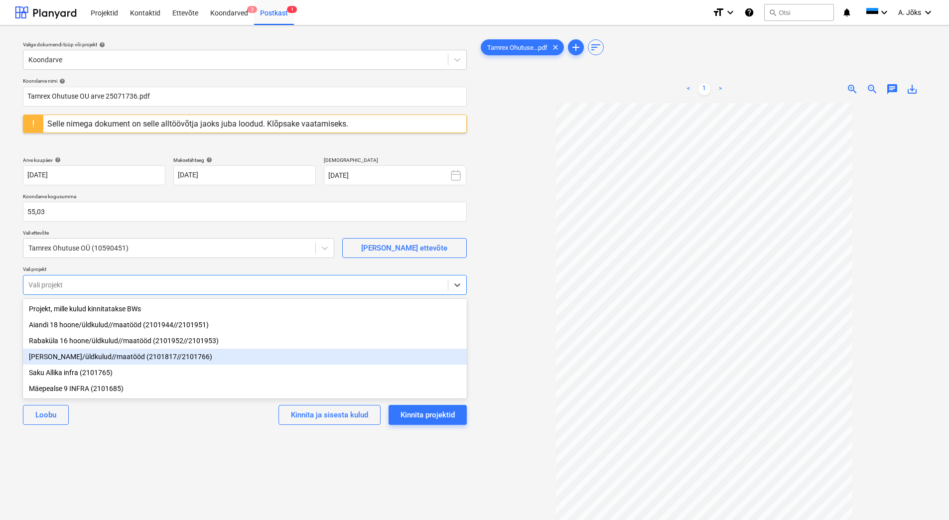
click at [86, 358] on div "[PERSON_NAME]/üldkulud//maatööd (2101817//2101766)" at bounding box center [245, 357] width 444 height 16
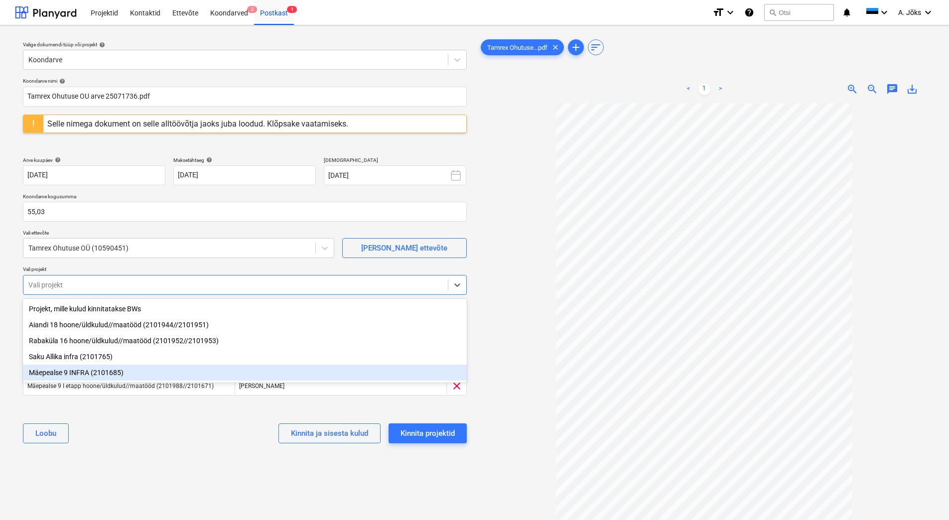
click at [126, 434] on div "[PERSON_NAME] ja sisesta kulud Kinnita projektid" at bounding box center [245, 434] width 444 height 36
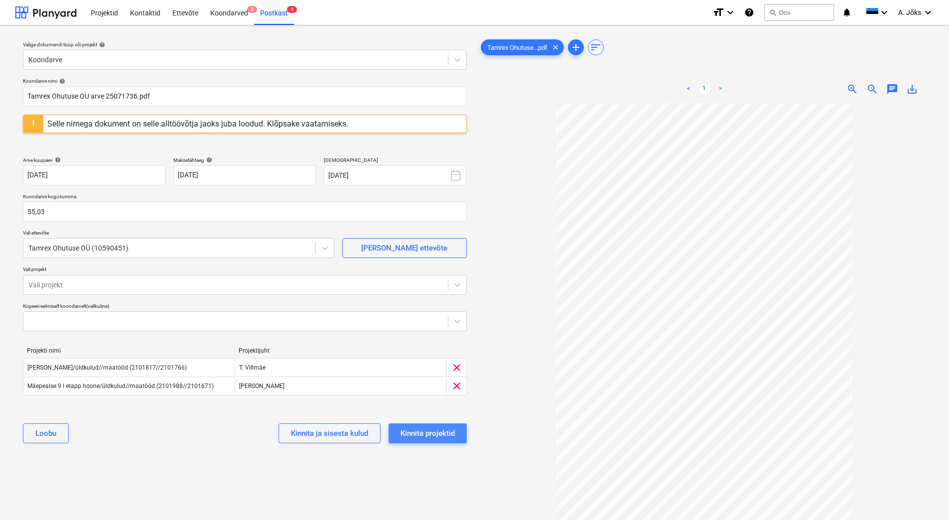
click at [452, 434] on div "Kinnita projektid" at bounding box center [428, 433] width 54 height 13
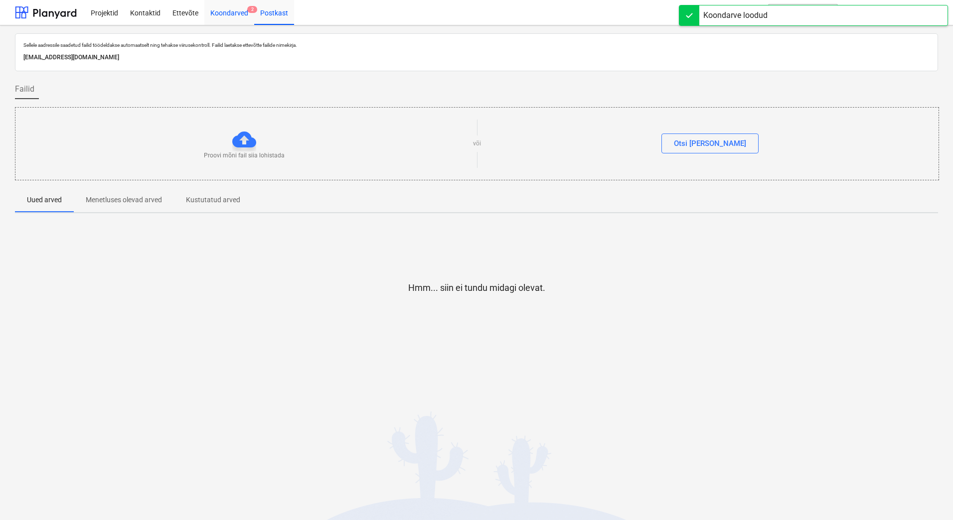
click at [222, 14] on div "Koondarved 2" at bounding box center [229, 12] width 50 height 25
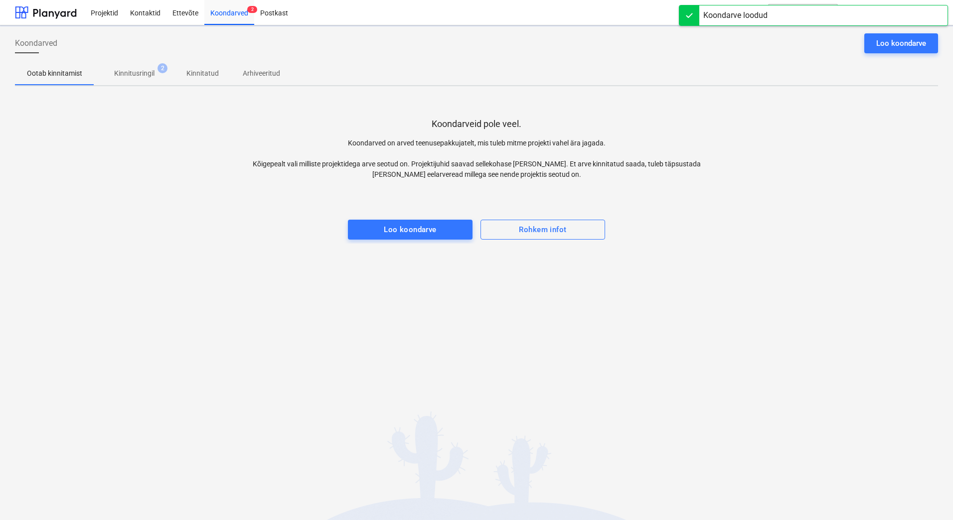
click at [124, 72] on p "Kinnitusringil" at bounding box center [134, 73] width 40 height 10
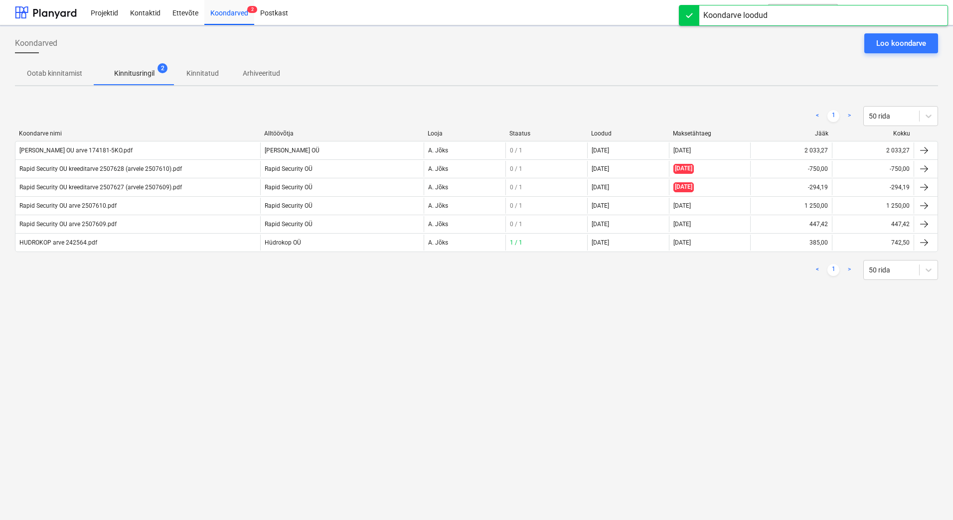
click at [153, 363] on div "Koondarved Loo koondarve Ootab kinnitamist Kinnitusringil 2 Kinnitatud Arhiveer…" at bounding box center [476, 272] width 953 height 495
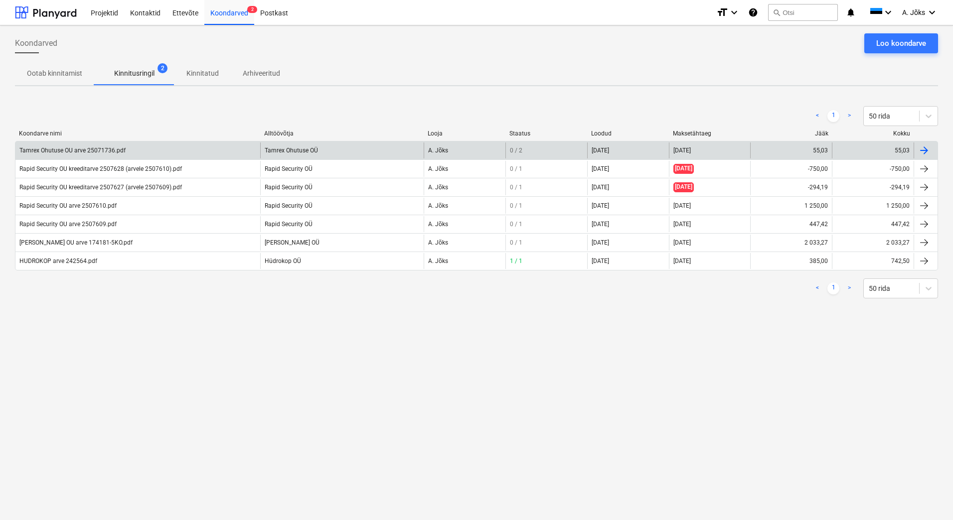
click at [69, 145] on div "Tamrex Ohutuse OU arve 25071736.pdf" at bounding box center [137, 151] width 245 height 16
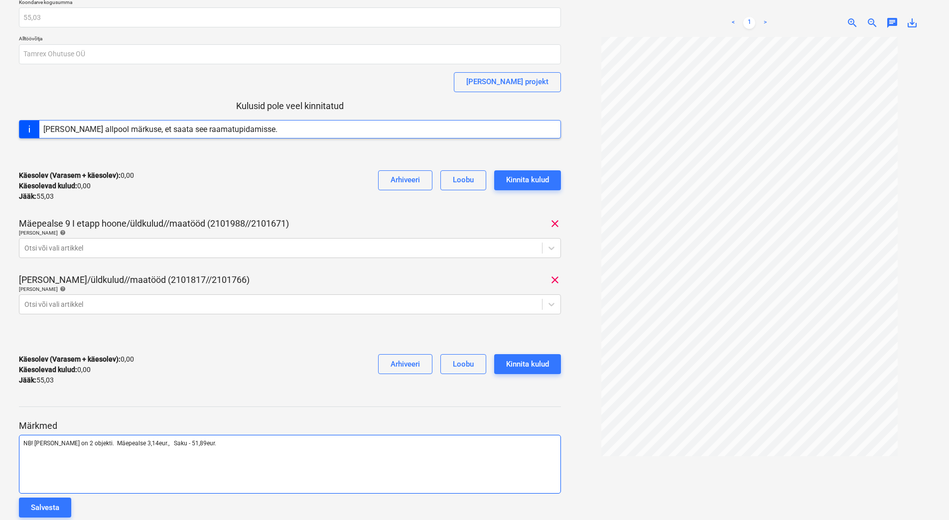
scroll to position [87, 0]
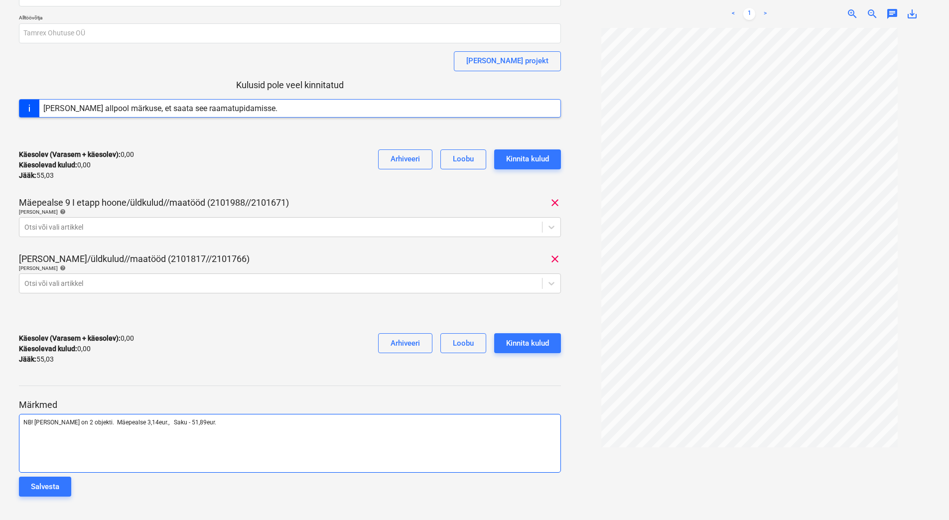
click at [215, 421] on p "NB! [PERSON_NAME] on 2 objekti. Mäepealse 3,14eur., Saku - 51,89eur." at bounding box center [289, 423] width 533 height 8
click at [46, 483] on div "Salvesta" at bounding box center [45, 486] width 28 height 13
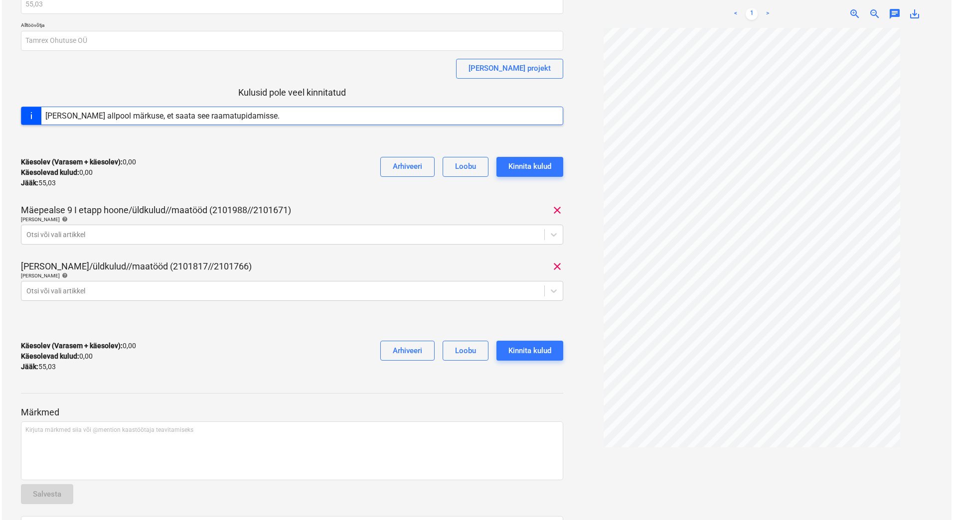
scroll to position [0, 0]
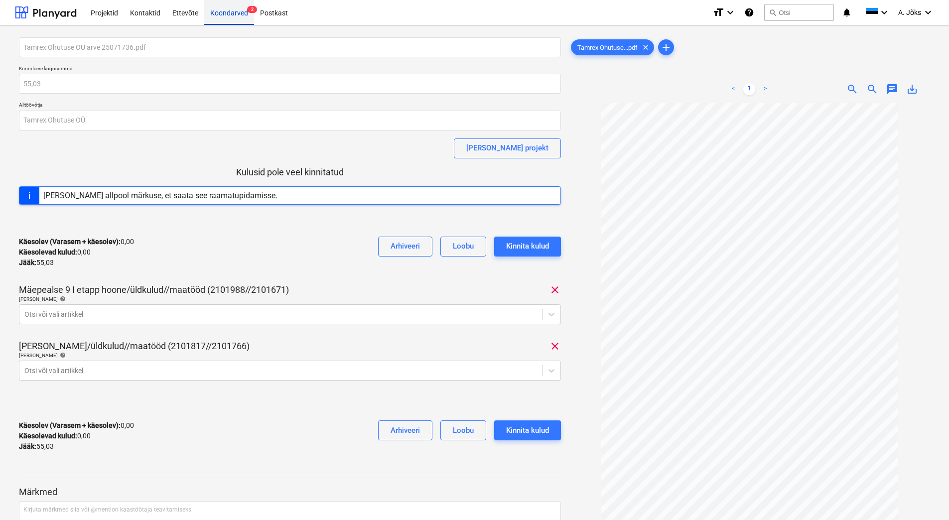
click at [232, 13] on div "Koondarved 2" at bounding box center [229, 12] width 50 height 25
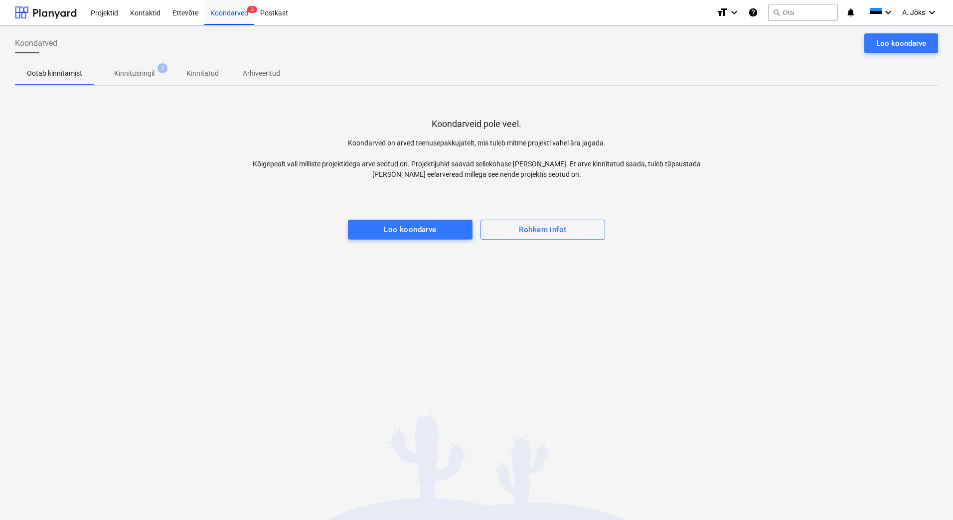
click at [140, 77] on p "Kinnitusringil" at bounding box center [134, 73] width 40 height 10
